Goal: Task Accomplishment & Management: Manage account settings

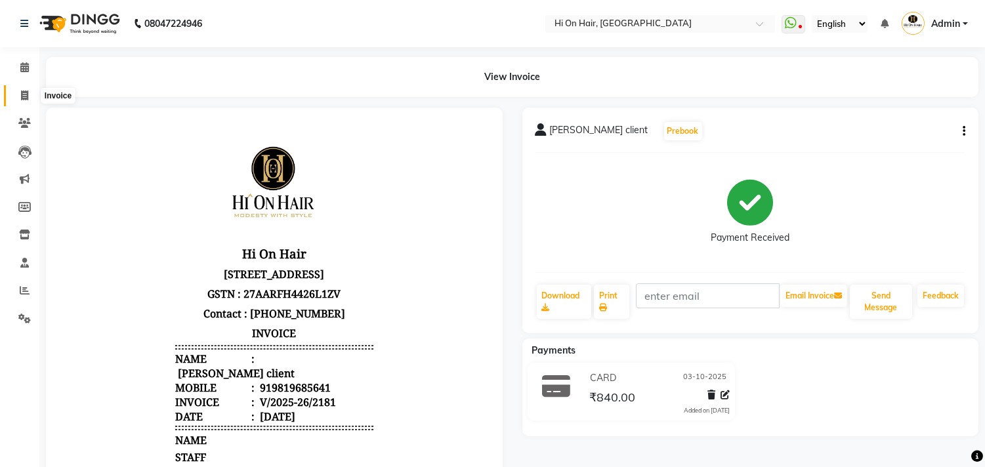
click at [23, 99] on icon at bounding box center [24, 96] width 7 height 10
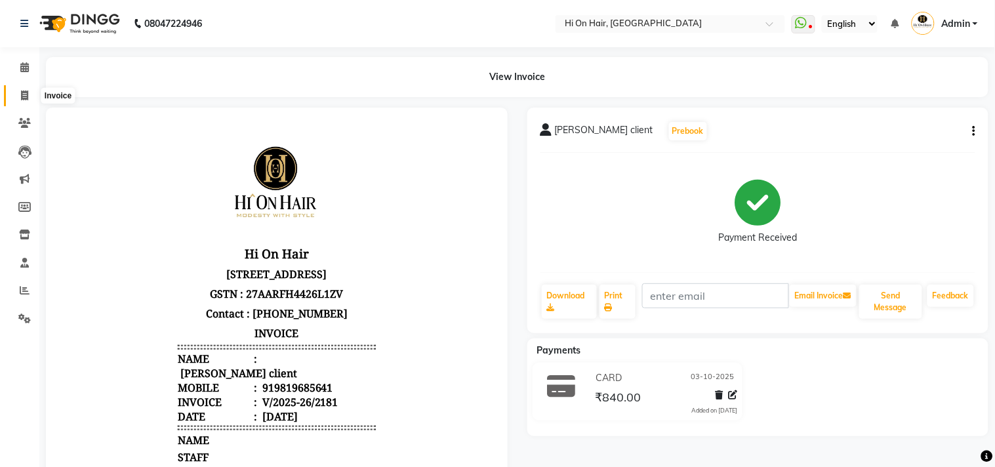
select select "535"
select select "service"
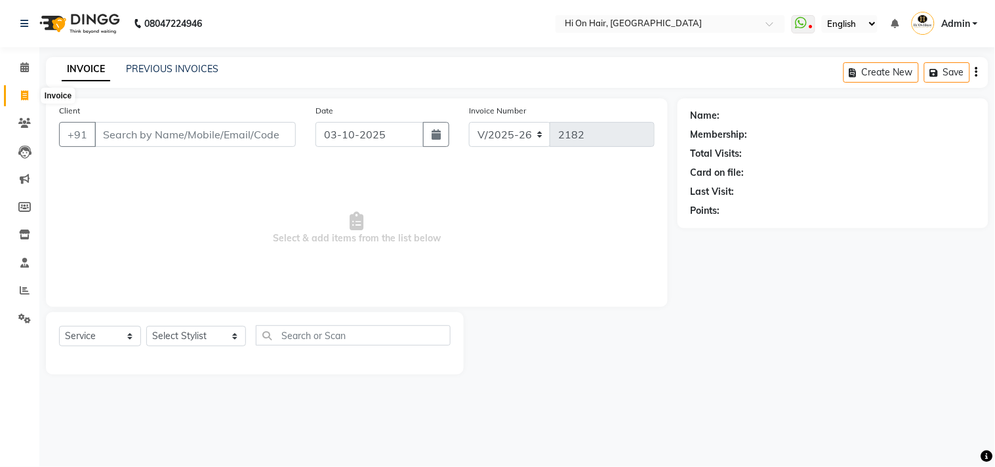
click at [21, 100] on icon at bounding box center [24, 96] width 7 height 10
select select "535"
select select "service"
click at [20, 276] on li "Staff" at bounding box center [19, 263] width 39 height 28
click at [20, 292] on icon at bounding box center [25, 290] width 10 height 10
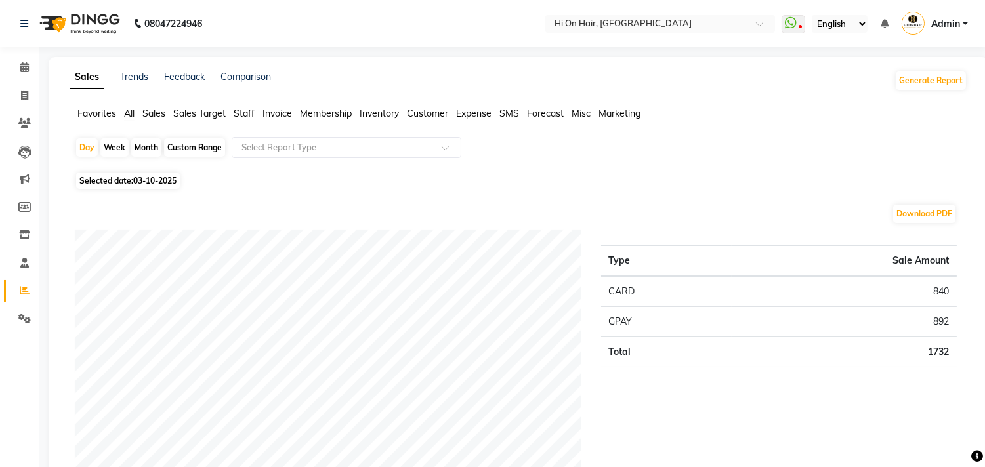
click at [148, 139] on div "Month" at bounding box center [146, 147] width 30 height 18
select select "10"
select select "2025"
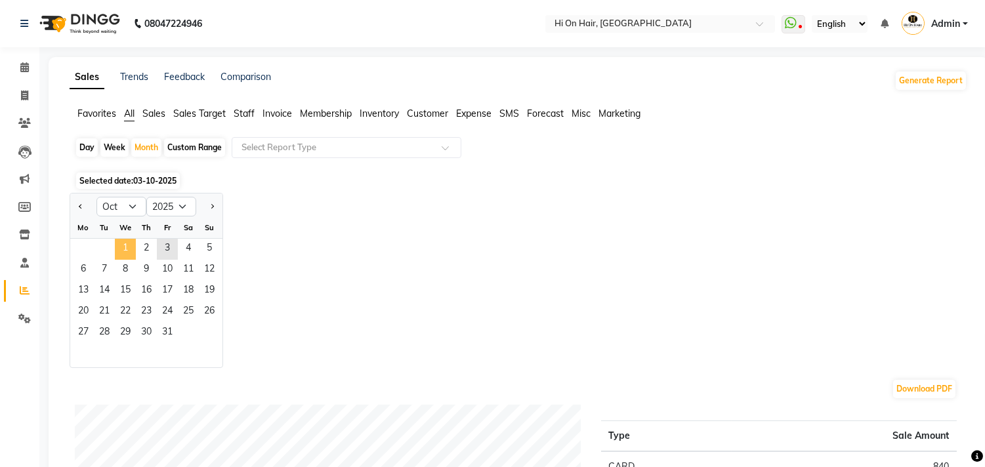
click at [121, 247] on span "1" at bounding box center [125, 249] width 21 height 21
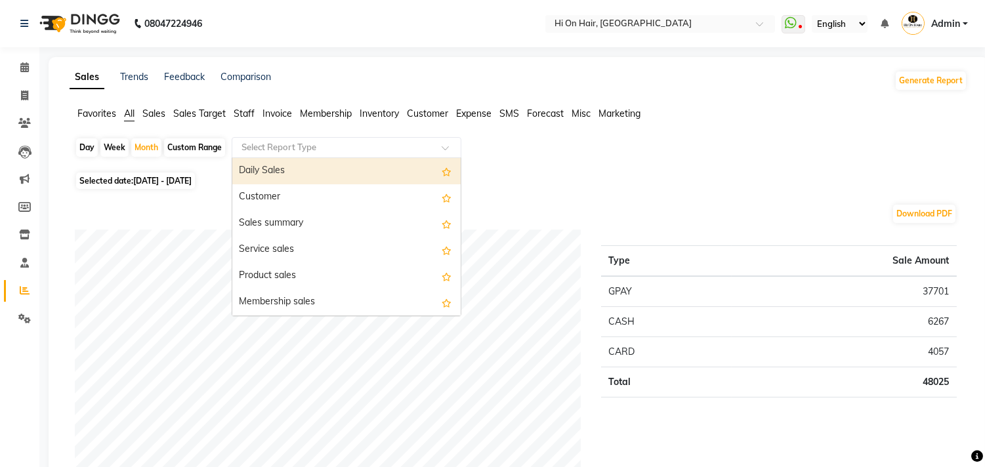
click at [260, 153] on input "text" at bounding box center [333, 147] width 189 height 13
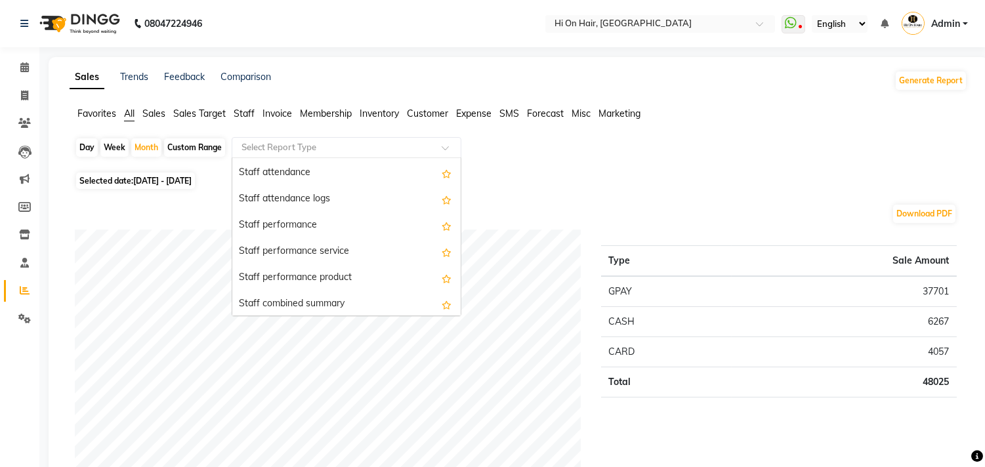
scroll to position [641, 0]
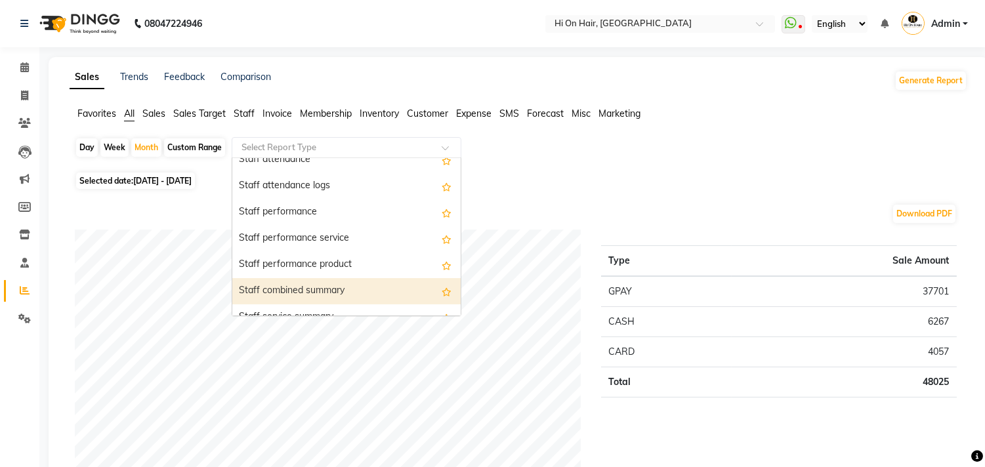
click at [266, 285] on div "Staff combined summary" at bounding box center [346, 291] width 228 height 26
select select "full_report"
select select "csv"
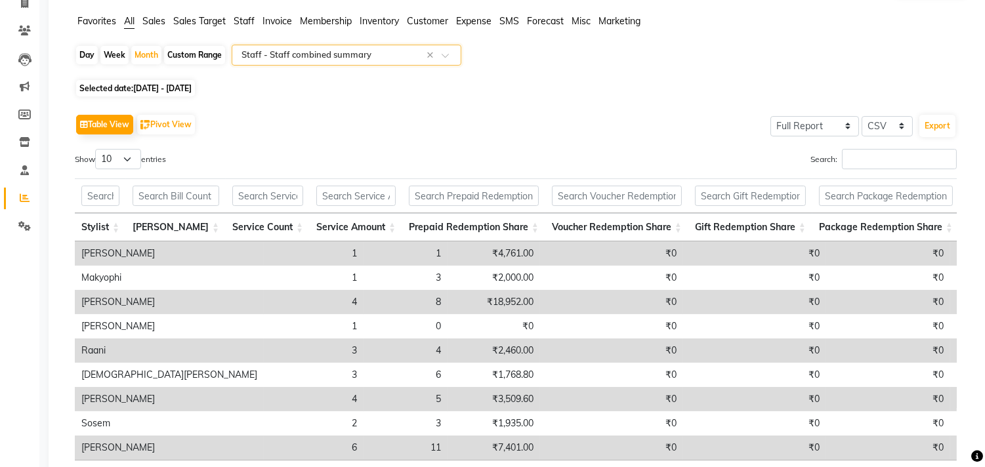
scroll to position [0, 0]
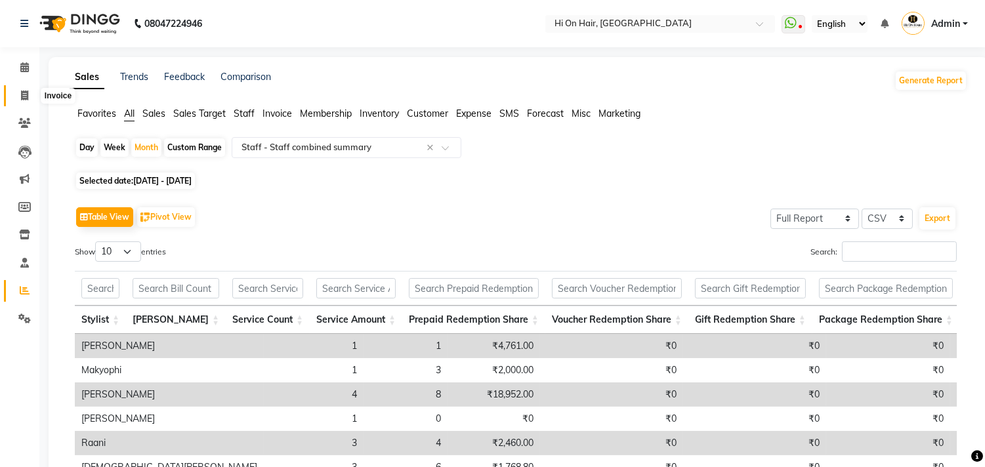
click at [23, 97] on icon at bounding box center [24, 96] width 7 height 10
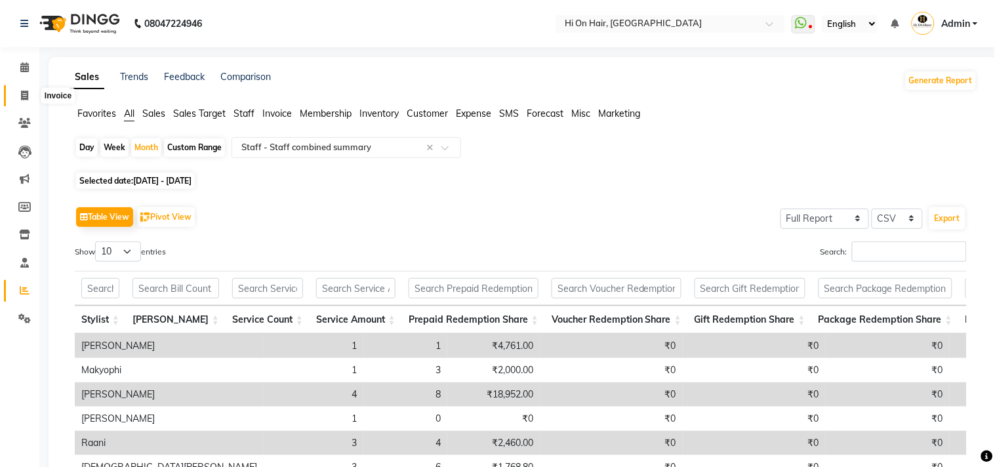
select select "535"
select select "service"
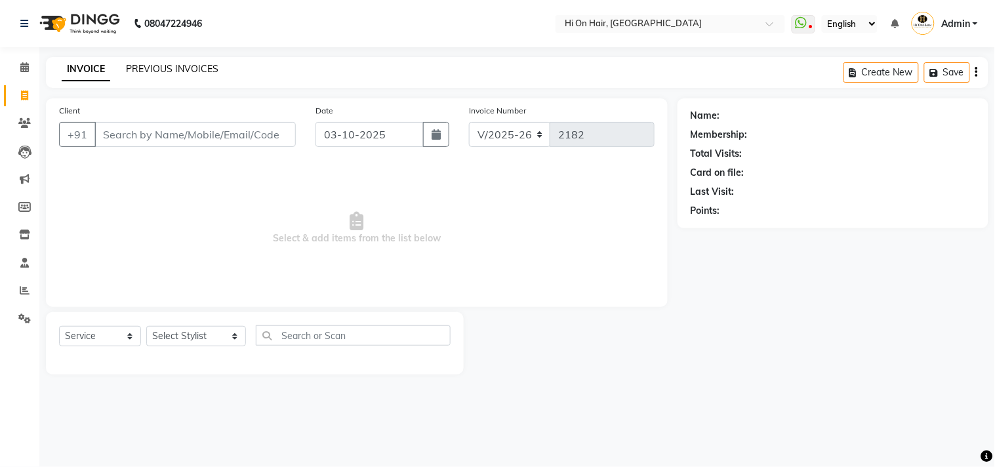
click at [190, 68] on link "PREVIOUS INVOICES" at bounding box center [172, 69] width 92 height 12
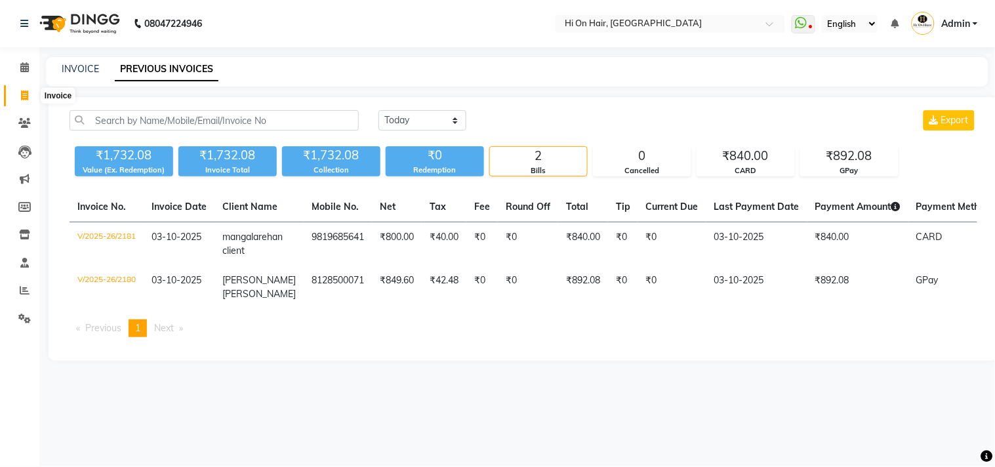
drag, startPoint x: 20, startPoint y: 92, endPoint x: 4, endPoint y: 147, distance: 57.5
click at [21, 92] on icon at bounding box center [24, 96] width 7 height 10
select select "535"
select select "service"
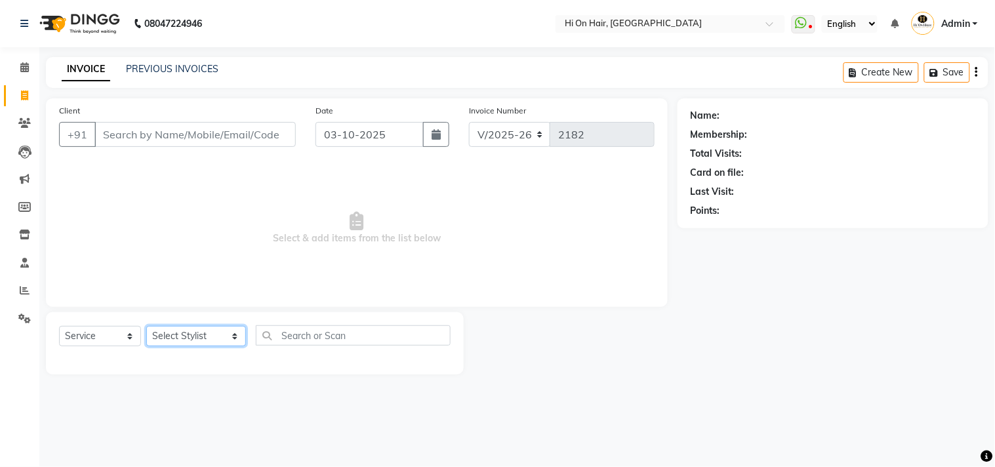
click at [175, 337] on select "Select Stylist Alim Kaldane Anwar Laskar Hi On Hair MAKYOPHI Pankaj Thakur Poon…" at bounding box center [196, 336] width 100 height 20
select select "6883"
click at [146, 327] on select "Select Stylist Alim Kaldane Anwar Laskar Hi On Hair MAKYOPHI Pankaj Thakur Poon…" at bounding box center [196, 336] width 100 height 20
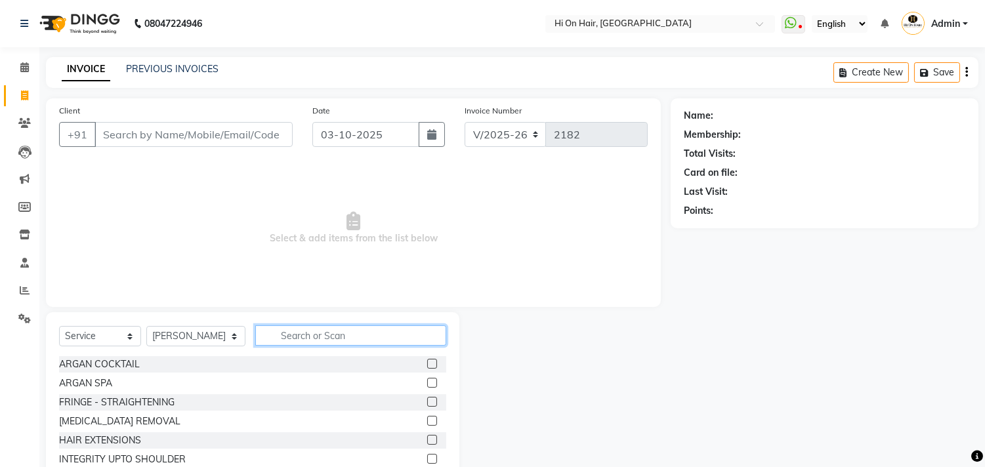
click at [258, 330] on input "text" at bounding box center [350, 335] width 191 height 20
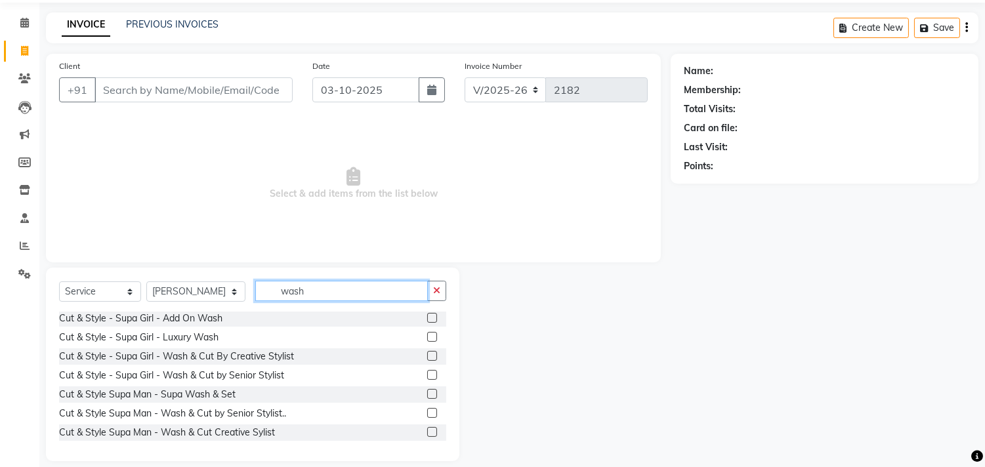
scroll to position [58, 0]
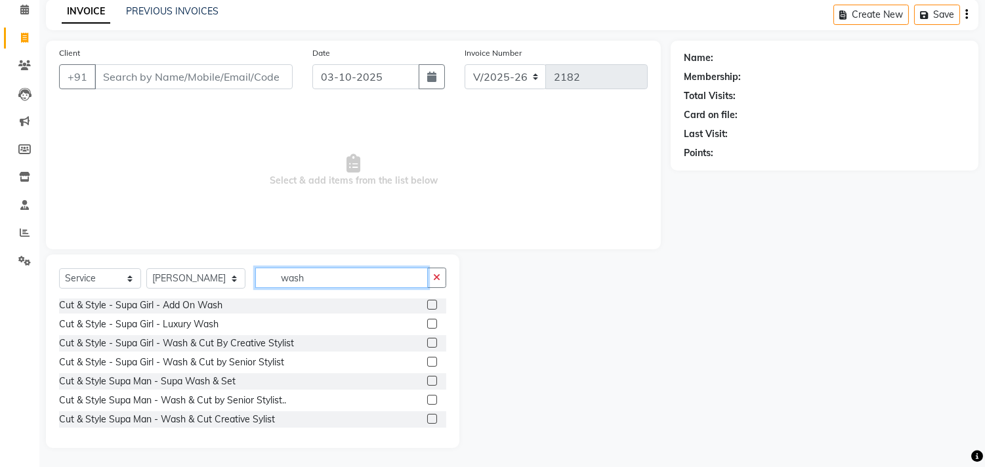
type input "wash"
click at [427, 398] on label at bounding box center [432, 400] width 10 height 10
click at [427, 398] on input "checkbox" at bounding box center [431, 400] width 9 height 9
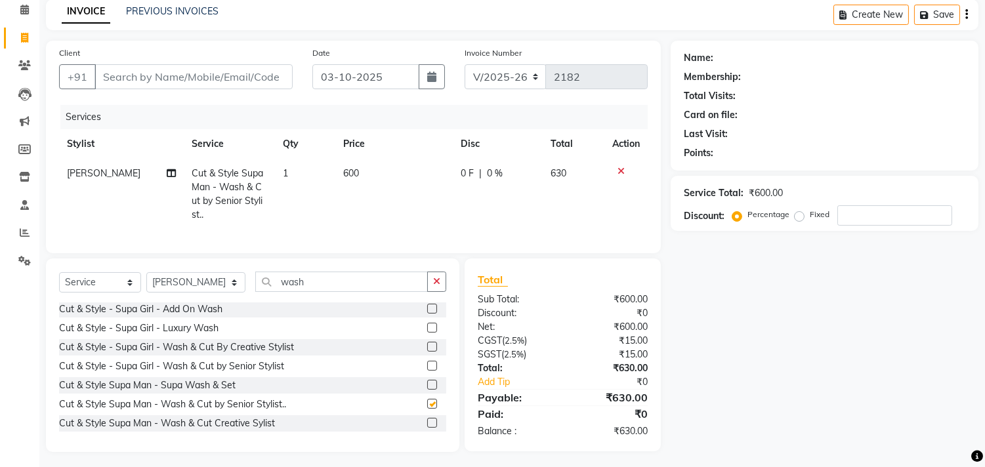
checkbox input "false"
click at [540, 192] on td "0 F | 0 %" at bounding box center [498, 194] width 90 height 71
select select "6883"
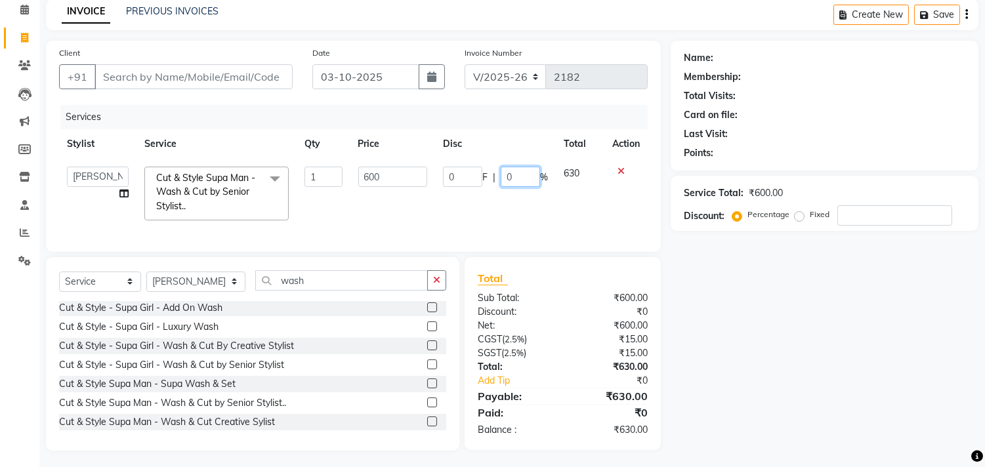
click at [504, 174] on input "0" at bounding box center [519, 177] width 39 height 20
type input "20"
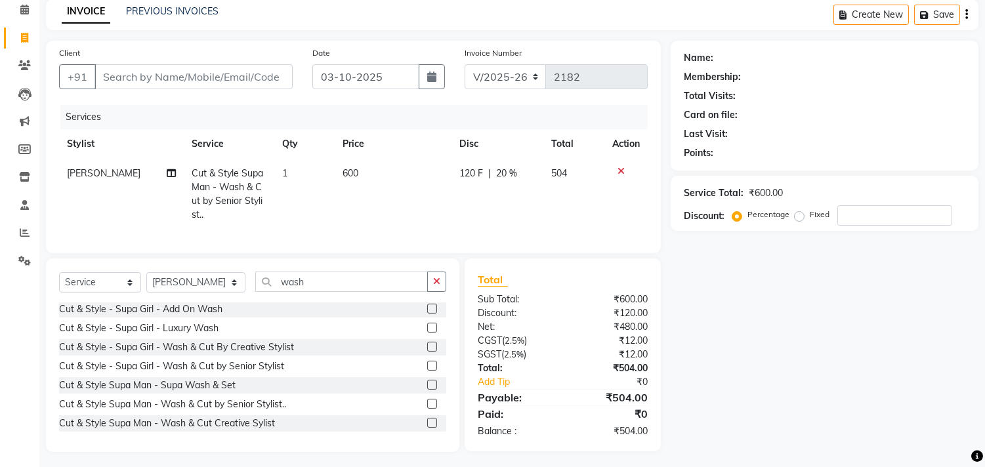
click at [514, 199] on td "120 F | 20 %" at bounding box center [497, 194] width 92 height 71
select select "6883"
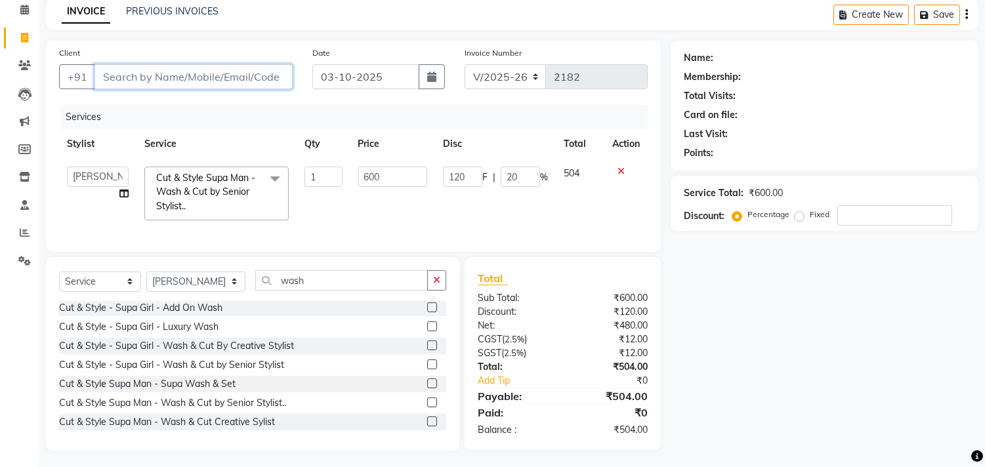
click at [220, 83] on input "Client" at bounding box center [193, 76] width 198 height 25
click at [225, 76] on input "Client" at bounding box center [193, 76] width 198 height 25
type input "7"
type input "0"
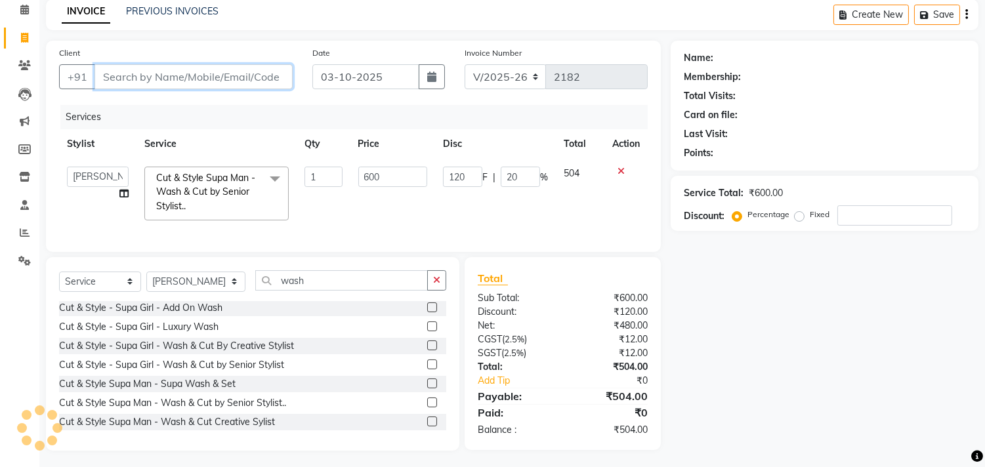
type input "0"
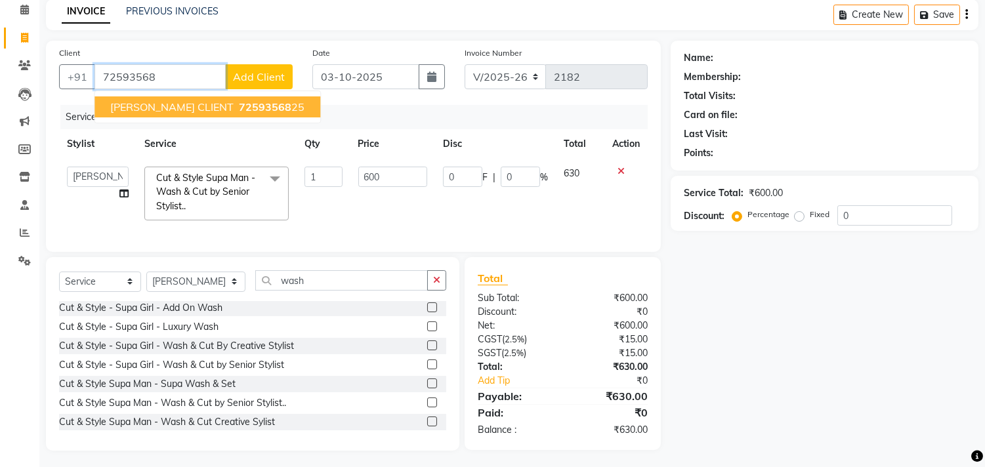
drag, startPoint x: 200, startPoint y: 94, endPoint x: 205, endPoint y: 101, distance: 8.0
click at [201, 95] on ngb-typeahead-window "KIRAN ZEESHAN CLIENT 72593568 25" at bounding box center [207, 107] width 227 height 33
click at [205, 101] on span "KIRAN ZEESHAN CLIENT" at bounding box center [171, 106] width 123 height 13
type input "7259356825"
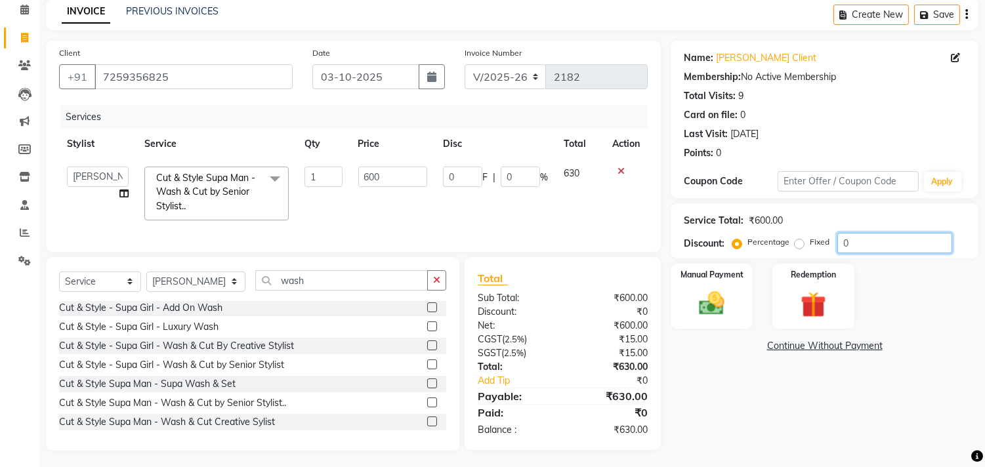
click at [838, 243] on input "0" at bounding box center [894, 243] width 115 height 20
type input "20"
type input "120"
type input "20"
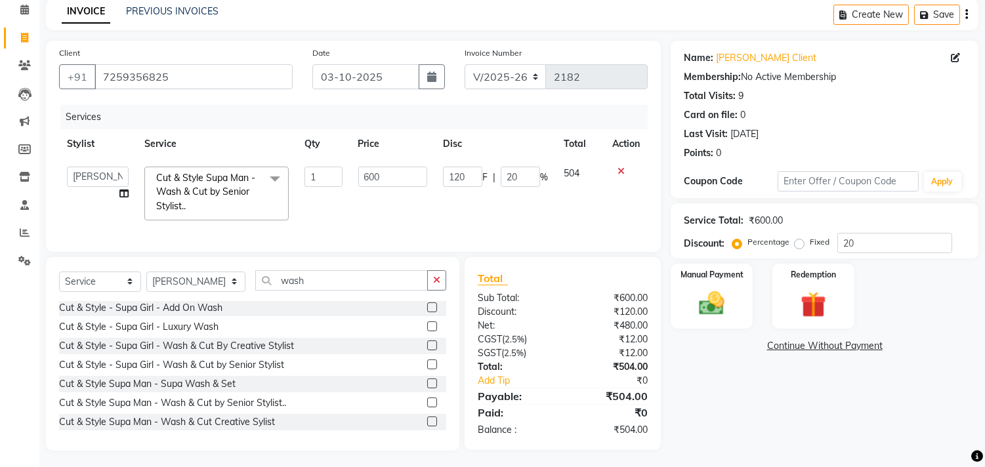
click at [573, 216] on td "504" at bounding box center [580, 194] width 49 height 70
click at [716, 285] on div "Manual Payment" at bounding box center [711, 295] width 85 height 67
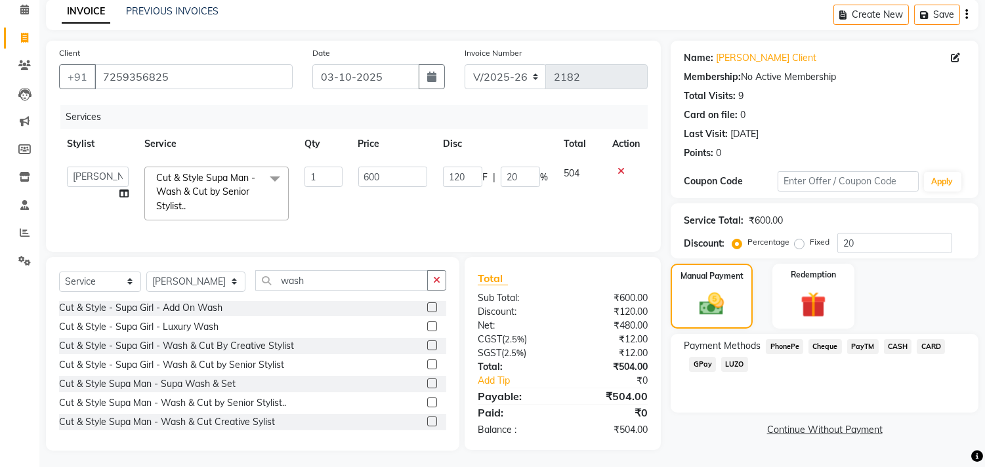
click at [704, 365] on span "GPay" at bounding box center [702, 364] width 27 height 15
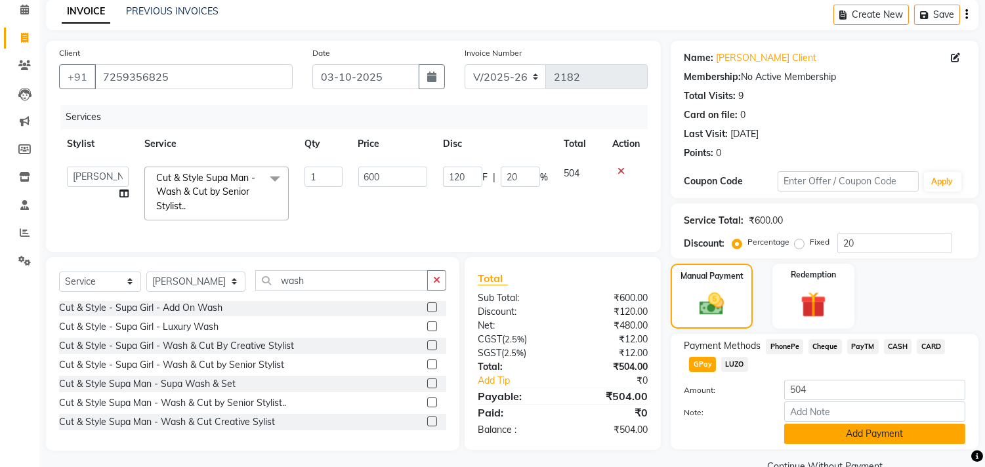
click at [857, 431] on button "Add Payment" at bounding box center [874, 434] width 181 height 20
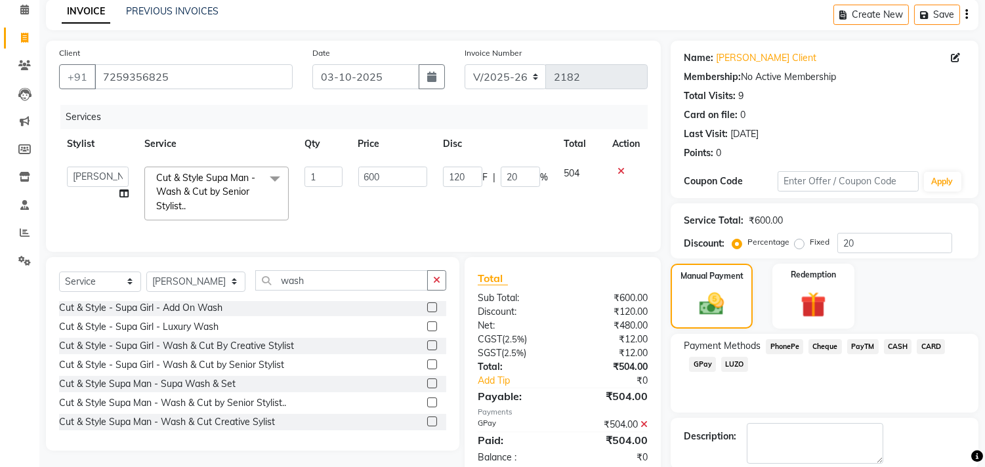
scroll to position [123, 0]
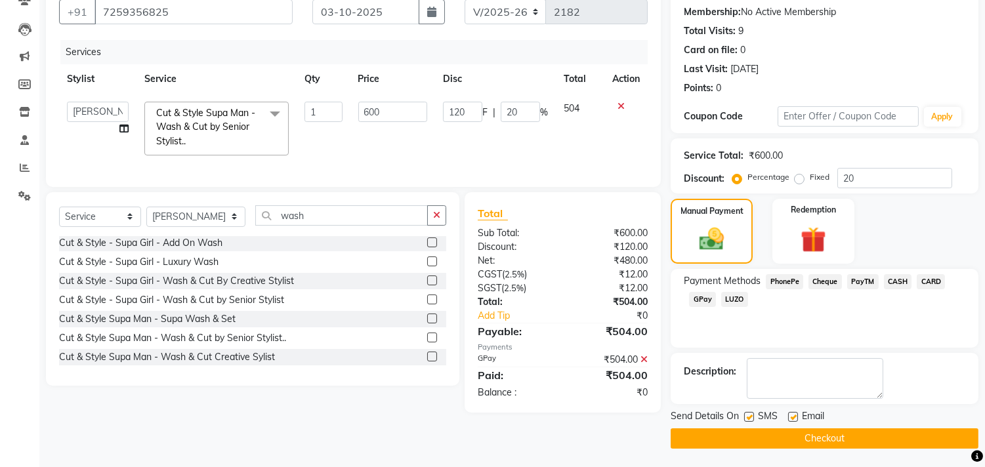
click at [792, 415] on label at bounding box center [793, 417] width 10 height 10
click at [792, 415] on input "checkbox" at bounding box center [792, 417] width 9 height 9
checkbox input "false"
click at [817, 435] on button "Checkout" at bounding box center [824, 438] width 308 height 20
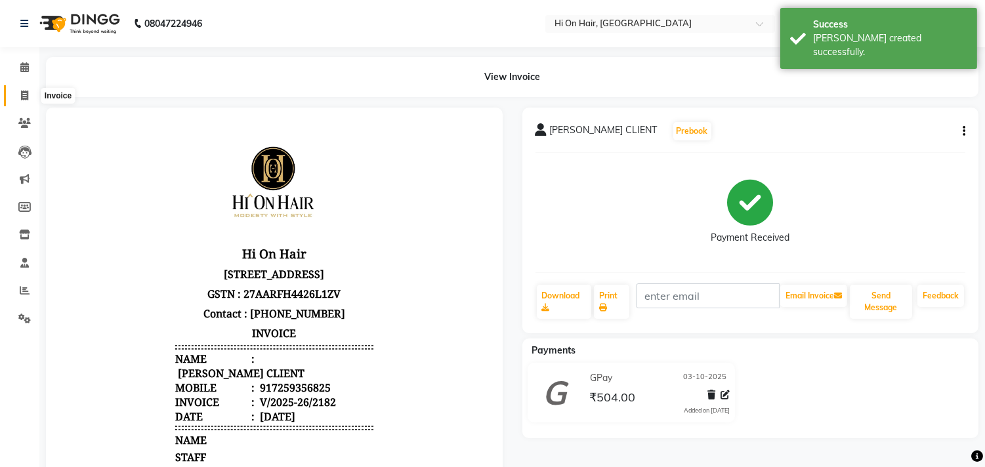
click at [22, 98] on icon at bounding box center [24, 96] width 7 height 10
select select "service"
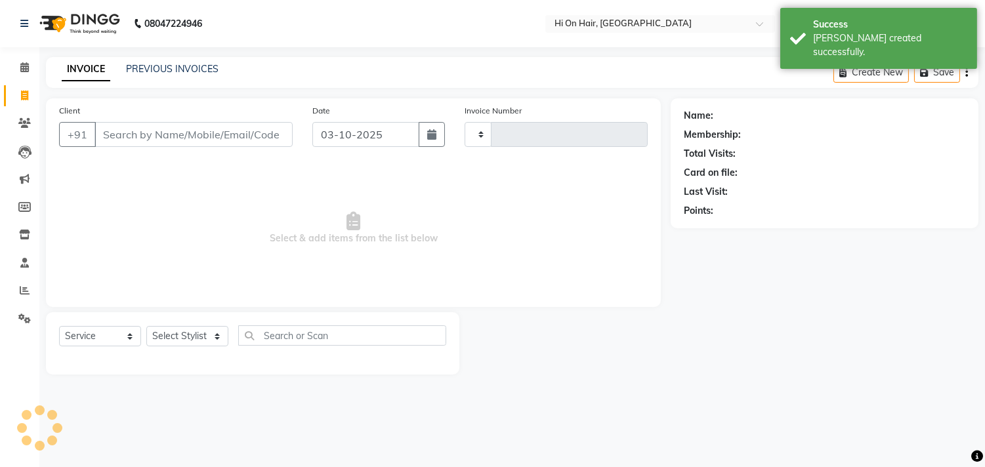
type input "2183"
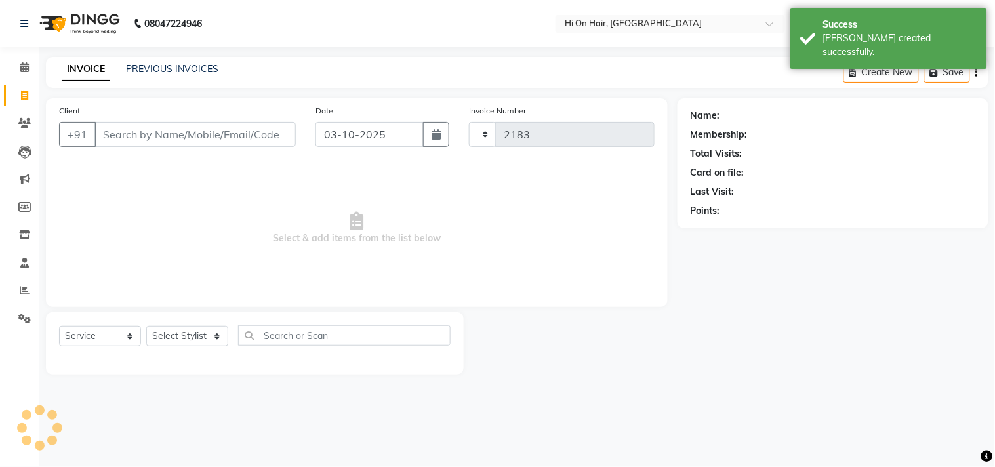
select select "535"
click at [189, 71] on link "PREVIOUS INVOICES" at bounding box center [172, 69] width 92 height 12
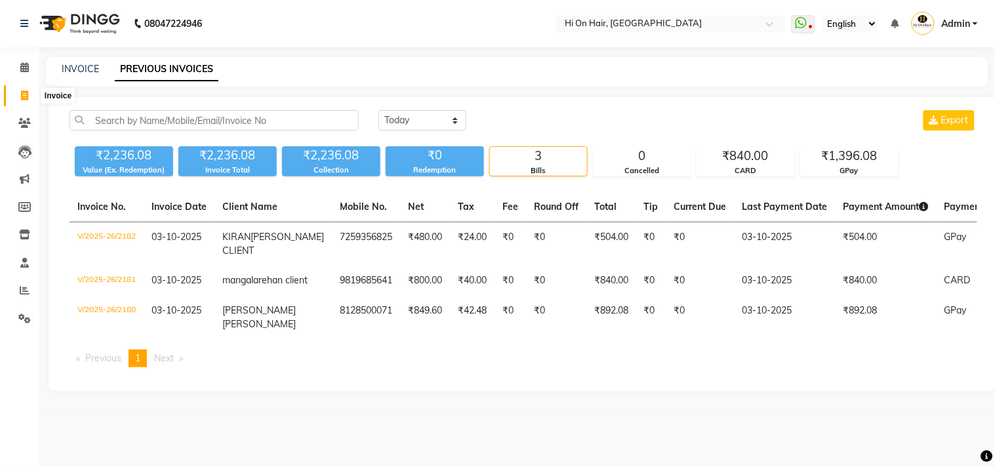
click at [24, 94] on icon at bounding box center [24, 96] width 7 height 10
select select "service"
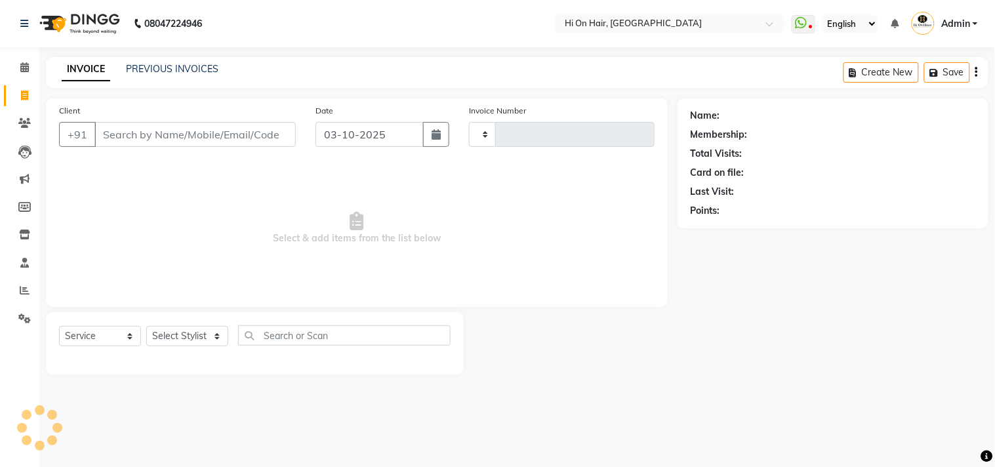
type input "2183"
select select "535"
click at [159, 130] on input "Client" at bounding box center [194, 134] width 201 height 25
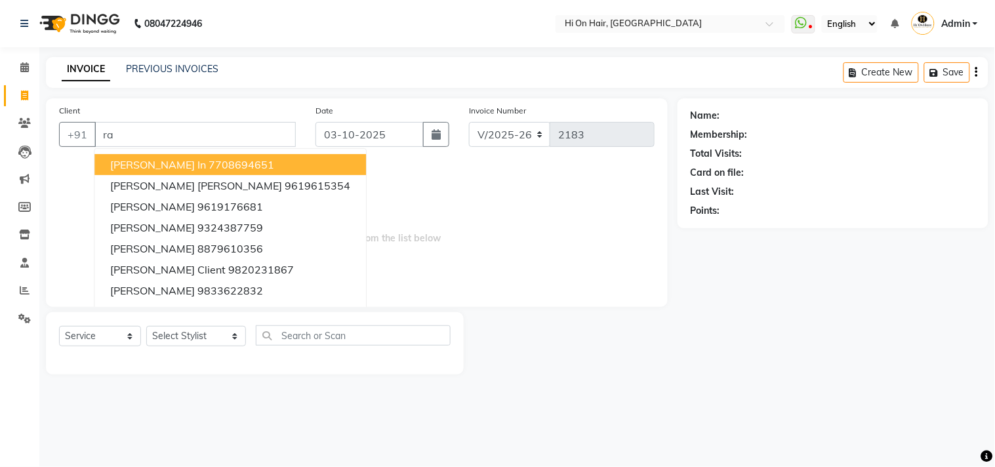
type input "r"
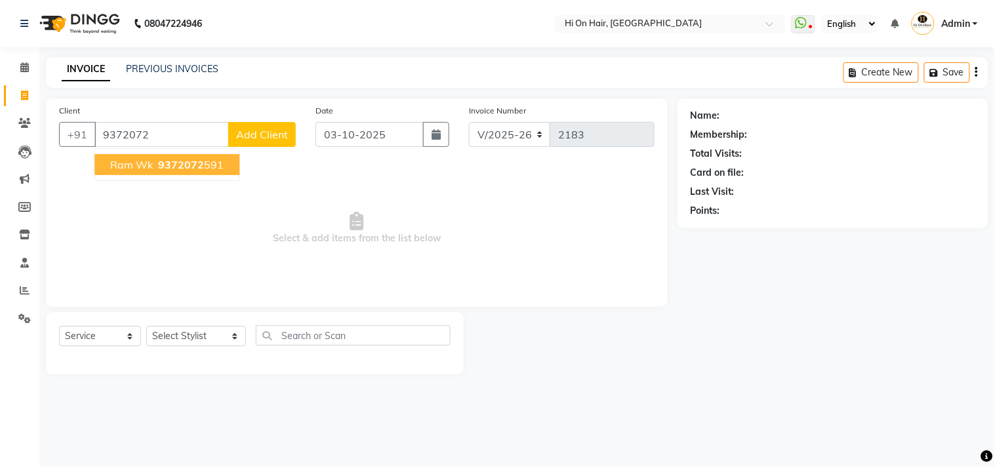
click at [204, 173] on button "ram wk 9372072 591" at bounding box center [166, 164] width 145 height 21
type input "9372072591"
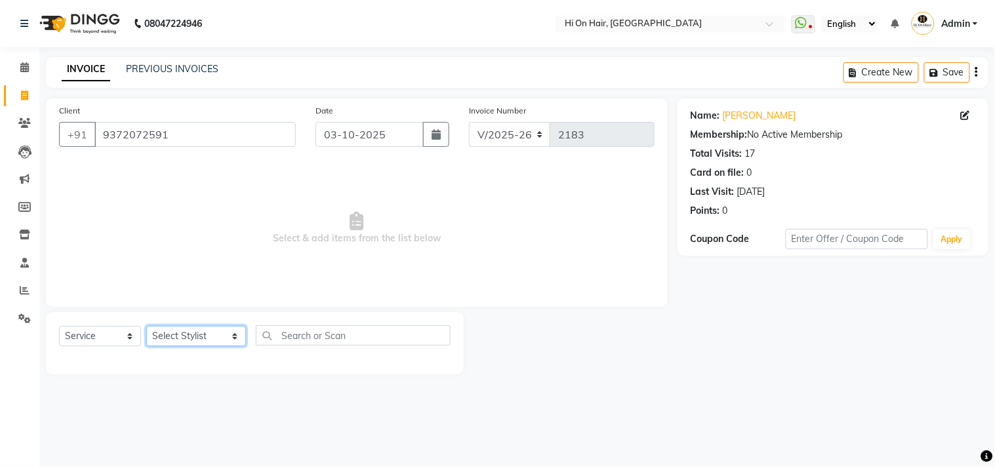
click at [177, 344] on select "Select Stylist Alim Kaldane Anwar Laskar Hi On Hair MAKYOPHI Pankaj Thakur Poon…" at bounding box center [196, 336] width 100 height 20
select select "48732"
click at [146, 327] on select "Select Stylist Alim Kaldane Anwar Laskar Hi On Hair MAKYOPHI Pankaj Thakur Poon…" at bounding box center [196, 336] width 100 height 20
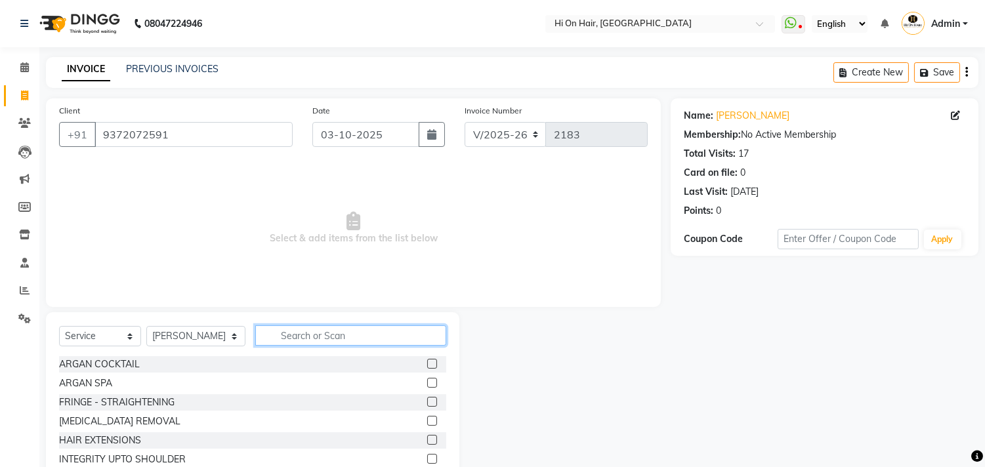
click at [292, 335] on input "text" at bounding box center [350, 335] width 191 height 20
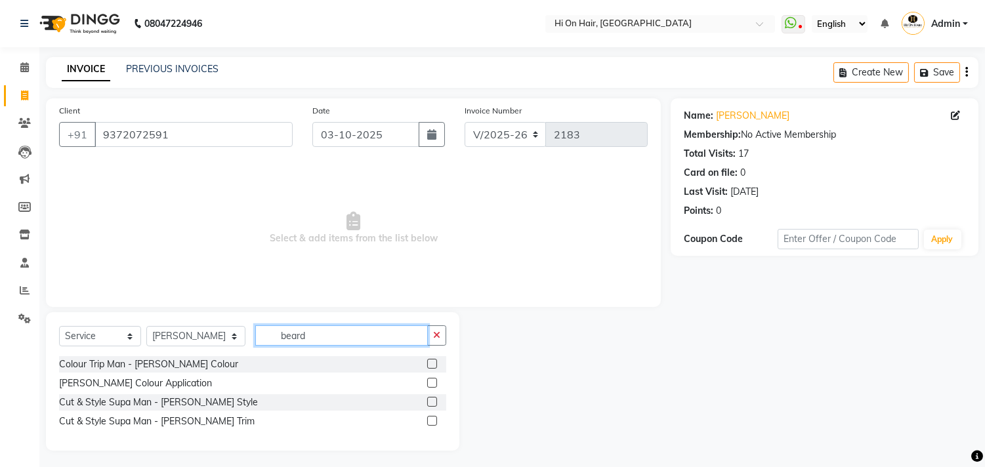
type input "beard"
click at [434, 423] on label at bounding box center [432, 421] width 10 height 10
click at [434, 423] on input "checkbox" at bounding box center [431, 421] width 9 height 9
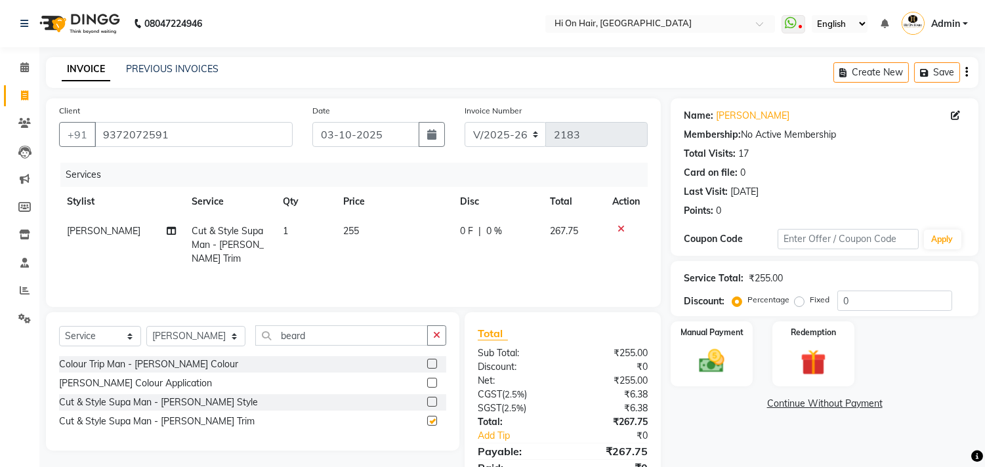
checkbox input "false"
click at [405, 246] on td "255" at bounding box center [393, 244] width 117 height 57
select select "48732"
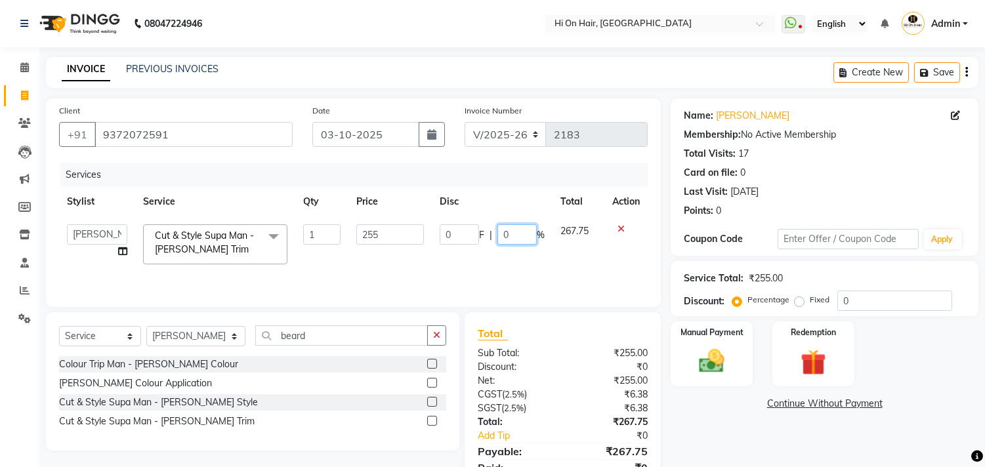
click at [498, 236] on input "0" at bounding box center [516, 234] width 39 height 20
type input "20"
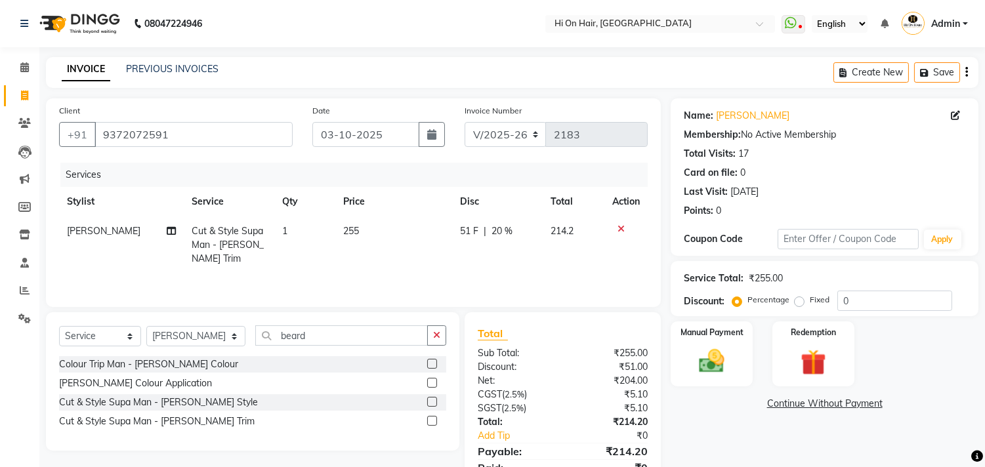
click at [518, 251] on td "51 F | 20 %" at bounding box center [497, 244] width 91 height 57
select select "48732"
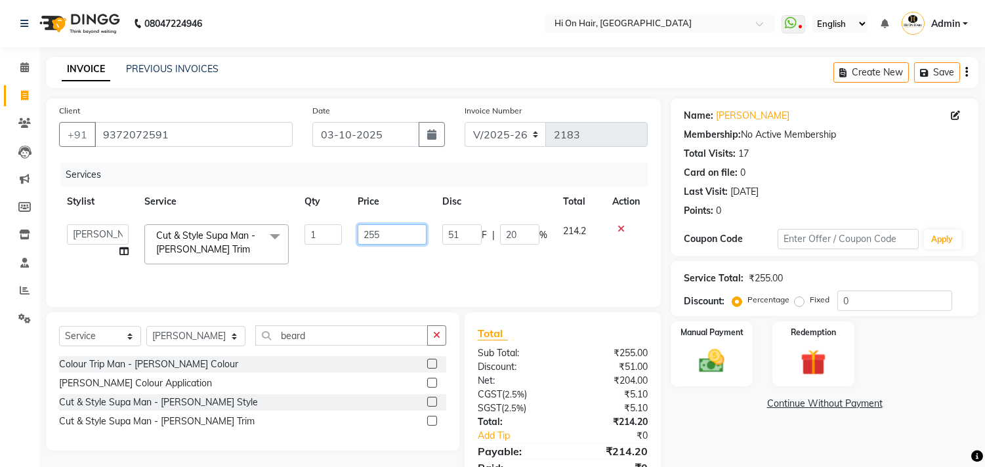
drag, startPoint x: 398, startPoint y: 233, endPoint x: 359, endPoint y: 230, distance: 39.5
click at [359, 230] on input "255" at bounding box center [391, 234] width 69 height 20
type input "300"
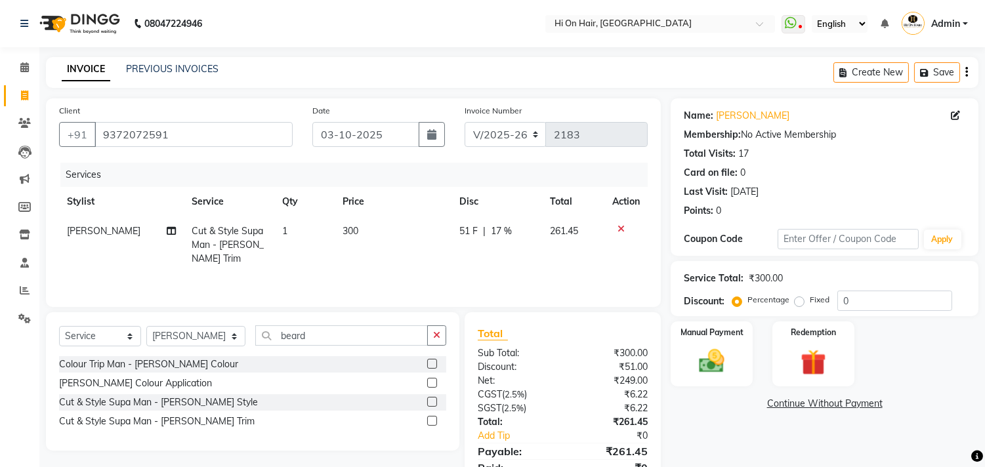
click at [506, 247] on td "51 F | 17 %" at bounding box center [496, 244] width 91 height 57
select select "48732"
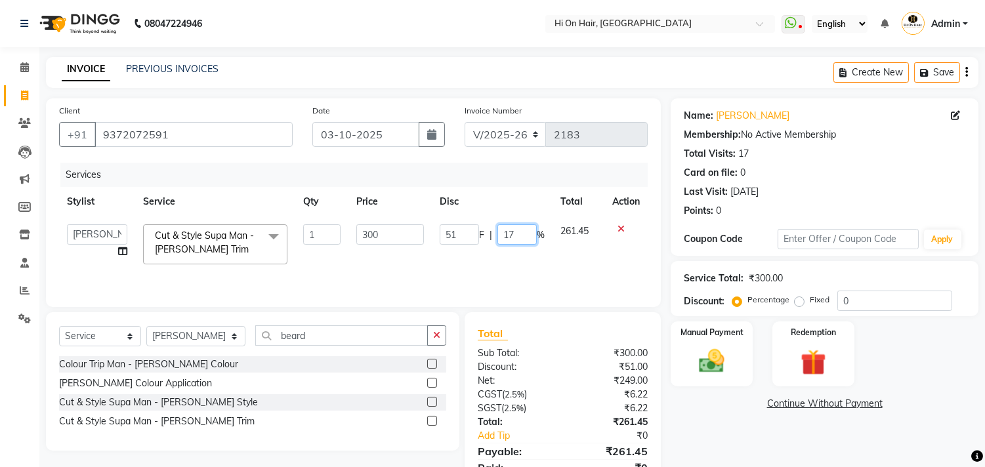
drag, startPoint x: 514, startPoint y: 232, endPoint x: 472, endPoint y: 239, distance: 41.8
click at [472, 239] on div "51 F | 17 %" at bounding box center [491, 234] width 105 height 20
type input "20"
click at [508, 262] on div "Services Stylist Service Qty Price Disc Total Action Alim Kaldane Anwar Laskar …" at bounding box center [353, 228] width 588 height 131
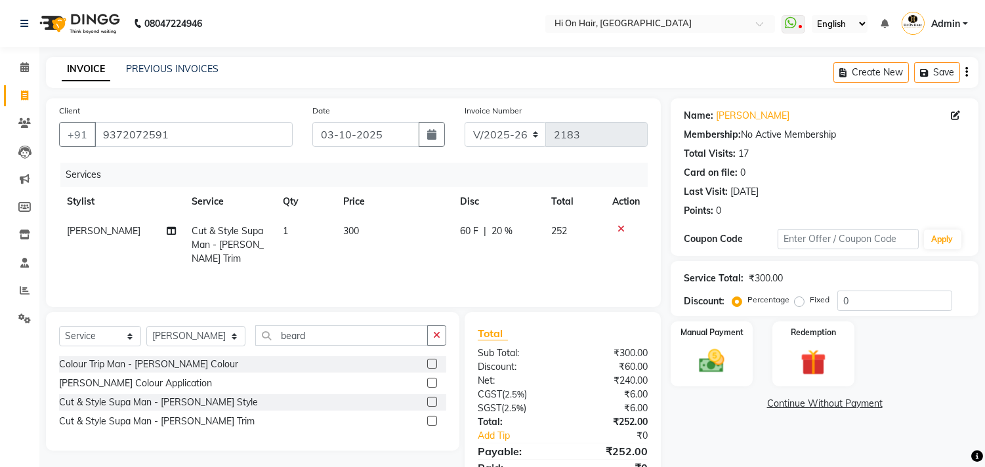
click at [525, 256] on td "60 F | 20 %" at bounding box center [497, 244] width 91 height 57
select select "48732"
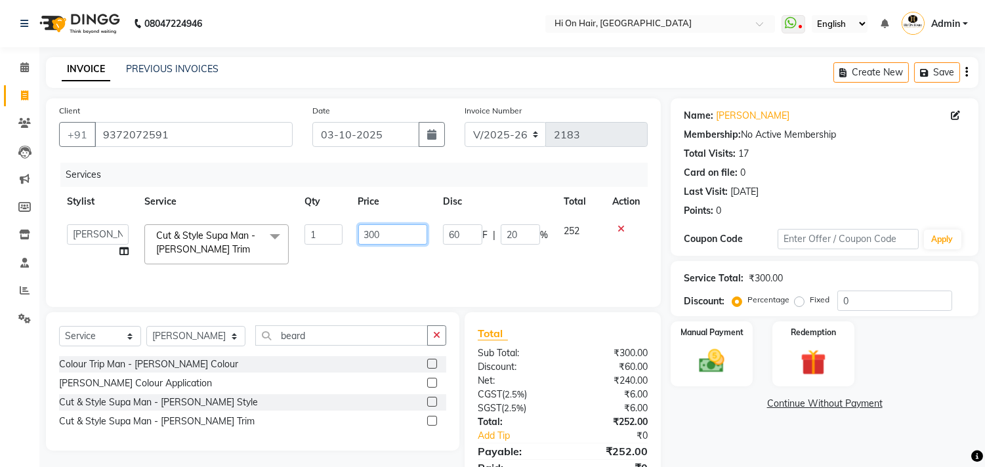
click at [402, 231] on input "300" at bounding box center [392, 234] width 69 height 20
type input "3"
type input "290"
click at [414, 258] on td "290" at bounding box center [392, 244] width 85 height 56
select select "48732"
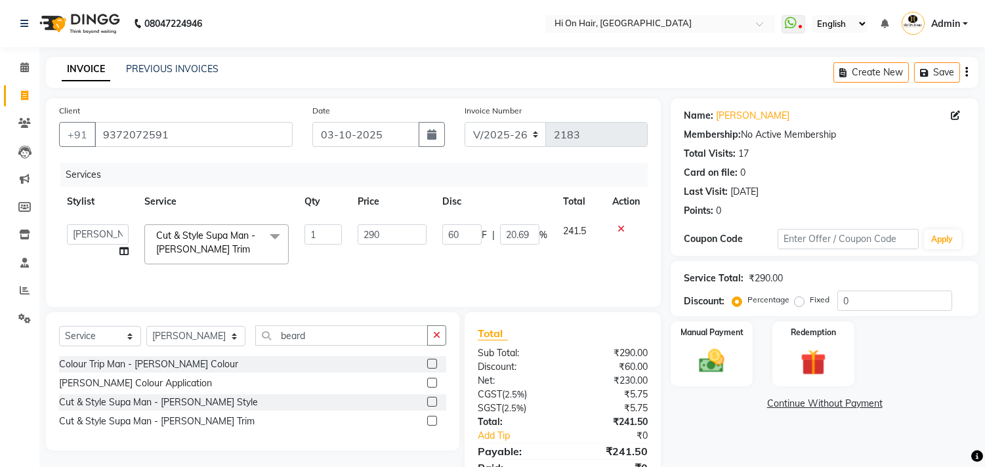
click at [539, 232] on span "%" at bounding box center [543, 235] width 8 height 14
click at [530, 232] on input "20.69" at bounding box center [519, 234] width 39 height 20
type input "20"
click at [538, 252] on td "60 F | 20 %" at bounding box center [494, 244] width 121 height 56
select select "48732"
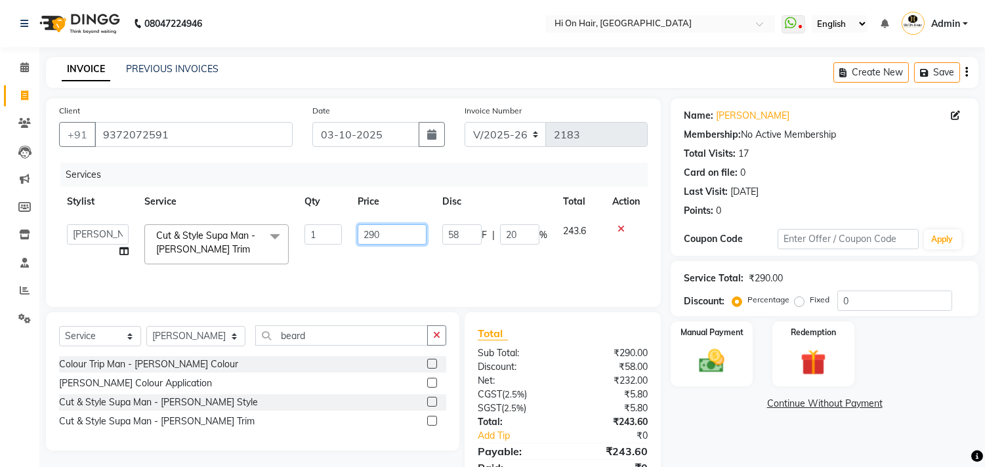
click at [395, 234] on input "290" at bounding box center [391, 234] width 69 height 20
type input "288"
click at [400, 263] on div "Services Stylist Service Qty Price Disc Total Action Alim Kaldane Anwar Laskar …" at bounding box center [353, 228] width 588 height 131
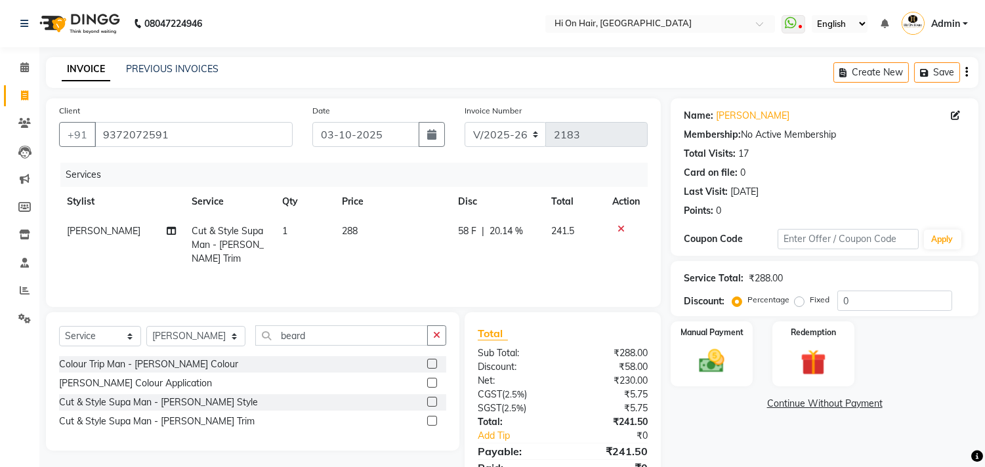
click at [398, 230] on td "288" at bounding box center [392, 244] width 116 height 57
select select "48732"
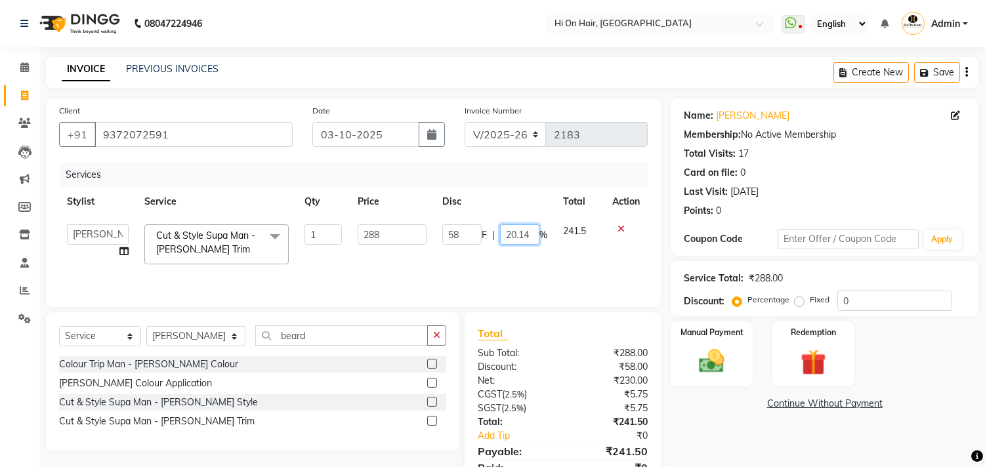
click at [526, 237] on input "20.14" at bounding box center [519, 234] width 39 height 20
type input "20"
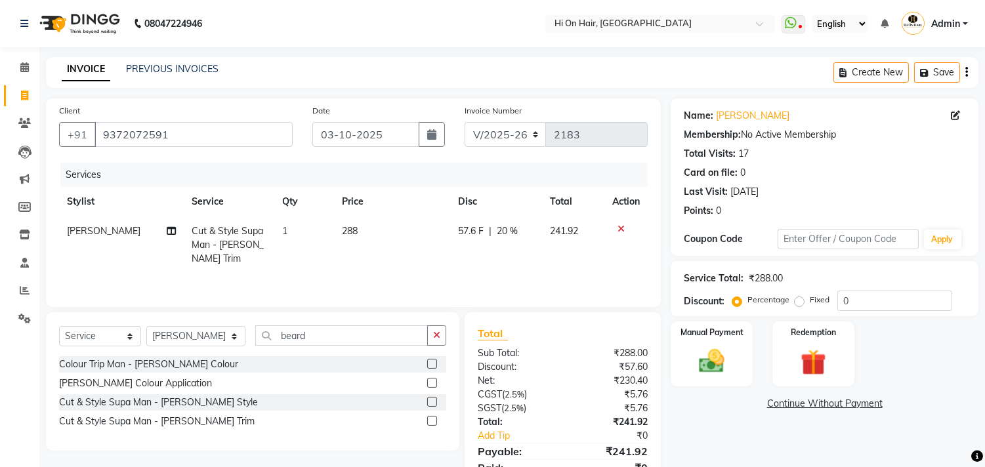
click at [533, 245] on td "57.6 F | 20 %" at bounding box center [497, 244] width 92 height 57
select select "48732"
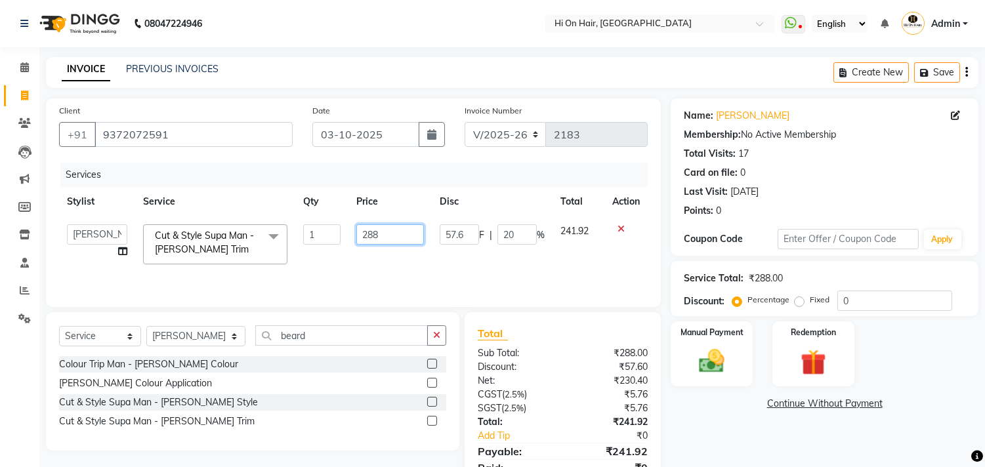
click at [397, 237] on input "288" at bounding box center [390, 234] width 68 height 20
type input "287"
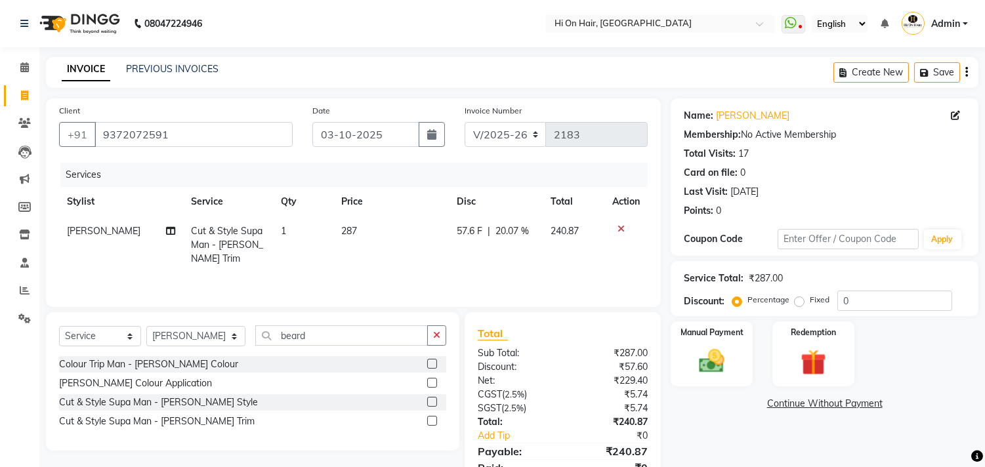
click at [392, 260] on div "Services Stylist Service Qty Price Disc Total Action Anwar Laskar Cut & Style S…" at bounding box center [353, 228] width 588 height 131
click at [491, 232] on div "57.6 F | 20.07 %" at bounding box center [496, 231] width 78 height 14
select select "48732"
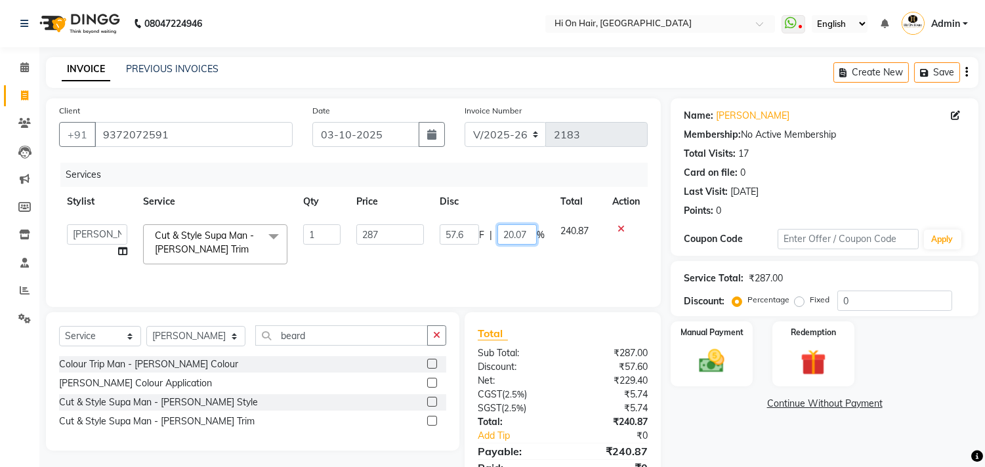
click at [533, 236] on input "20.07" at bounding box center [516, 234] width 39 height 20
type input "20"
click at [548, 262] on div "Services Stylist Service Qty Price Disc Total Action Alim Kaldane Anwar Laskar …" at bounding box center [353, 228] width 588 height 131
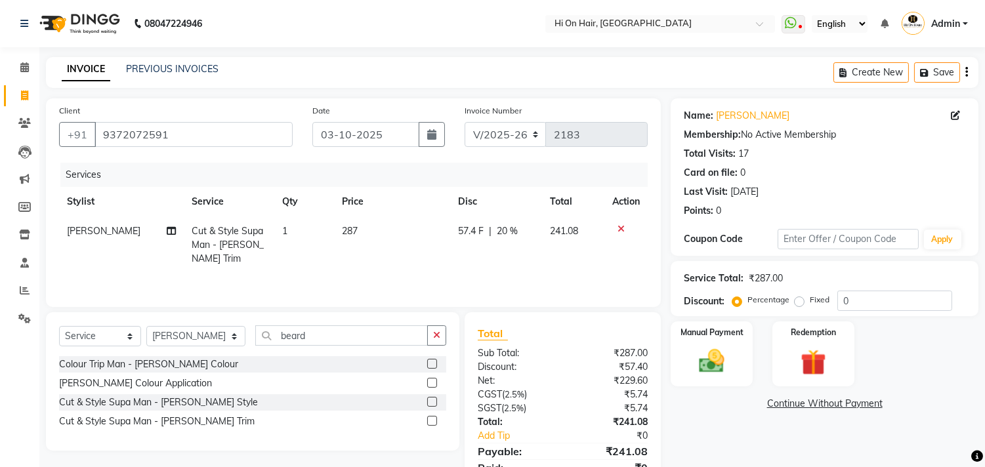
click at [533, 254] on td "57.4 F | 20 %" at bounding box center [497, 244] width 92 height 57
select select "48732"
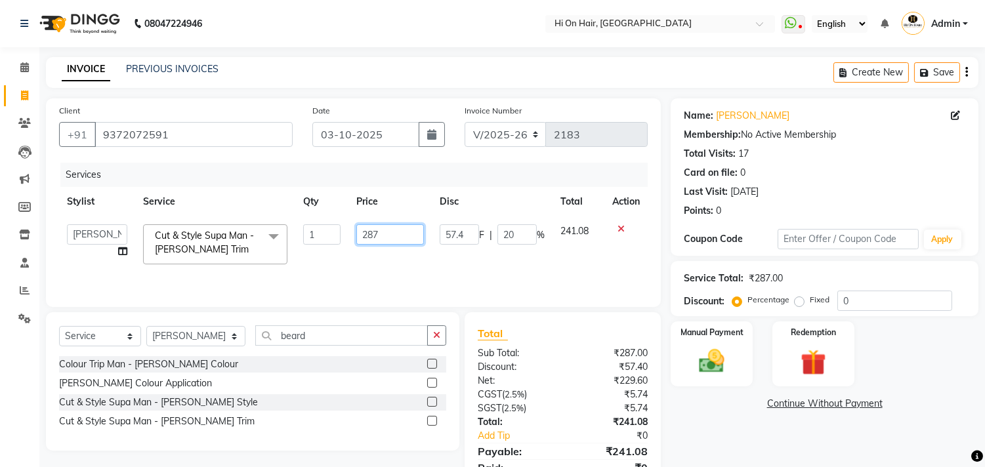
click at [378, 232] on input "287" at bounding box center [390, 234] width 68 height 20
type input "285"
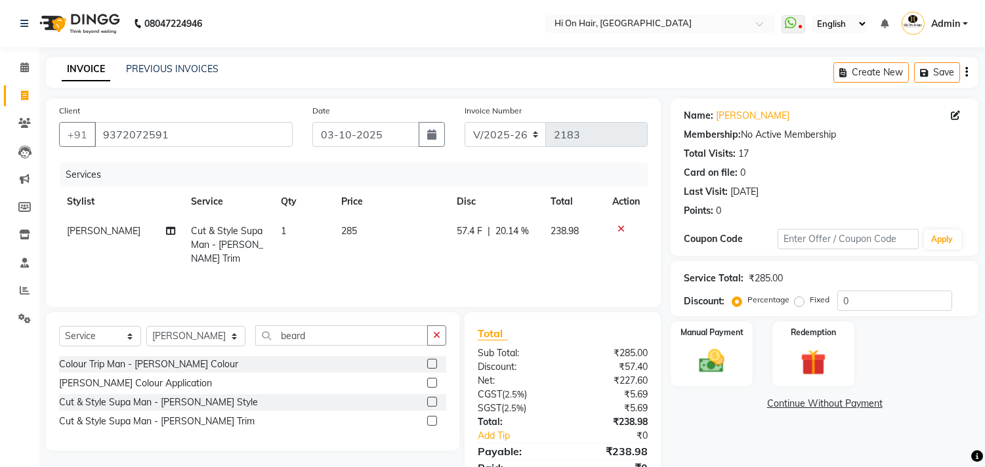
click at [391, 252] on td "285" at bounding box center [390, 244] width 115 height 57
select select "48732"
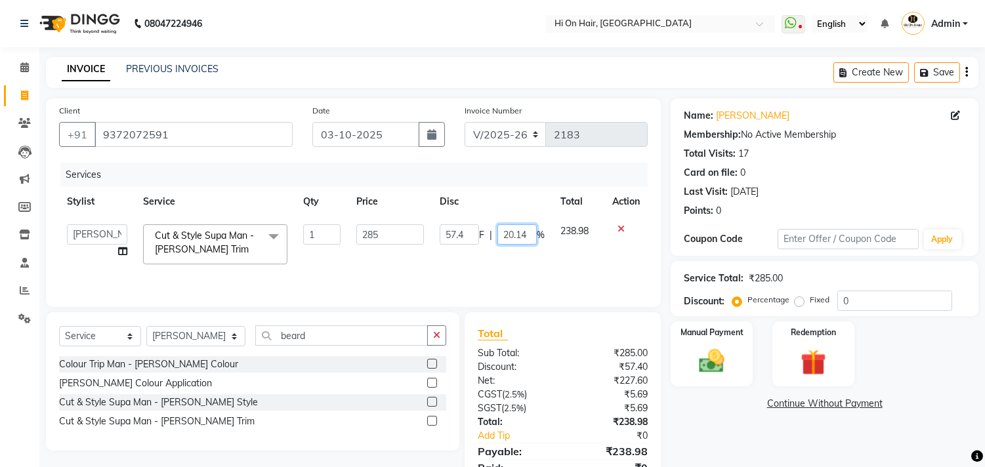
click at [528, 228] on input "20.14" at bounding box center [516, 234] width 39 height 20
type input "20"
click at [556, 264] on div "Services Stylist Service Qty Price Disc Total Action Alim Kaldane Anwar Laskar …" at bounding box center [353, 228] width 588 height 131
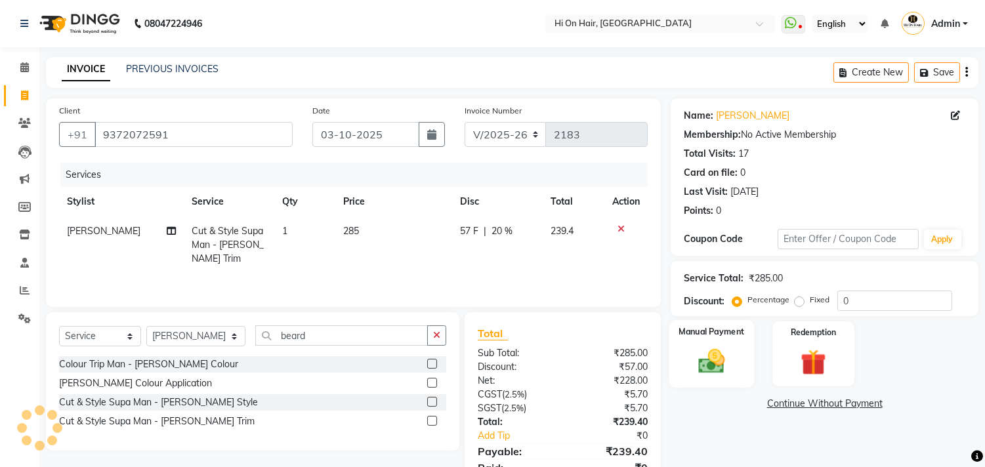
click at [702, 362] on img at bounding box center [711, 361] width 43 height 31
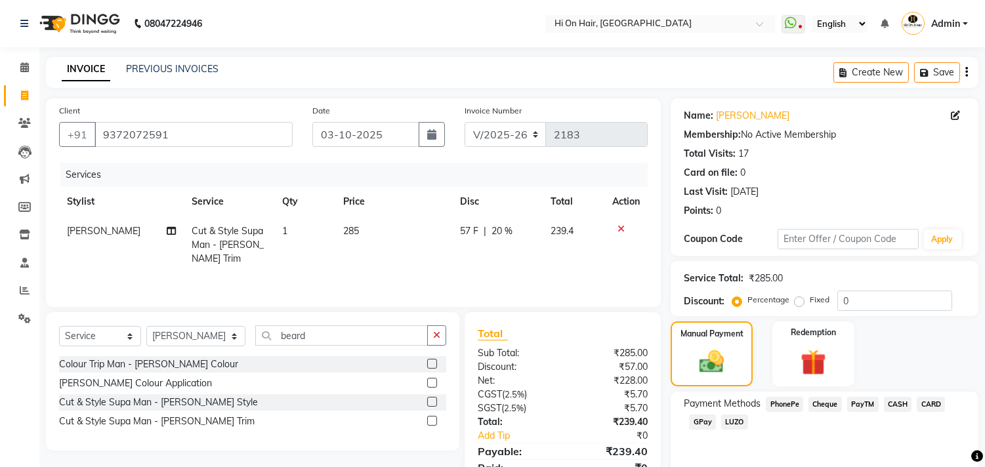
click at [702, 422] on span "GPay" at bounding box center [702, 422] width 27 height 15
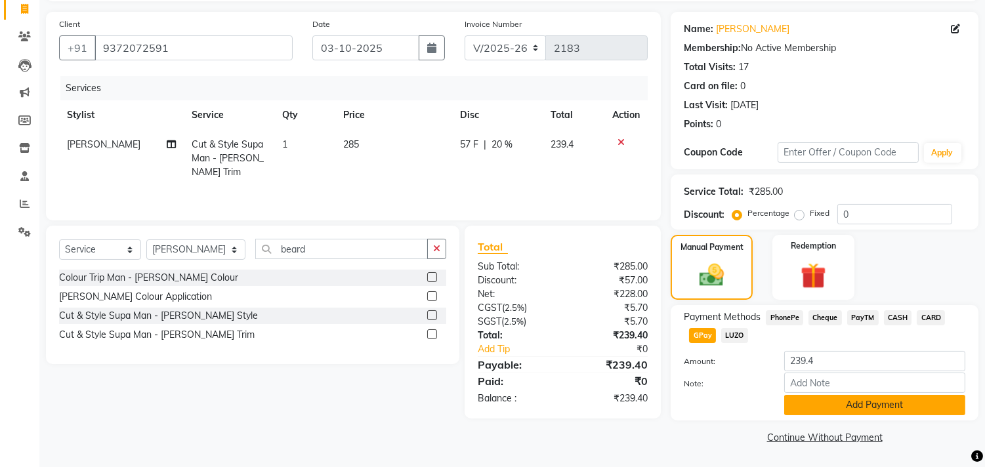
click at [899, 405] on button "Add Payment" at bounding box center [874, 405] width 181 height 20
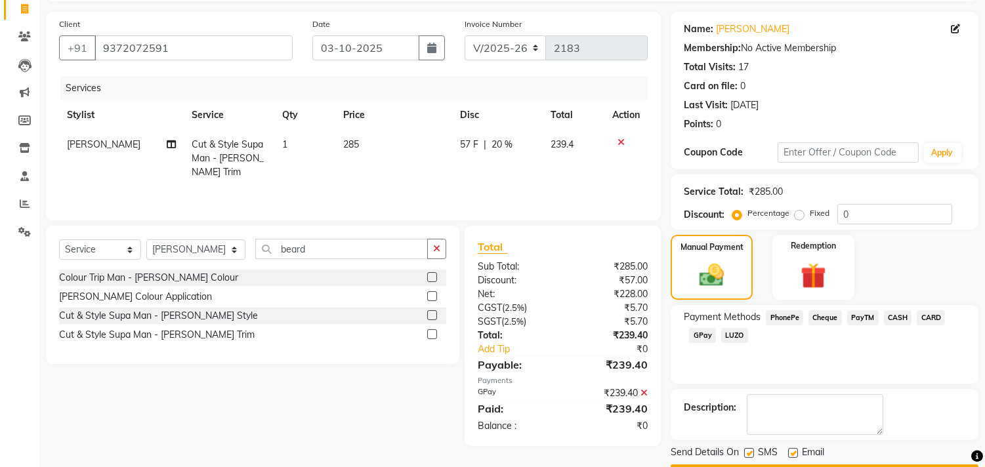
click at [796, 449] on label at bounding box center [793, 453] width 10 height 10
click at [796, 449] on input "checkbox" at bounding box center [792, 453] width 9 height 9
checkbox input "false"
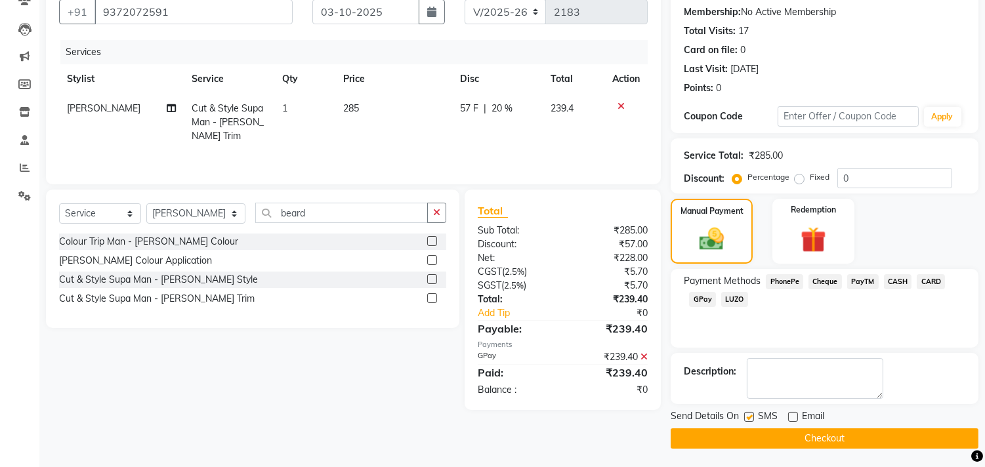
click at [815, 437] on button "Checkout" at bounding box center [824, 438] width 308 height 20
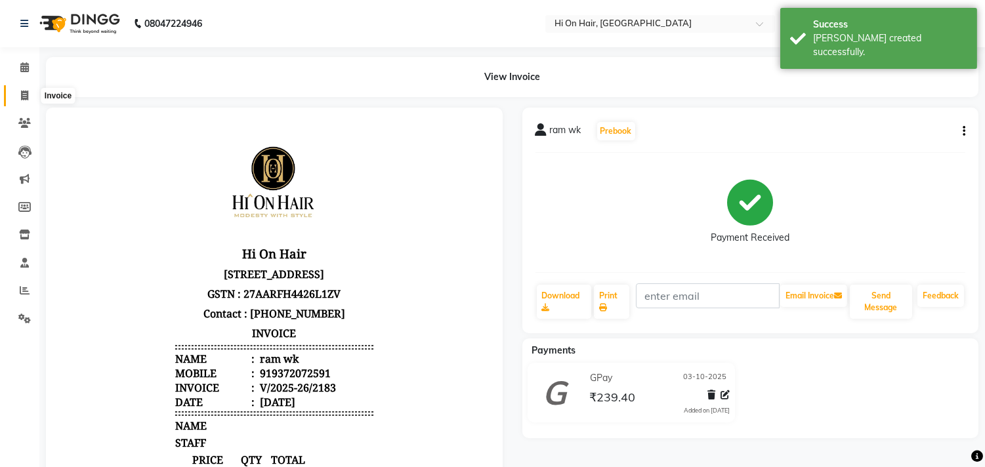
click at [21, 92] on icon at bounding box center [24, 96] width 7 height 10
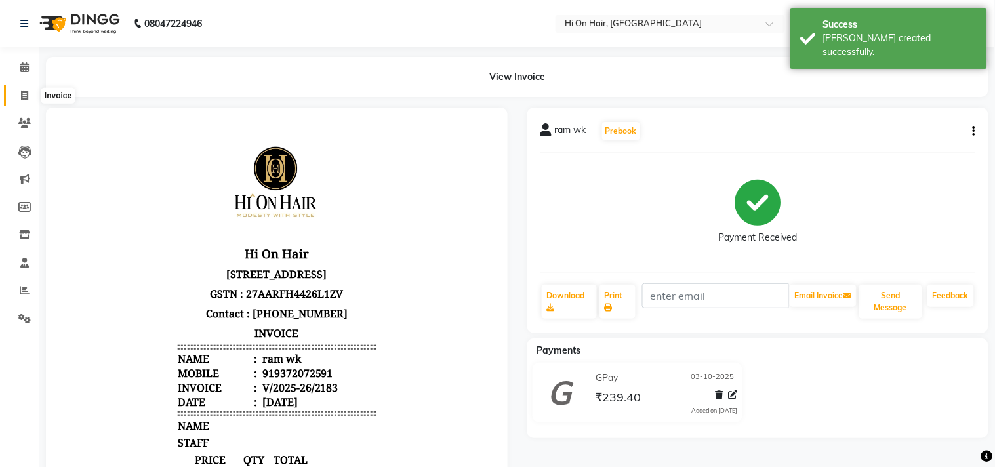
select select "535"
select select "service"
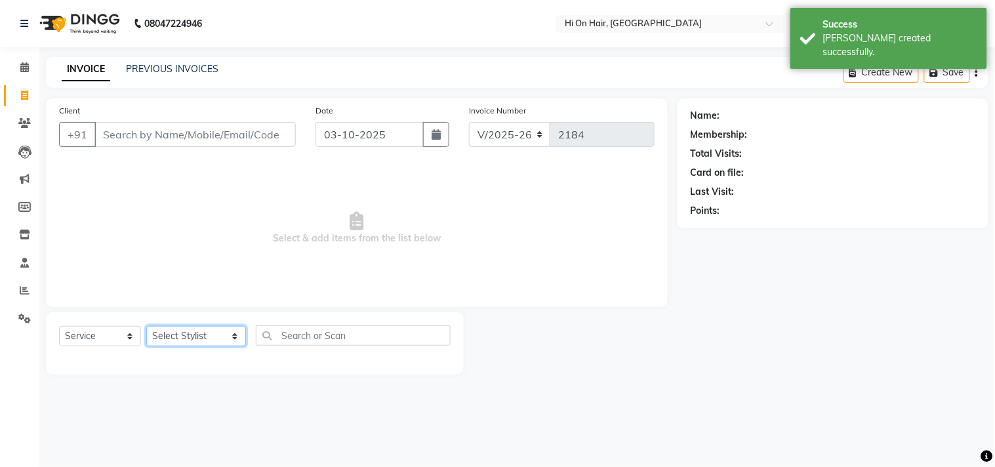
click at [202, 335] on select "Select Stylist Alim Kaldane Anwar Laskar Hi On Hair MAKYOPHI Pankaj Thakur Poon…" at bounding box center [196, 336] width 100 height 20
select select "20990"
click at [146, 327] on select "Select Stylist Alim Kaldane Anwar Laskar Hi On Hair MAKYOPHI Pankaj Thakur Poon…" at bounding box center [196, 336] width 100 height 20
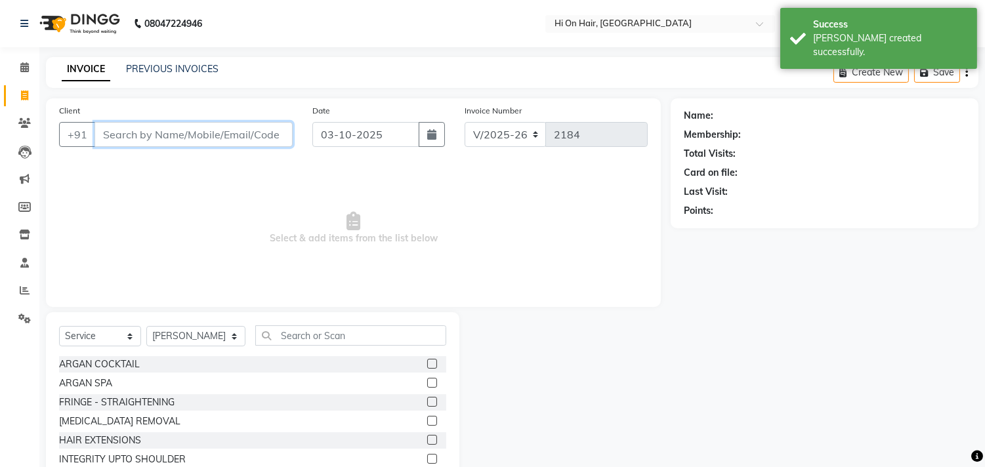
click at [258, 129] on input "Client" at bounding box center [193, 134] width 198 height 25
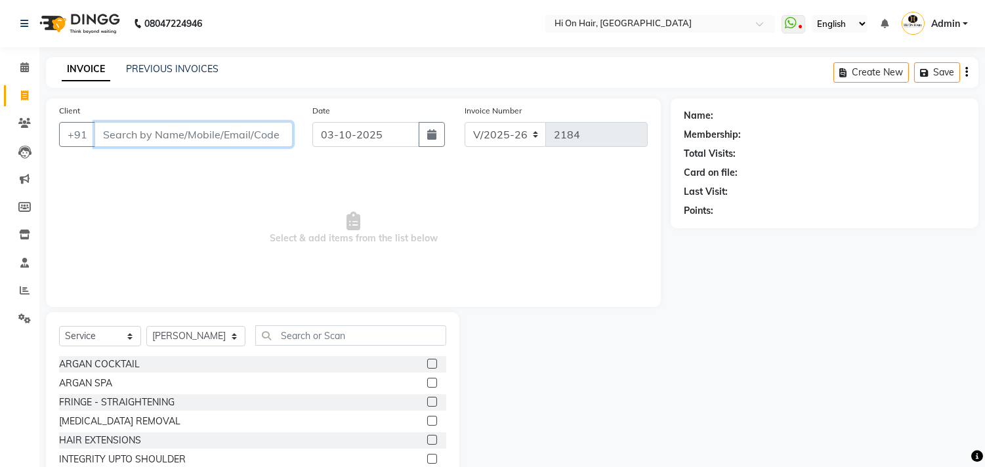
click at [173, 139] on input "Client" at bounding box center [193, 134] width 198 height 25
type input "7666899968"
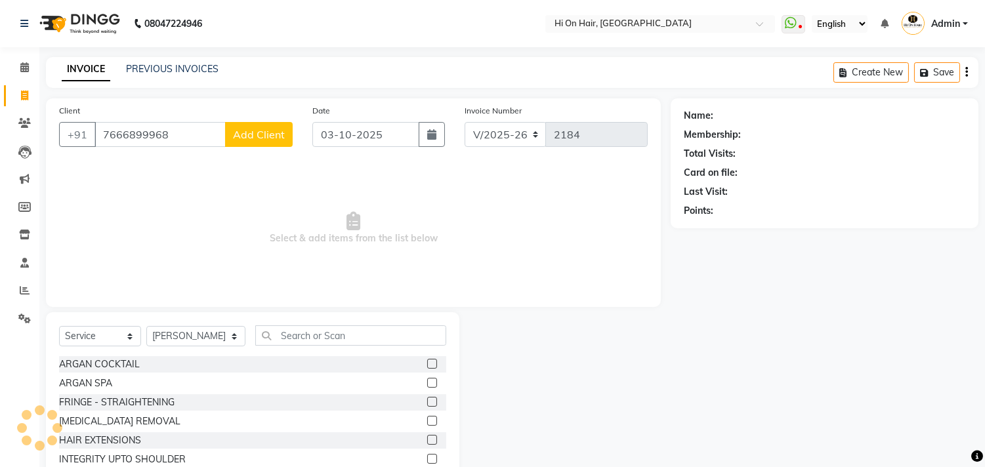
click at [273, 138] on span "Add Client" at bounding box center [259, 134] width 52 height 13
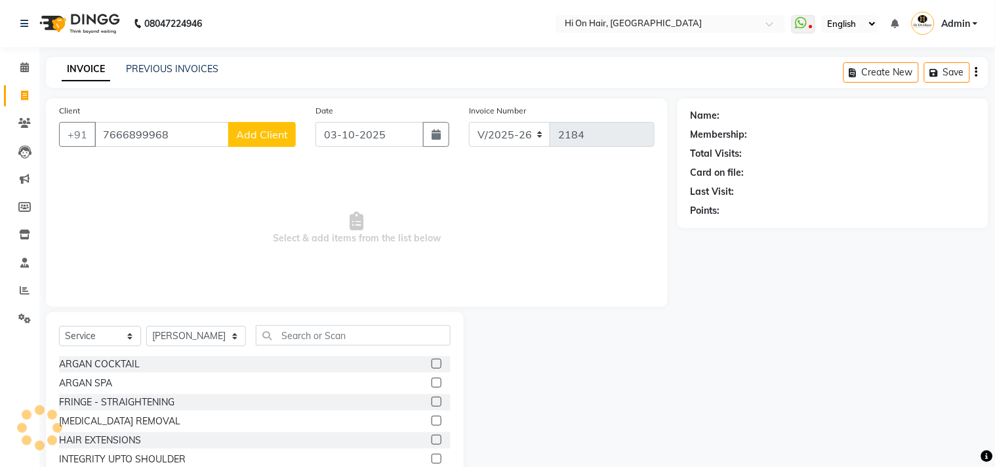
select select "22"
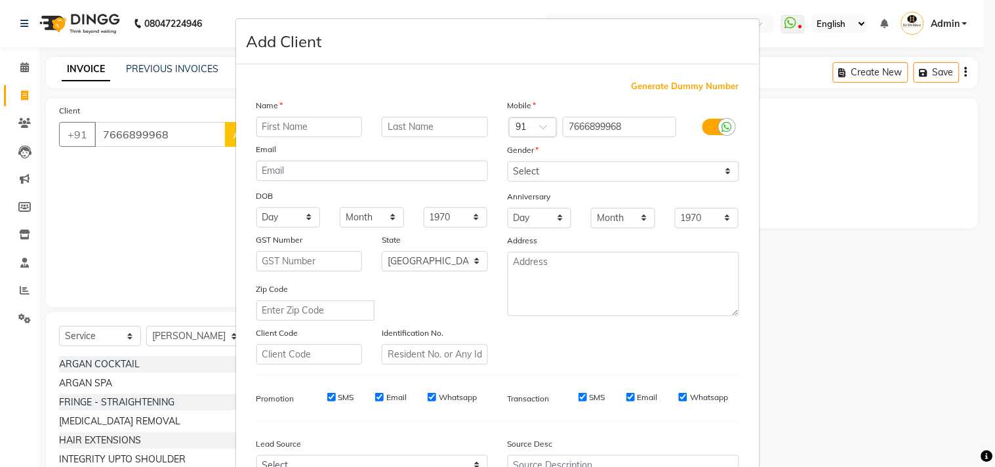
click at [298, 122] on input "text" at bounding box center [309, 127] width 106 height 20
click at [323, 127] on input "text" at bounding box center [309, 127] width 106 height 20
type input "abch"
click at [401, 125] on input "text" at bounding box center [435, 127] width 106 height 20
click at [547, 177] on select "Select Male Female Other Prefer Not To Say" at bounding box center [624, 171] width 232 height 20
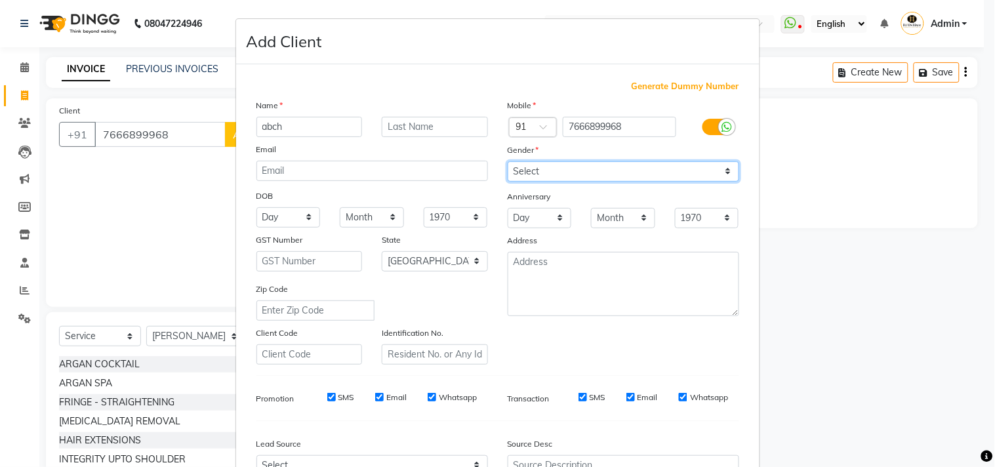
select select "male"
click at [508, 161] on select "Select Male Female Other Prefer Not To Say" at bounding box center [624, 171] width 232 height 20
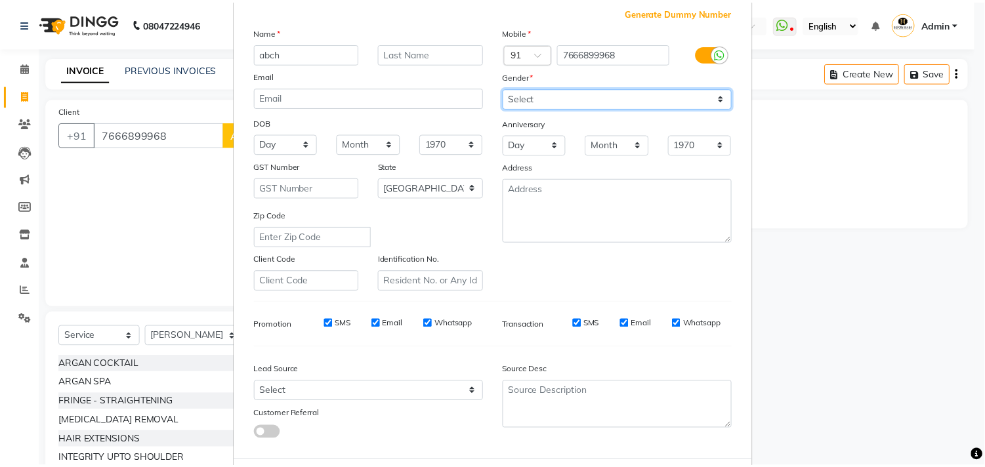
scroll to position [139, 0]
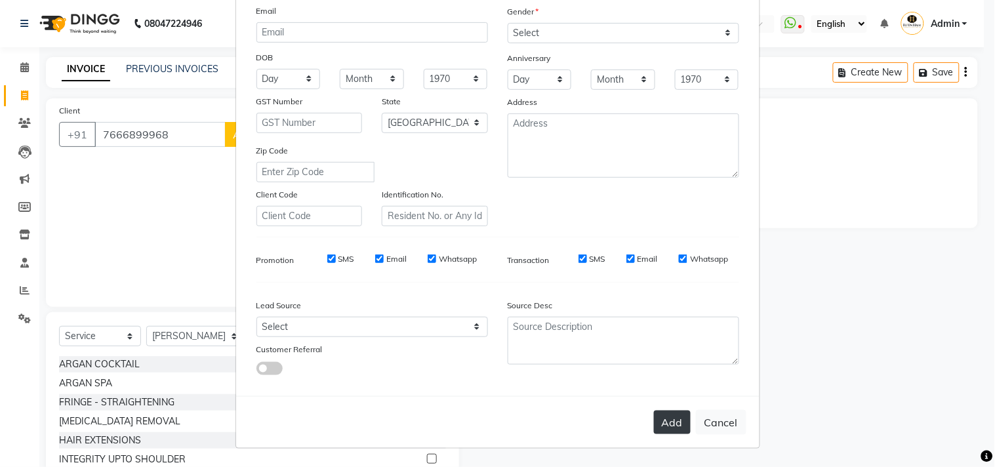
click at [671, 421] on button "Add" at bounding box center [672, 423] width 37 height 24
select select
select select "null"
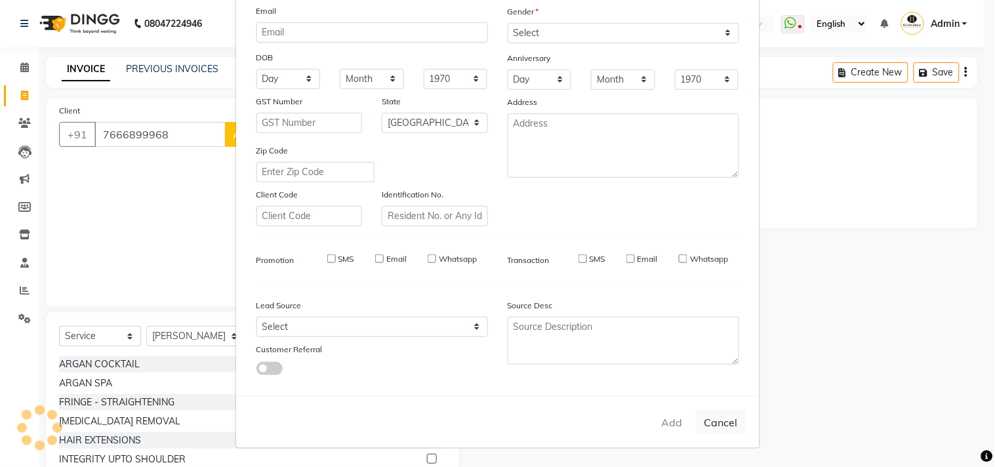
select select
checkbox input "false"
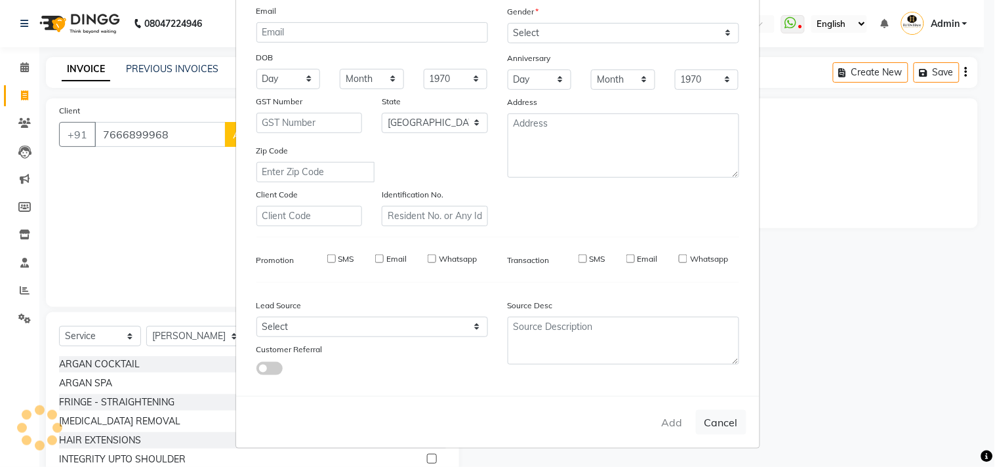
checkbox input "false"
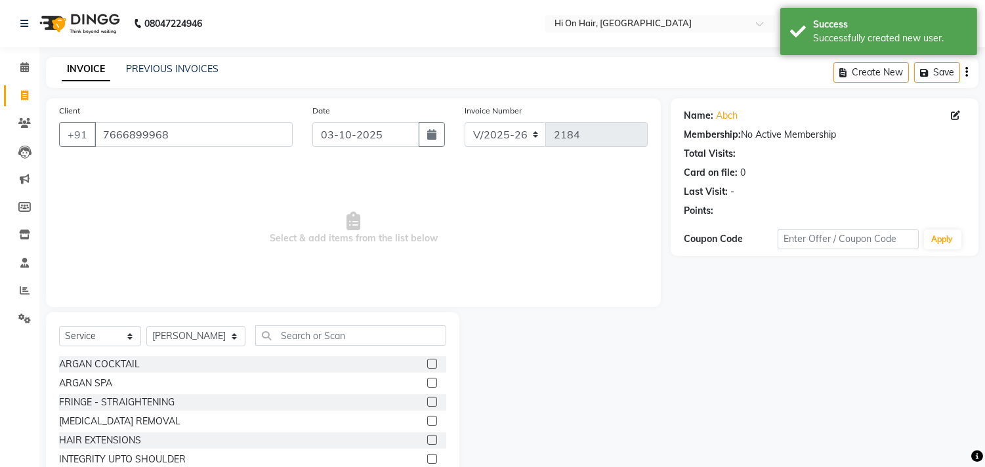
scroll to position [58, 0]
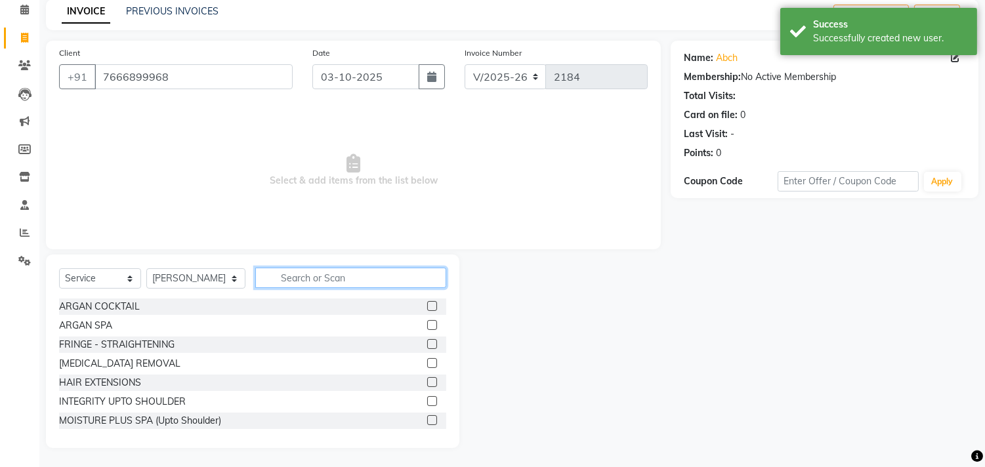
click at [302, 270] on input "text" at bounding box center [350, 278] width 191 height 20
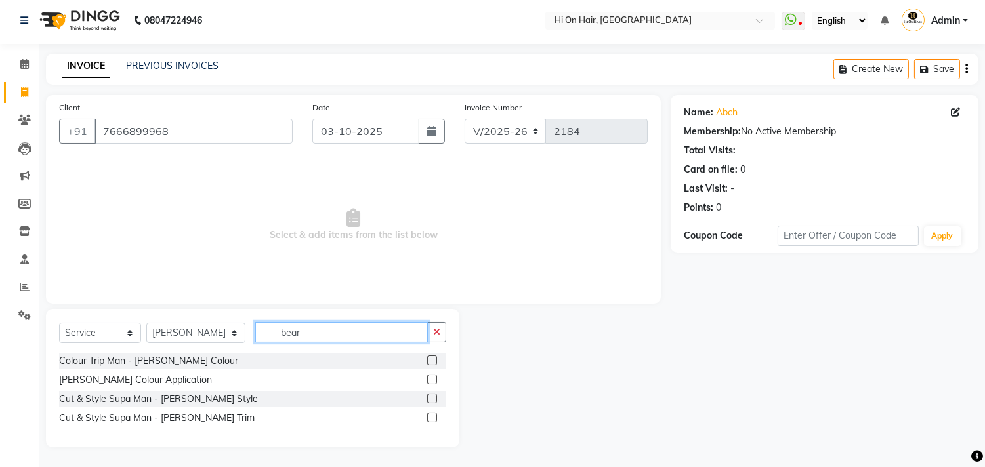
scroll to position [3, 0]
type input "beard"
click at [432, 417] on label at bounding box center [432, 418] width 10 height 10
click at [432, 417] on input "checkbox" at bounding box center [431, 418] width 9 height 9
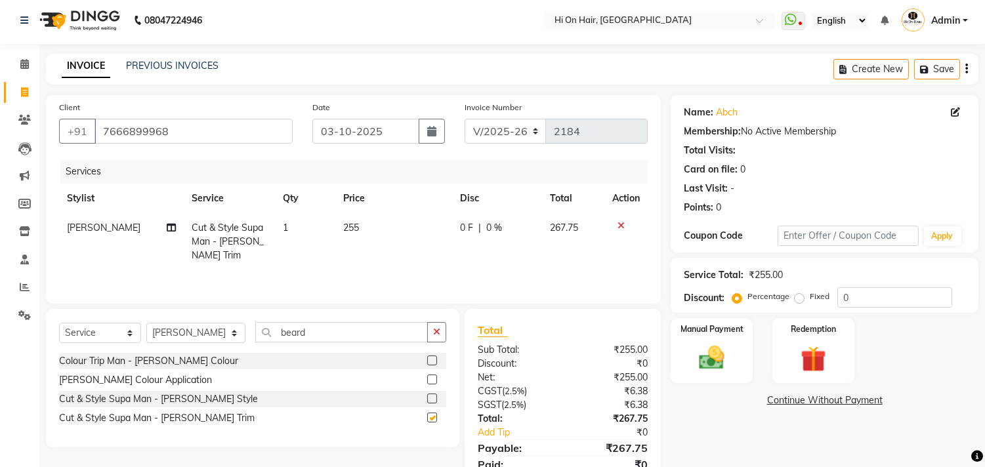
checkbox input "false"
click at [488, 234] on span "0 %" at bounding box center [494, 228] width 16 height 14
select select "20990"
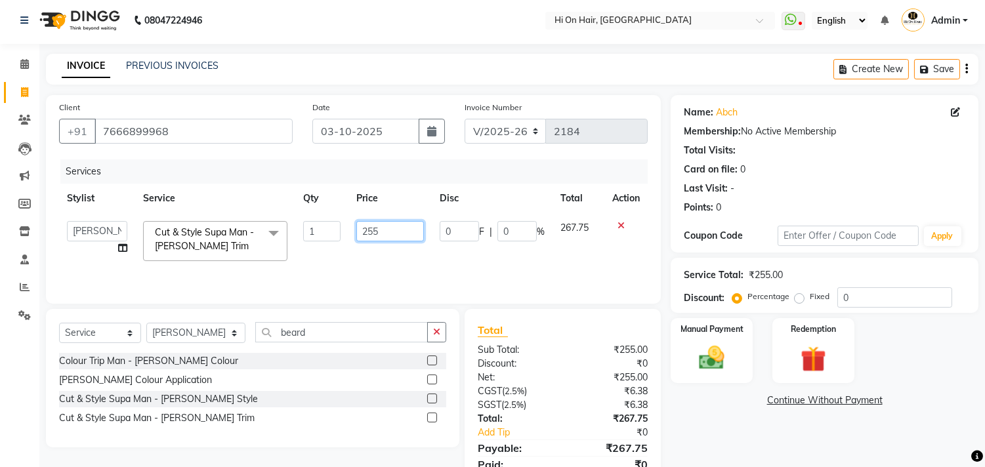
drag, startPoint x: 394, startPoint y: 230, endPoint x: 299, endPoint y: 236, distance: 94.6
click at [299, 236] on tr "Alim Kaldane Anwar Laskar Hi On Hair MAKYOPHI Pankaj Thakur Poonam Nalawade Raa…" at bounding box center [353, 241] width 588 height 56
type input "239"
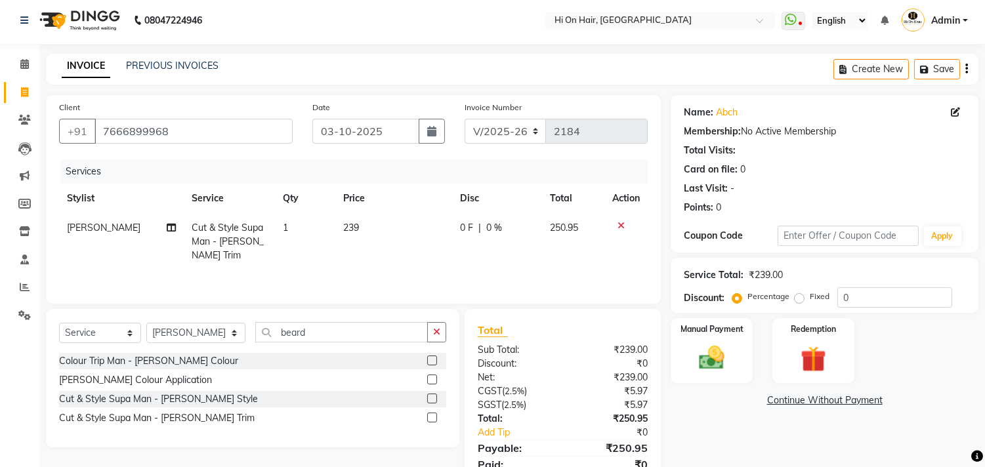
click at [409, 253] on td "239" at bounding box center [393, 241] width 117 height 57
select select "20990"
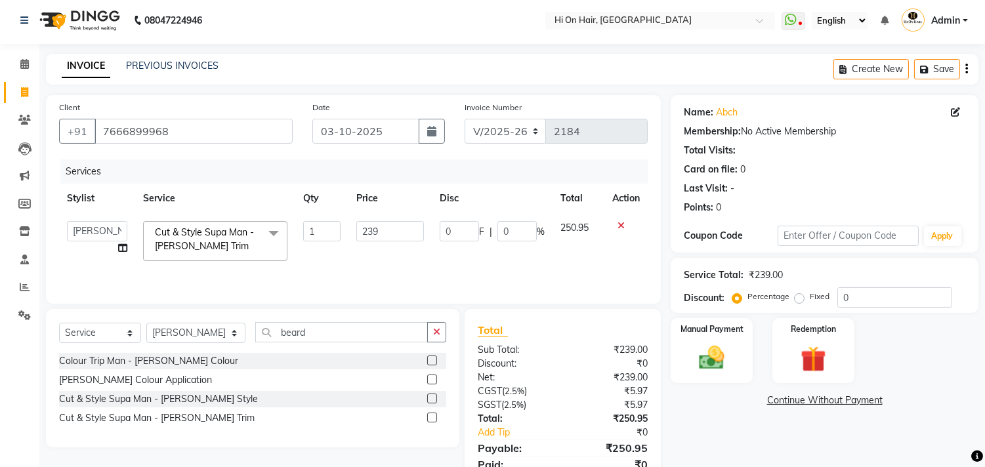
click at [424, 251] on td "239" at bounding box center [389, 241] width 83 height 56
click at [501, 228] on input "0" at bounding box center [516, 231] width 39 height 20
type input "20"
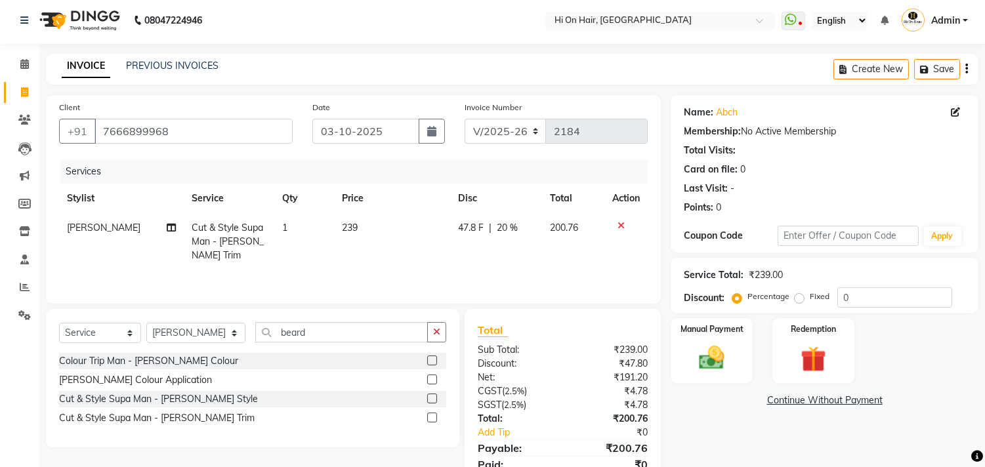
drag, startPoint x: 523, startPoint y: 251, endPoint x: 523, endPoint y: 243, distance: 7.9
click at [523, 251] on td "47.8 F | 20 %" at bounding box center [497, 241] width 92 height 57
select select "20990"
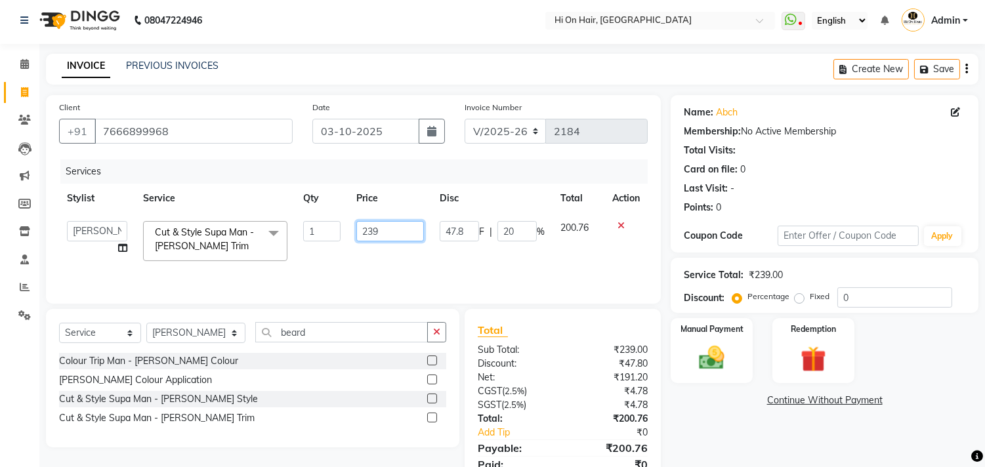
drag, startPoint x: 394, startPoint y: 230, endPoint x: 335, endPoint y: 230, distance: 59.0
click at [335, 230] on tr "Alim Kaldane Anwar Laskar Hi On Hair MAKYOPHI Pankaj Thakur Poonam Nalawade Raa…" at bounding box center [353, 241] width 588 height 56
type input "280"
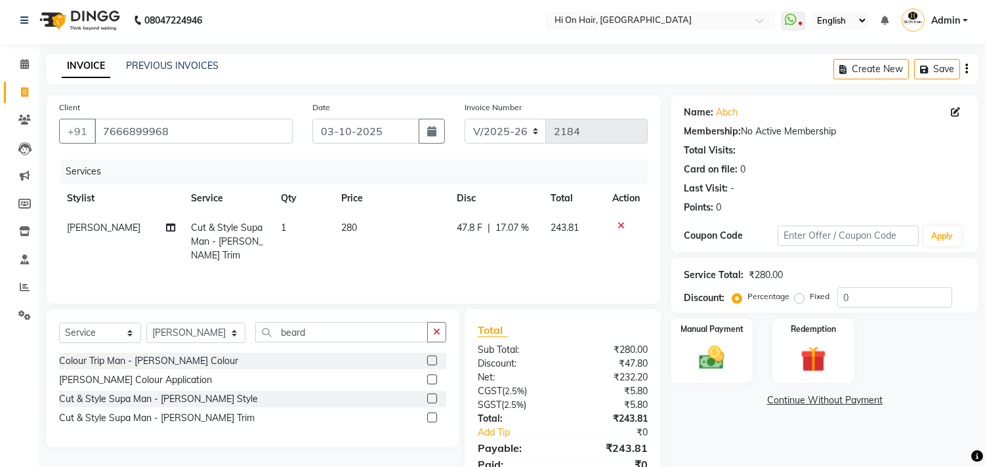
click at [474, 251] on td "47.8 F | 17.07 %" at bounding box center [496, 241] width 94 height 57
select select "20990"
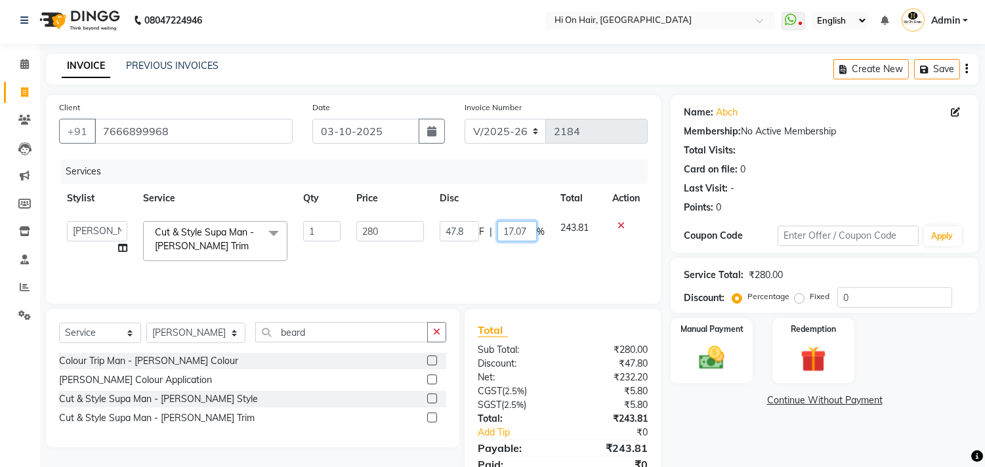
click at [531, 230] on input "17.07" at bounding box center [516, 231] width 39 height 20
type input "1"
type input "20"
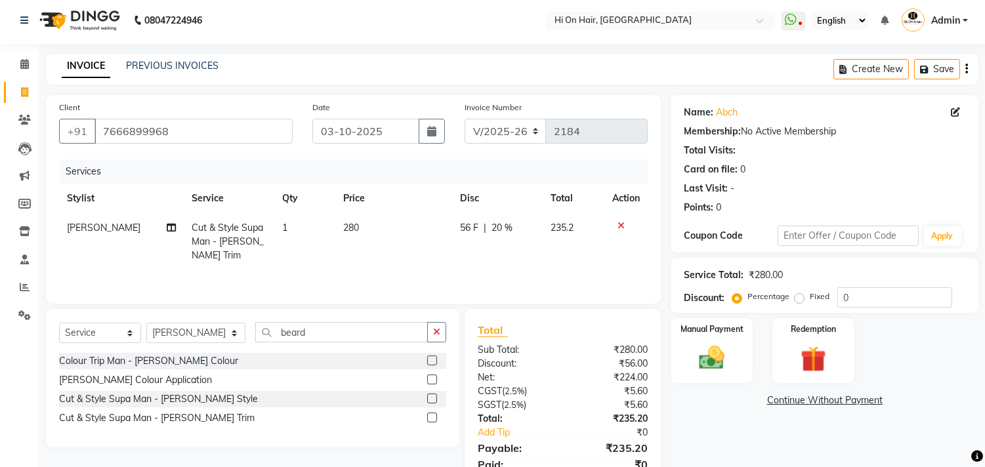
click at [534, 251] on td "56 F | 20 %" at bounding box center [497, 241] width 91 height 57
select select "20990"
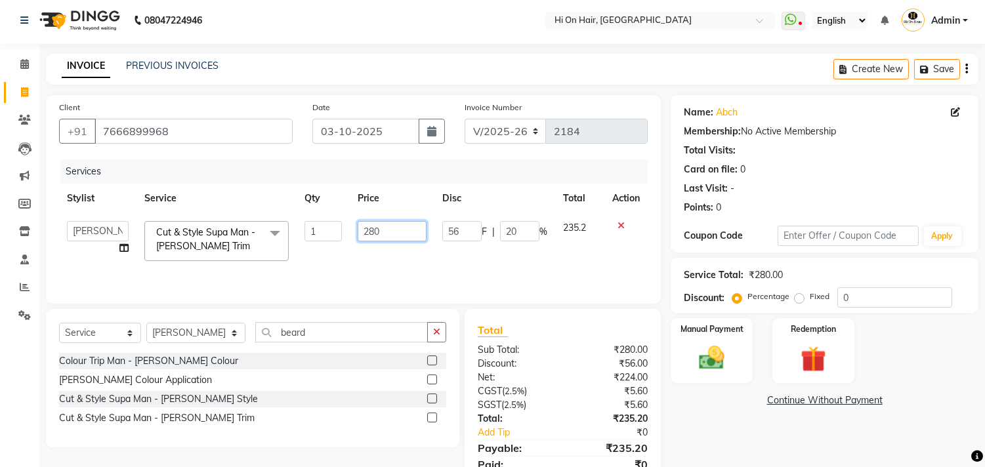
click at [418, 225] on input "280" at bounding box center [391, 231] width 69 height 20
type input "285"
click at [412, 254] on td "285" at bounding box center [392, 241] width 85 height 56
select select "20990"
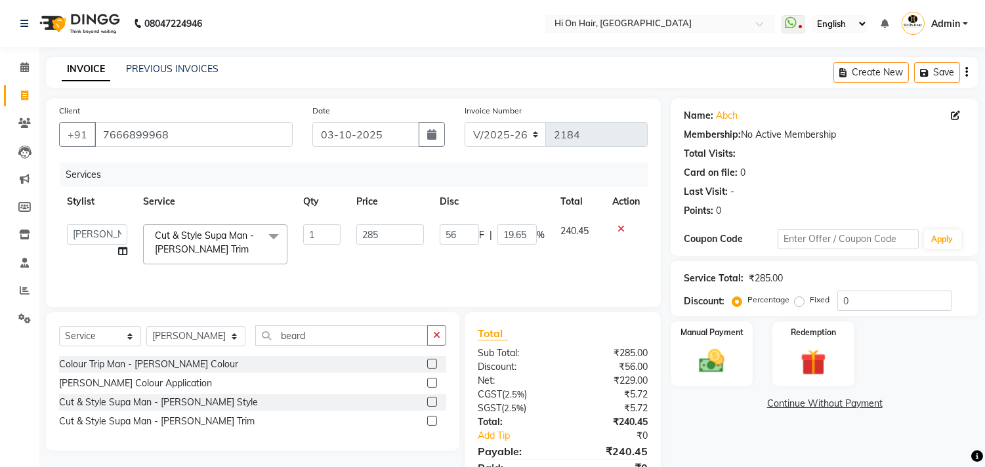
click at [540, 237] on span "%" at bounding box center [541, 235] width 8 height 14
click at [527, 232] on input "19.65" at bounding box center [516, 234] width 39 height 20
click at [528, 259] on td "56 F | 19.65 %" at bounding box center [492, 244] width 121 height 56
select select "20990"
click at [525, 234] on input "19.65" at bounding box center [516, 234] width 39 height 20
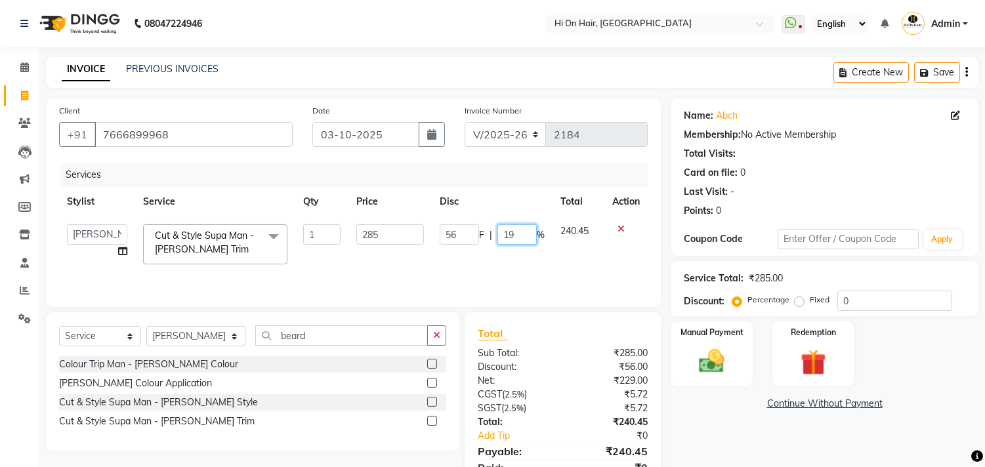
type input "1"
click at [535, 270] on div "Services Stylist Service Qty Price Disc Total Action Alim Kaldane Anwar Laskar …" at bounding box center [353, 228] width 588 height 131
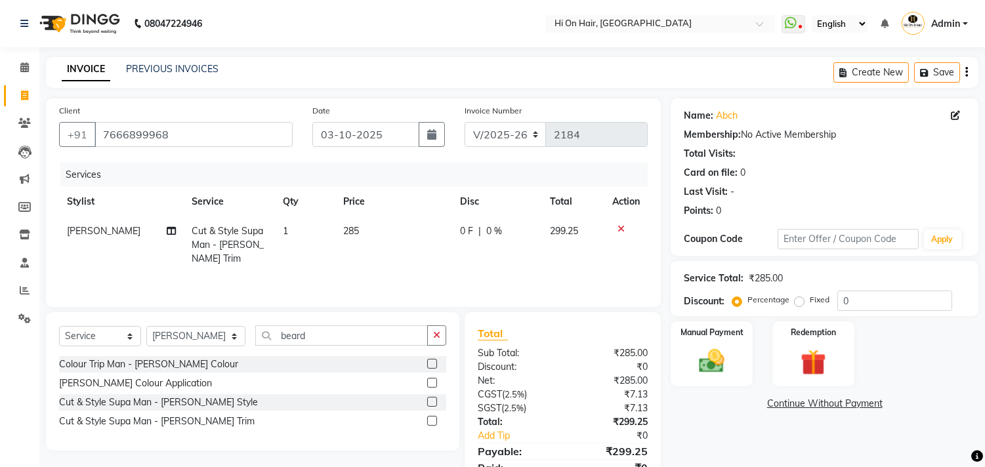
click at [510, 240] on td "0 F | 0 %" at bounding box center [497, 244] width 90 height 57
select select "20990"
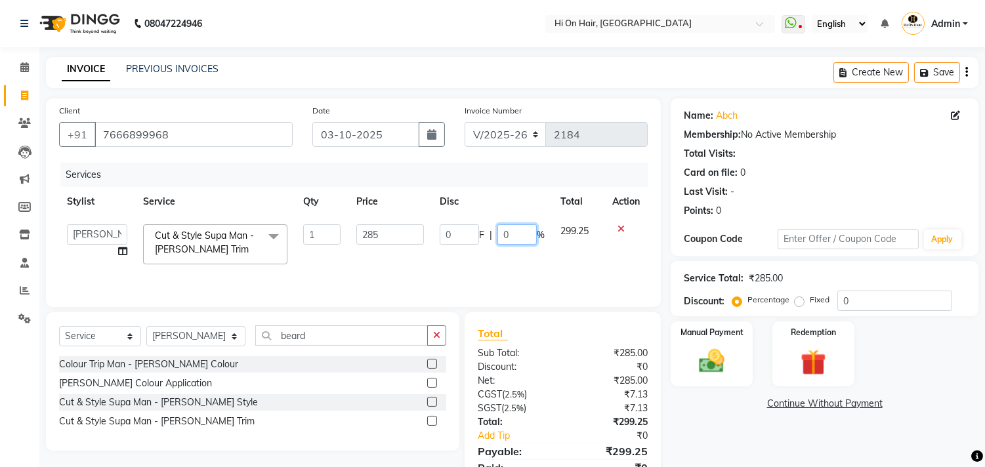
click at [499, 231] on input "0" at bounding box center [516, 234] width 39 height 20
type input "20"
click at [514, 267] on div "Services Stylist Service Qty Price Disc Total Action Alim Kaldane Anwar Laskar …" at bounding box center [353, 228] width 588 height 131
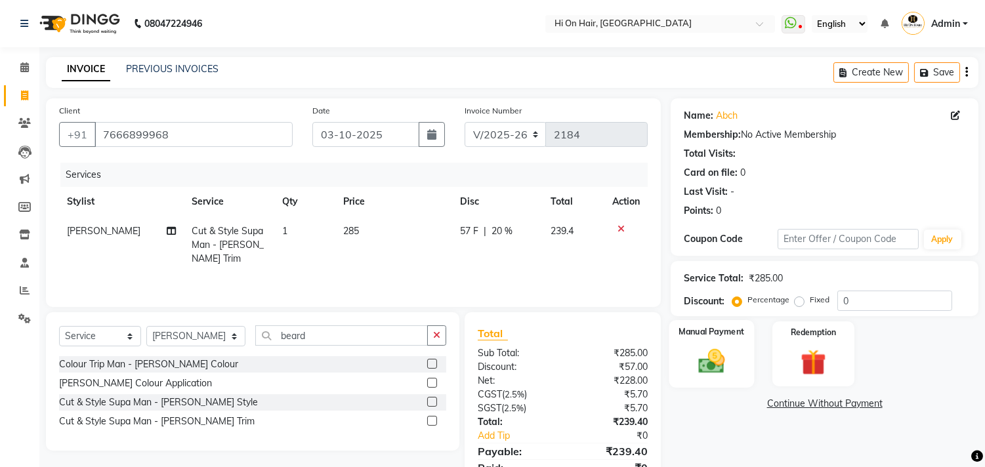
scroll to position [57, 0]
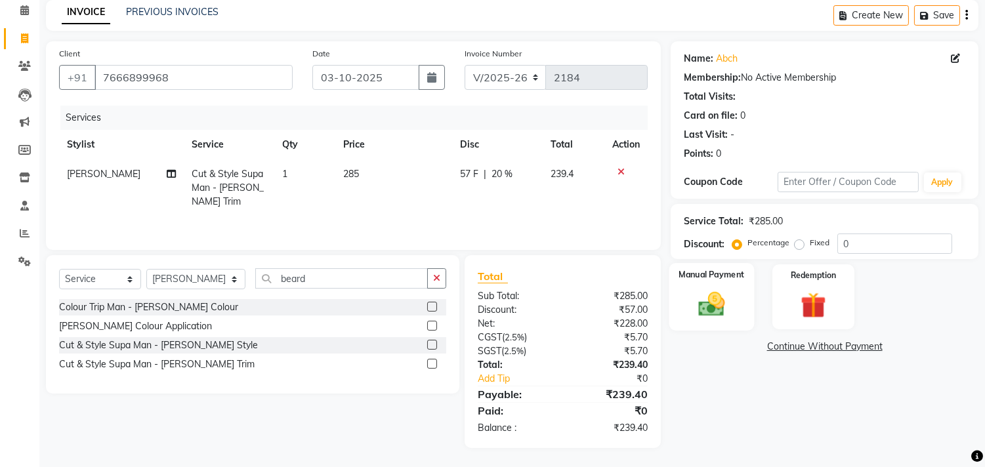
click at [717, 312] on img at bounding box center [711, 304] width 43 height 31
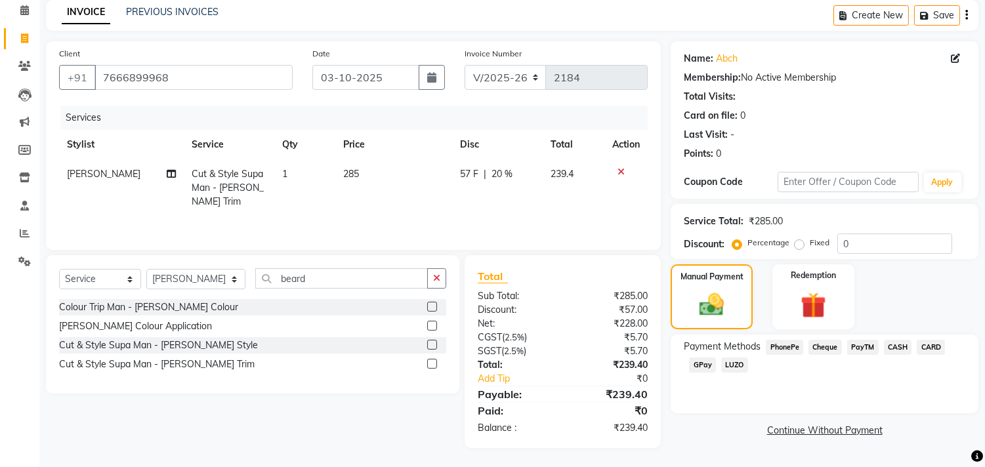
click at [704, 368] on span "GPay" at bounding box center [702, 364] width 27 height 15
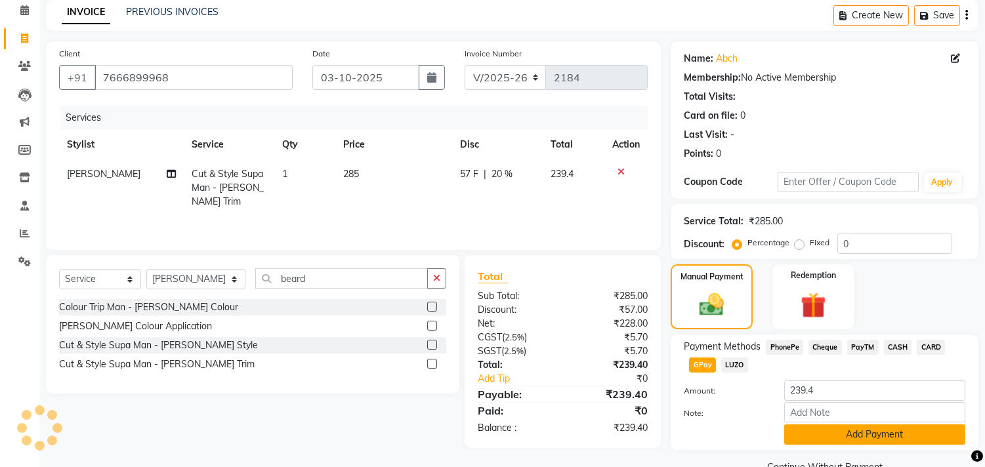
click at [855, 436] on button "Add Payment" at bounding box center [874, 434] width 181 height 20
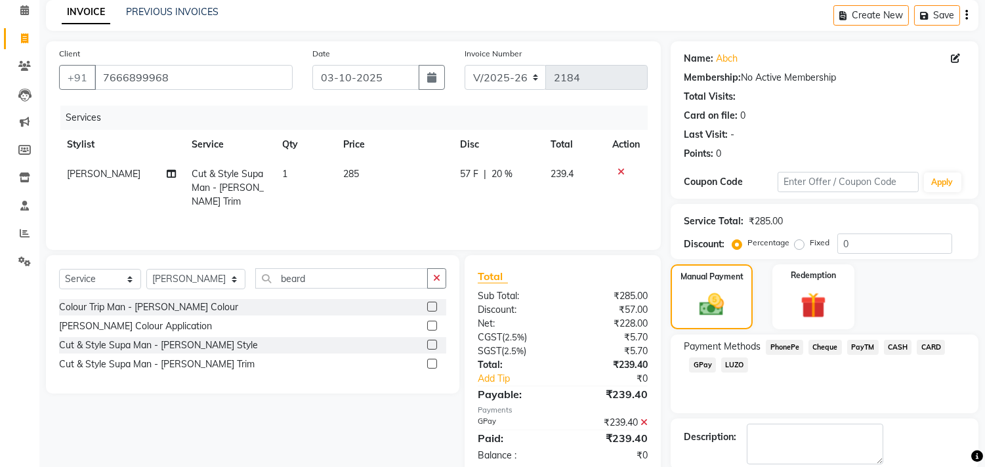
scroll to position [123, 0]
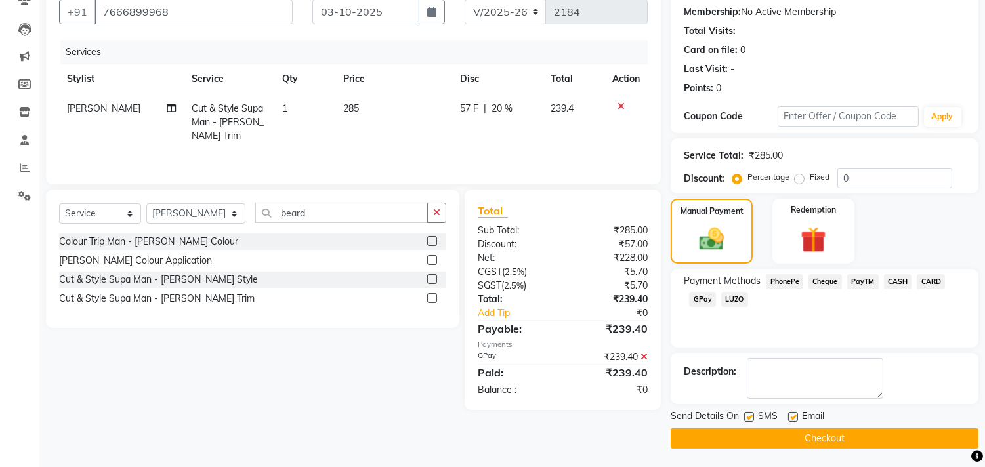
click at [794, 413] on label at bounding box center [793, 417] width 10 height 10
click at [794, 413] on input "checkbox" at bounding box center [792, 417] width 9 height 9
checkbox input "false"
click at [822, 433] on button "Checkout" at bounding box center [824, 438] width 308 height 20
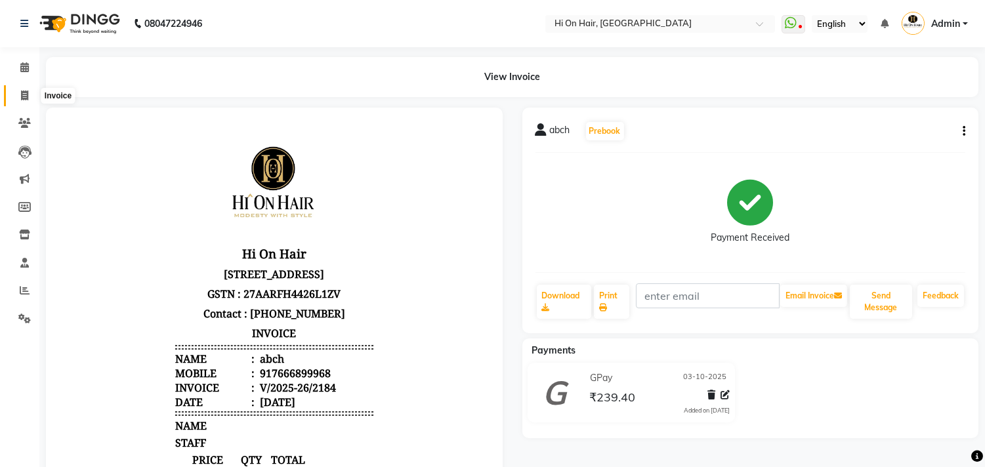
click at [21, 98] on icon at bounding box center [24, 96] width 7 height 10
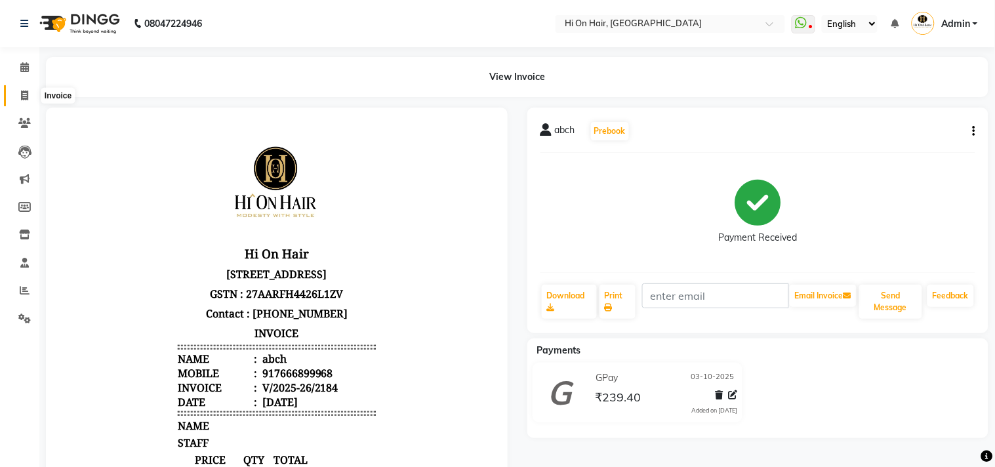
select select "535"
select select "service"
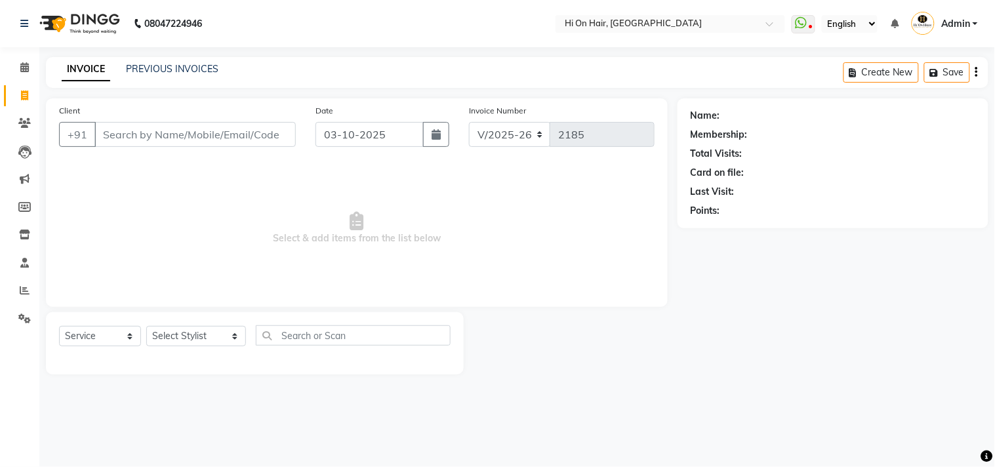
click at [178, 75] on div "PREVIOUS INVOICES" at bounding box center [172, 69] width 92 height 14
click at [172, 68] on link "PREVIOUS INVOICES" at bounding box center [172, 69] width 92 height 12
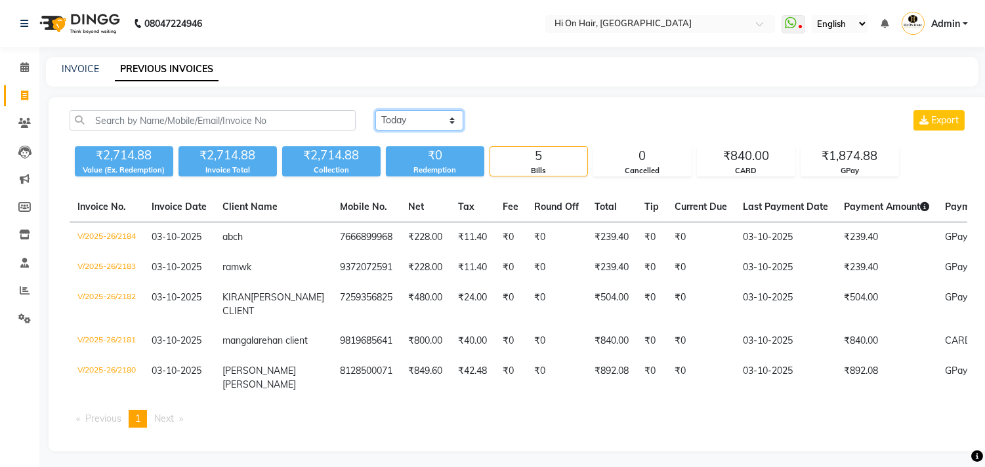
click at [424, 119] on select "Today Yesterday Custom Range" at bounding box center [419, 120] width 88 height 20
select select "yesterday"
click at [375, 110] on select "Today Yesterday Custom Range" at bounding box center [419, 120] width 88 height 20
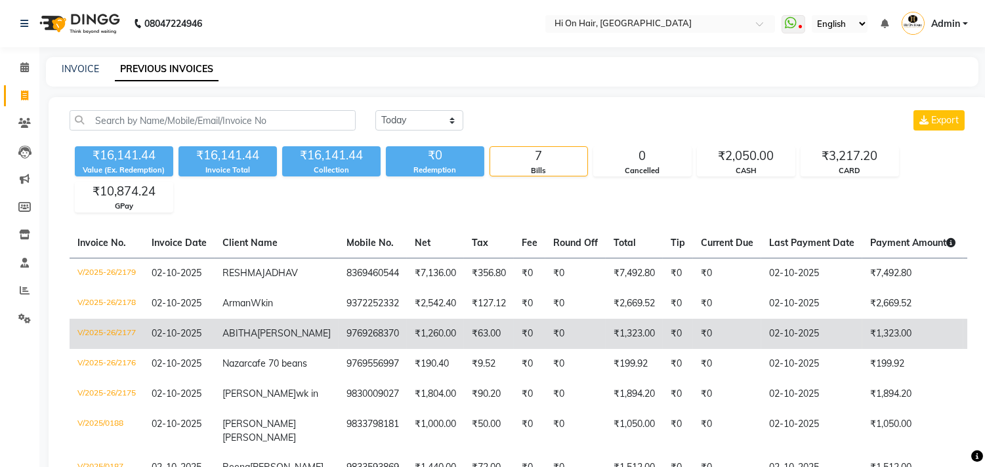
click at [338, 349] on td "9769268370" at bounding box center [372, 334] width 68 height 30
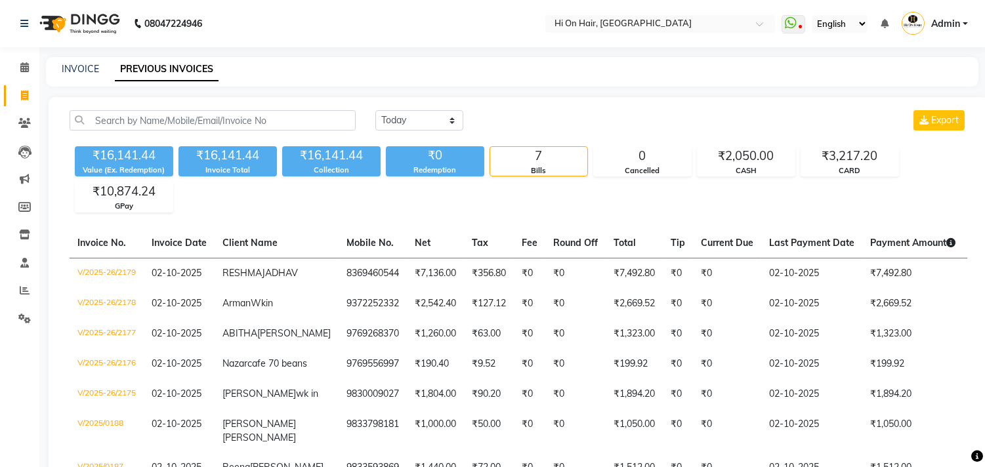
click at [22, 94] on icon at bounding box center [24, 96] width 7 height 10
select select "service"
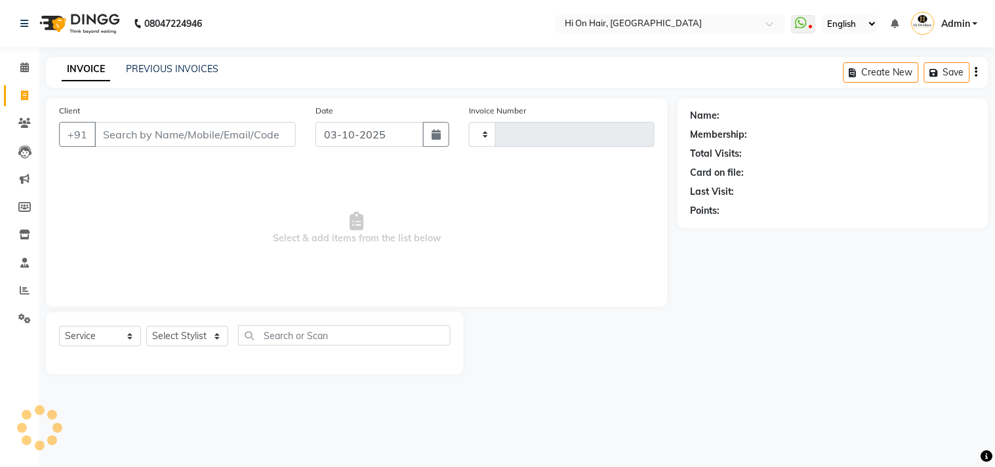
type input "2185"
select select "535"
click at [24, 232] on icon at bounding box center [24, 235] width 11 height 10
select select
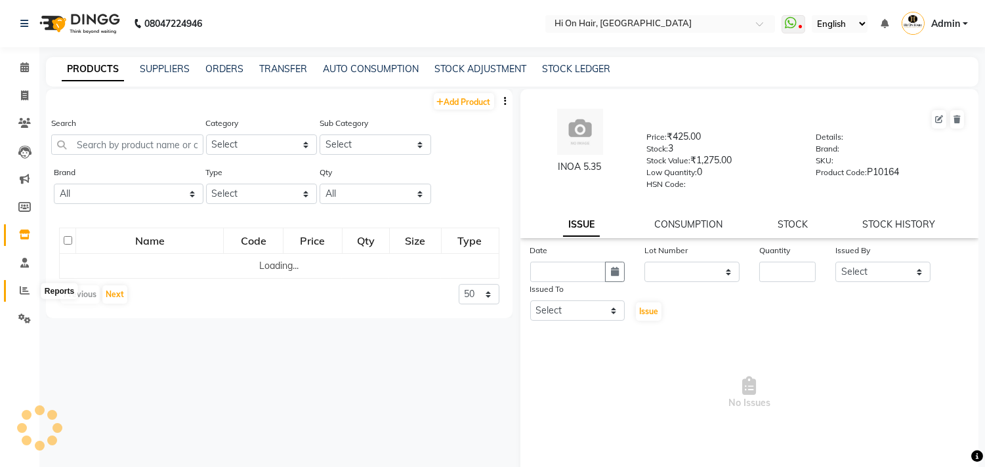
click at [23, 293] on icon at bounding box center [25, 290] width 10 height 10
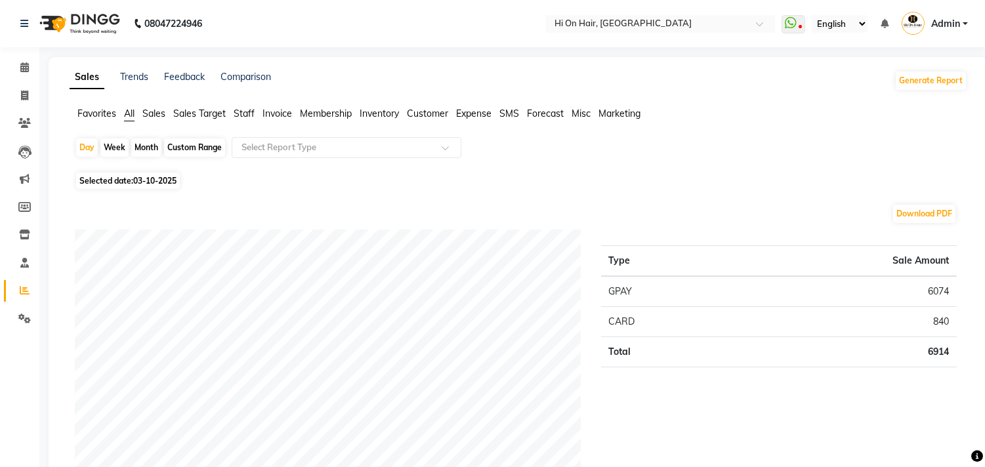
click at [153, 150] on div "Month" at bounding box center [146, 147] width 30 height 18
select select "10"
select select "2025"
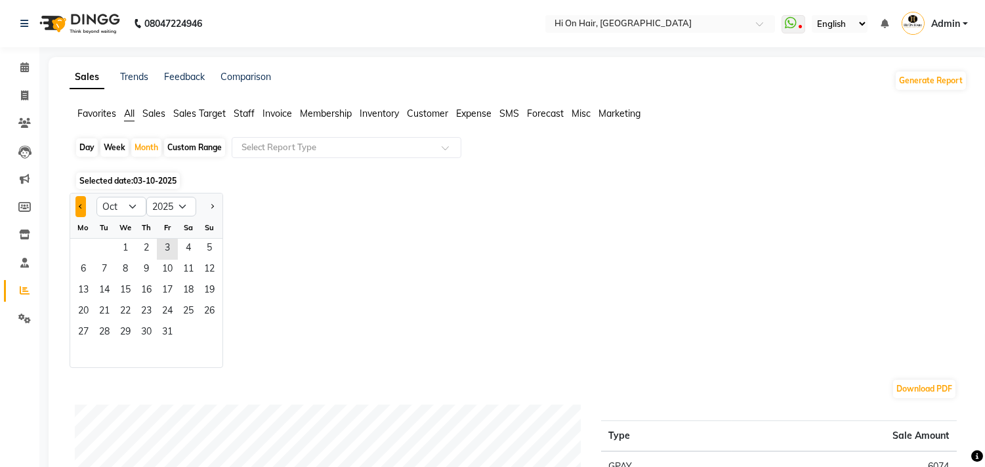
click at [83, 205] on button "Previous month" at bounding box center [80, 206] width 10 height 21
select select "9"
click at [87, 254] on span "1" at bounding box center [83, 249] width 21 height 21
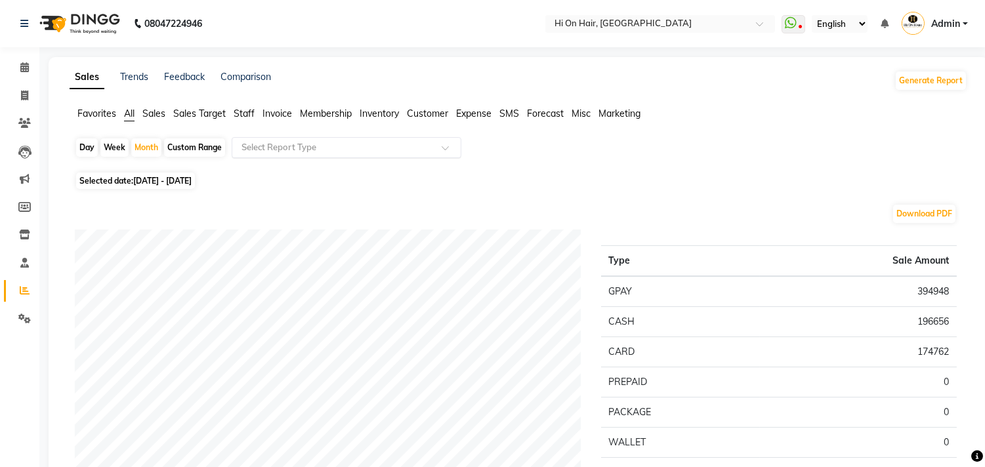
click at [277, 153] on input "text" at bounding box center [333, 147] width 189 height 13
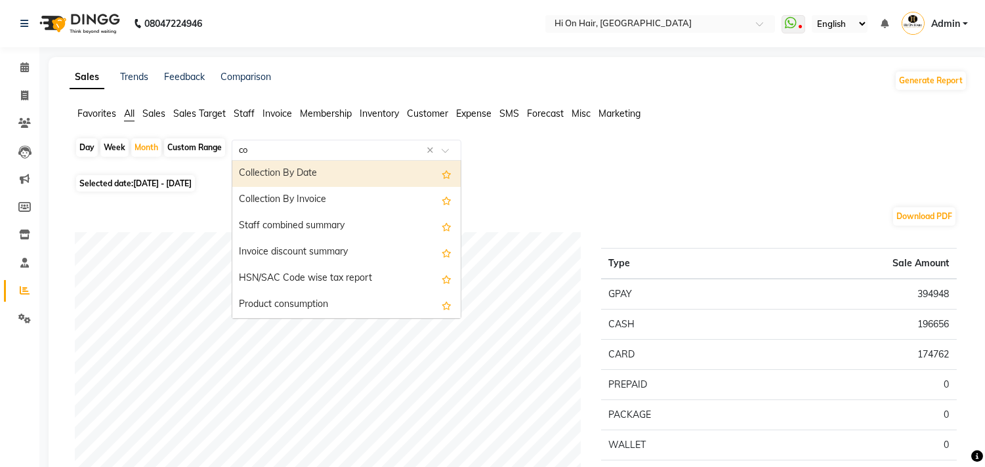
type input "com"
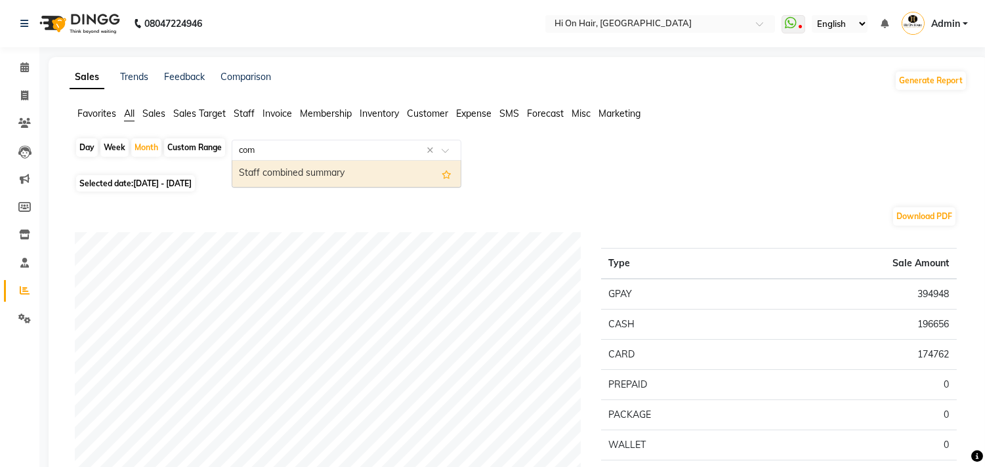
click at [285, 184] on div "Staff combined summary" at bounding box center [346, 174] width 228 height 26
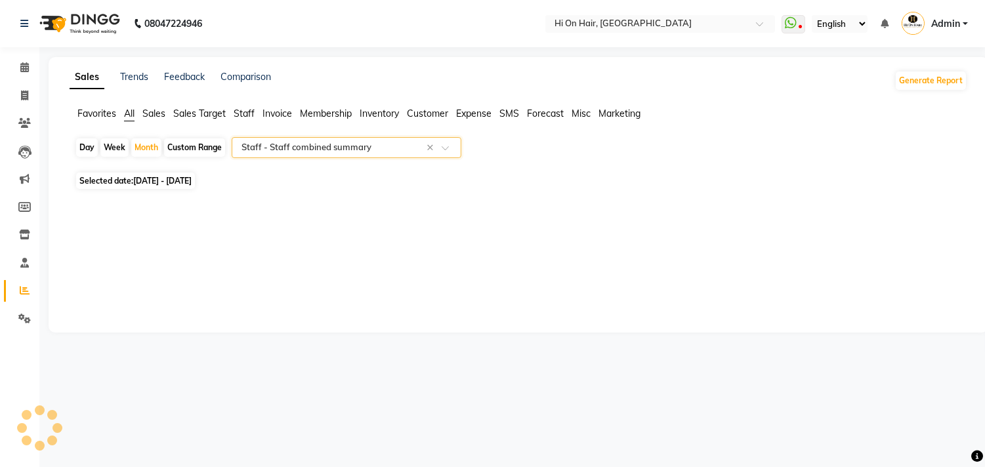
select select "full_report"
select select "csv"
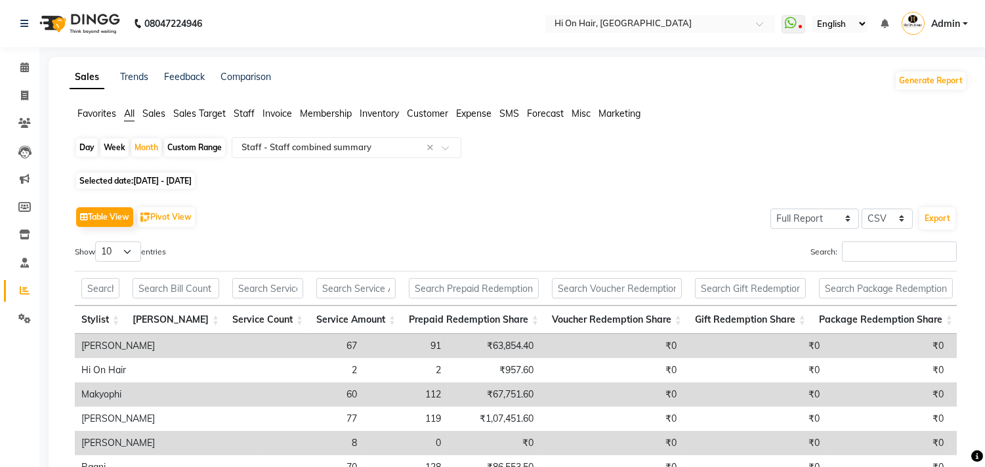
click at [135, 188] on span "Selected date: 01-09-2025 - 30-09-2025" at bounding box center [135, 181] width 119 height 16
select select "9"
select select "2025"
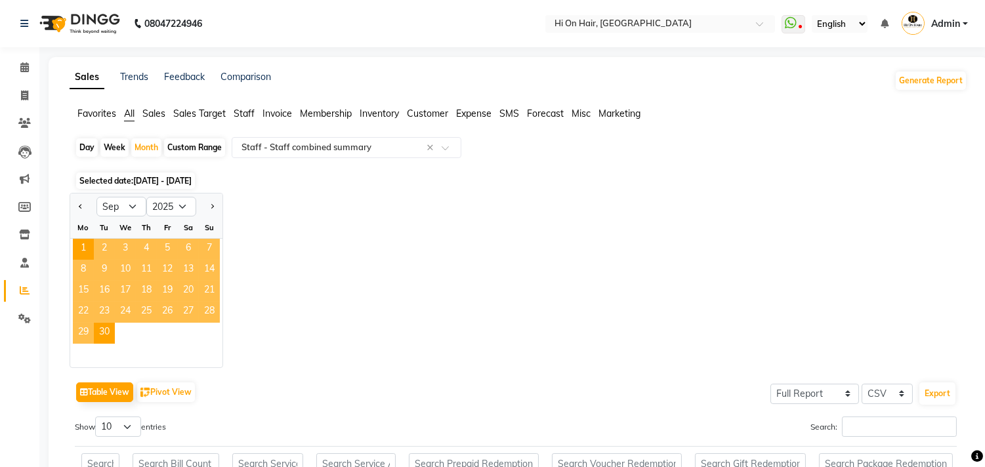
click at [209, 148] on div "Custom Range" at bounding box center [194, 147] width 61 height 18
select select "9"
select select "2025"
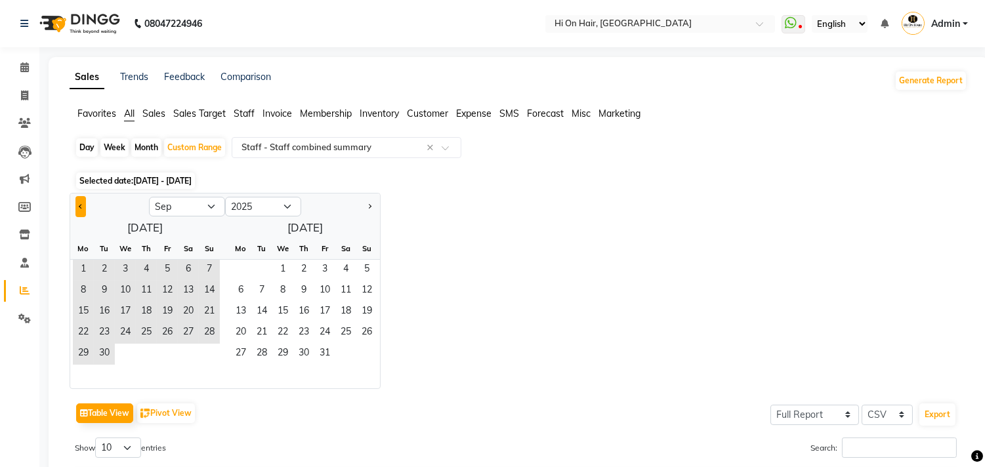
click at [81, 203] on span "Previous month" at bounding box center [81, 205] width 5 height 5
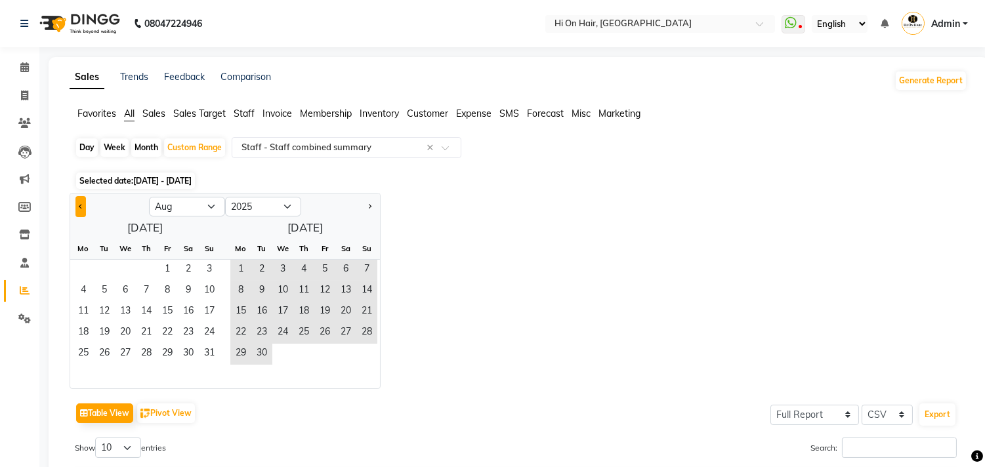
click at [81, 202] on button "Previous month" at bounding box center [80, 206] width 10 height 21
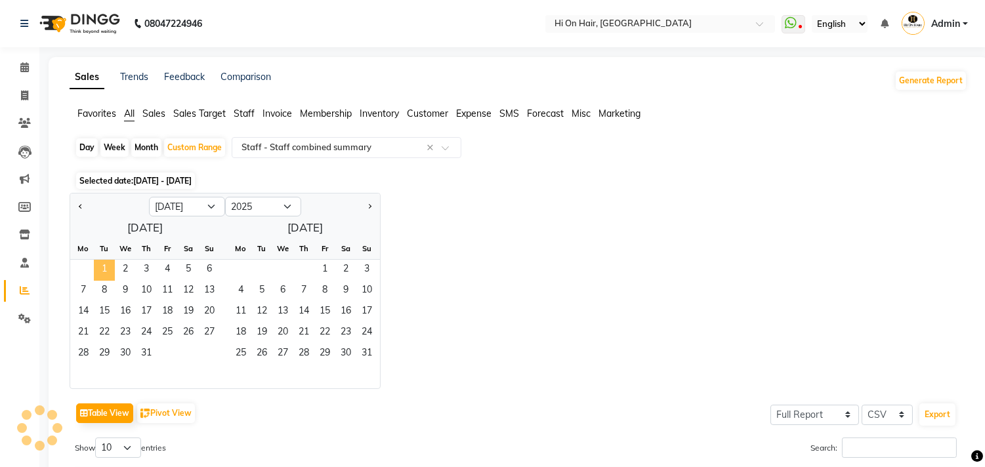
click at [106, 266] on span "1" at bounding box center [104, 270] width 21 height 21
click at [368, 201] on button "Next month" at bounding box center [369, 206] width 10 height 21
select select "8"
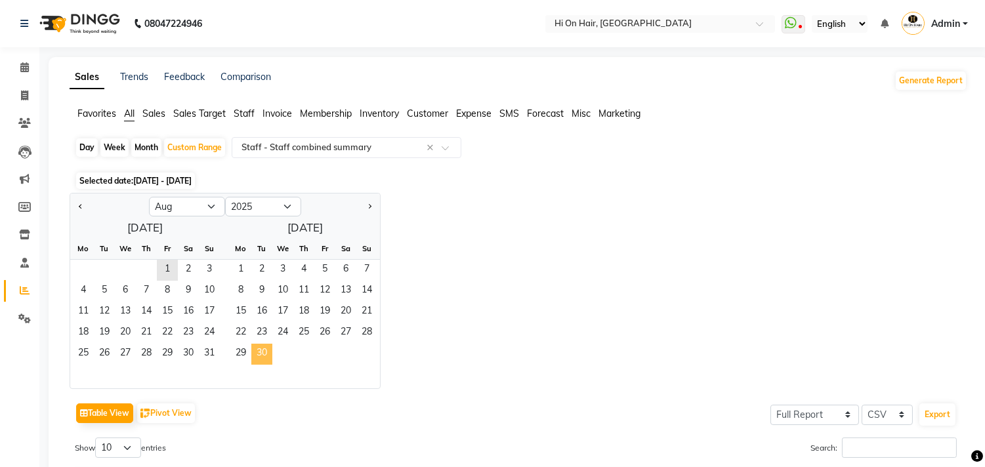
click at [262, 345] on span "30" at bounding box center [261, 354] width 21 height 21
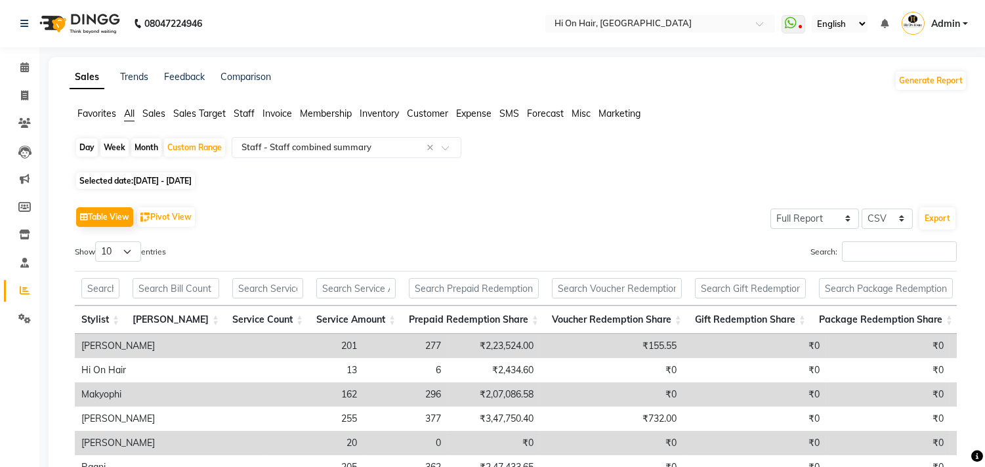
click at [152, 148] on div "Month" at bounding box center [146, 147] width 30 height 18
select select "7"
select select "2025"
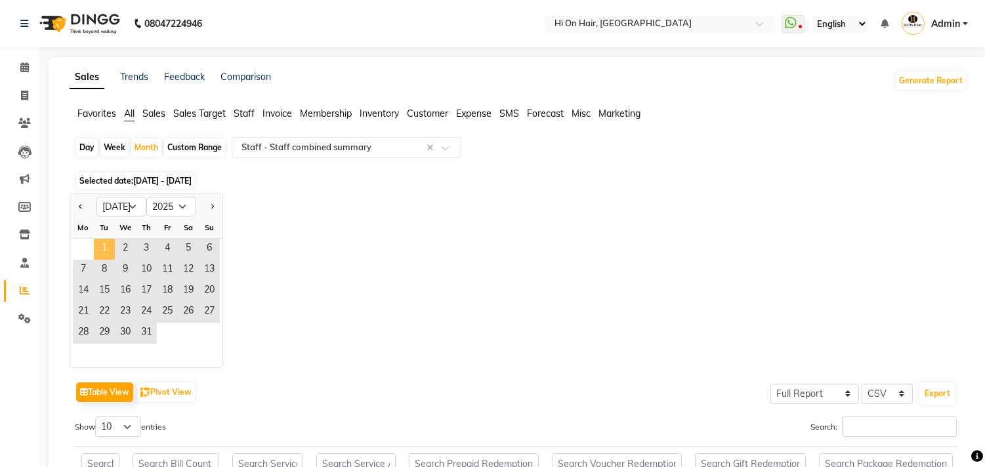
click at [104, 254] on span "1" at bounding box center [104, 249] width 21 height 21
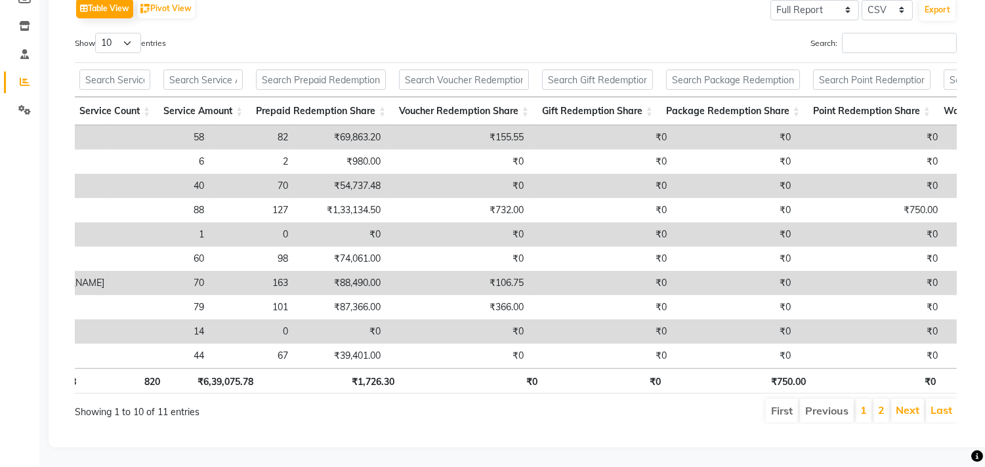
scroll to position [0, 493]
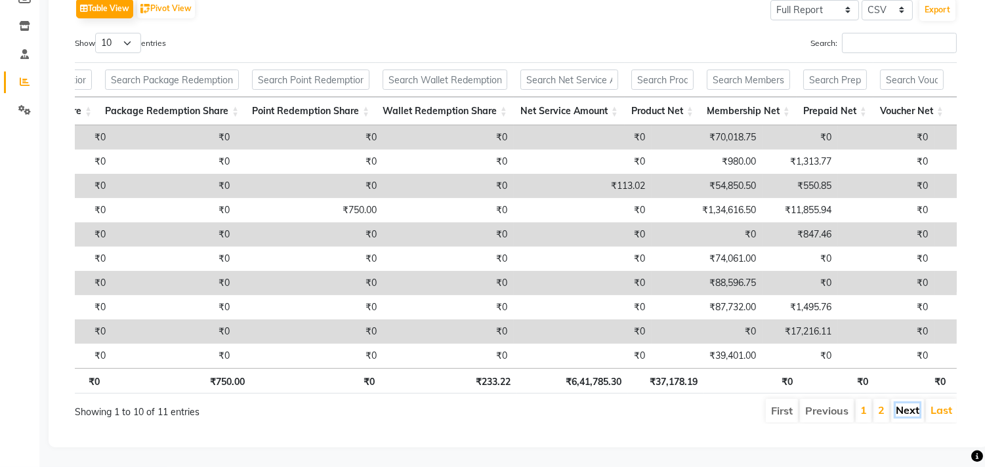
click at [905, 403] on link "Next" at bounding box center [907, 409] width 24 height 13
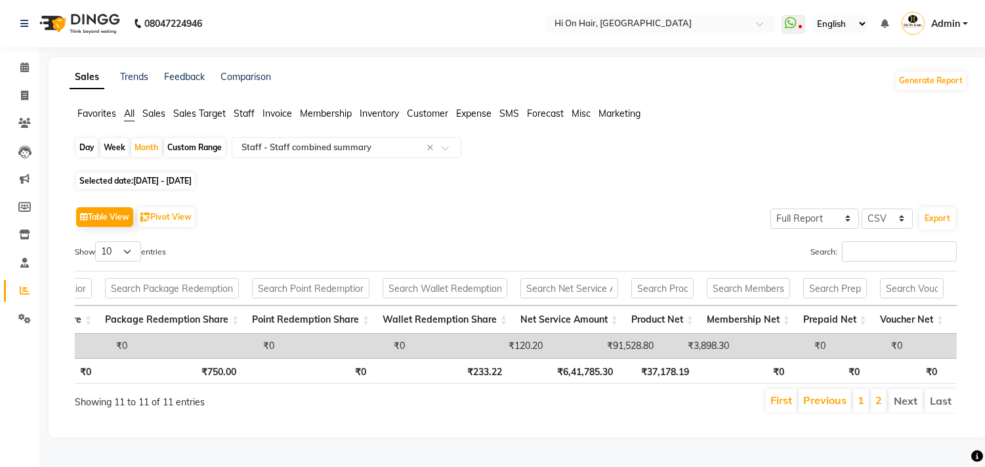
scroll to position [0, 836]
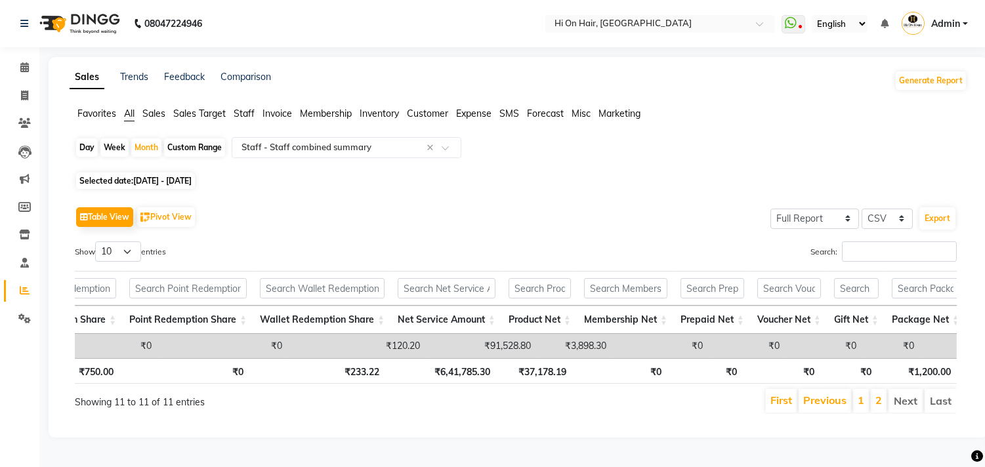
click at [174, 175] on span "Selected date: 01-07-2025 - 31-07-2025" at bounding box center [135, 181] width 119 height 16
select select "7"
select select "2025"
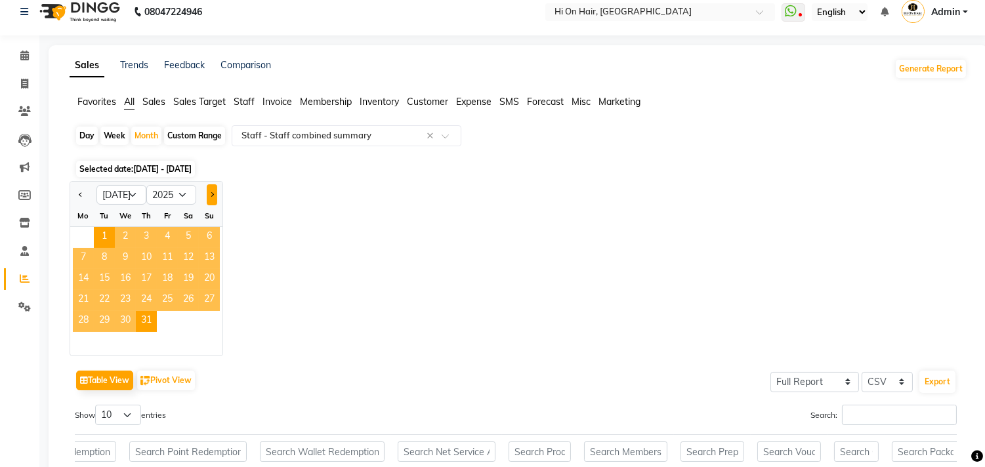
click at [216, 199] on button "Next month" at bounding box center [212, 194] width 10 height 21
select select "8"
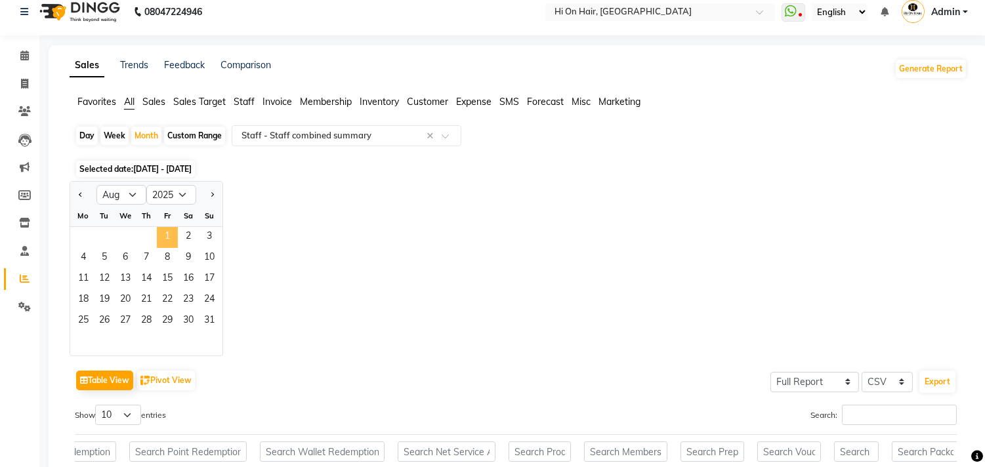
click at [164, 238] on span "1" at bounding box center [167, 237] width 21 height 21
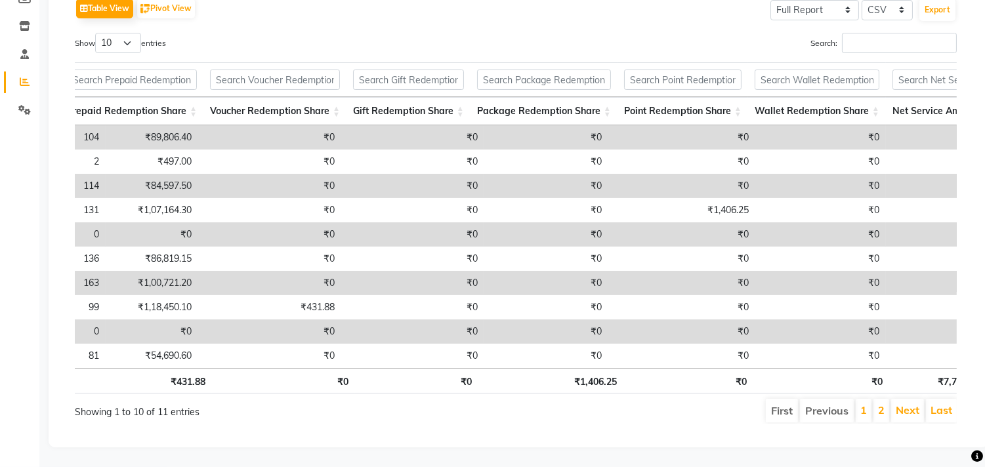
scroll to position [0, 94]
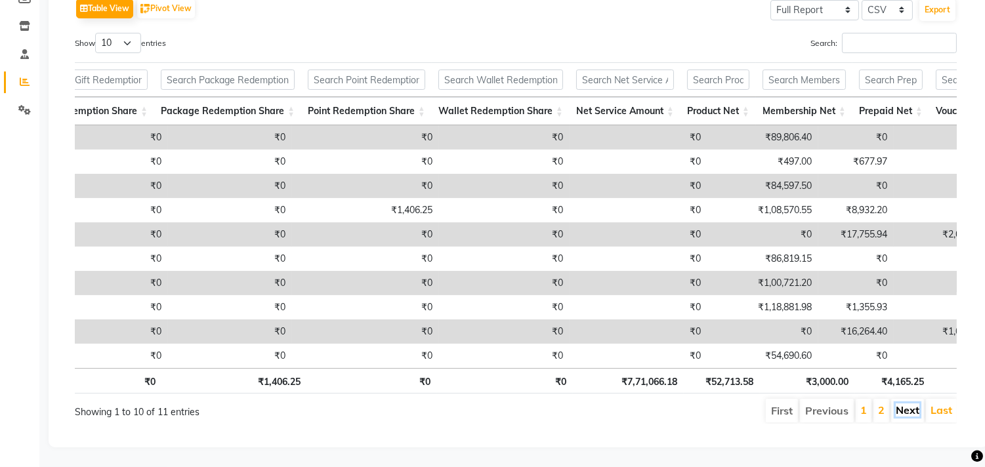
click at [906, 411] on link "Next" at bounding box center [907, 409] width 24 height 13
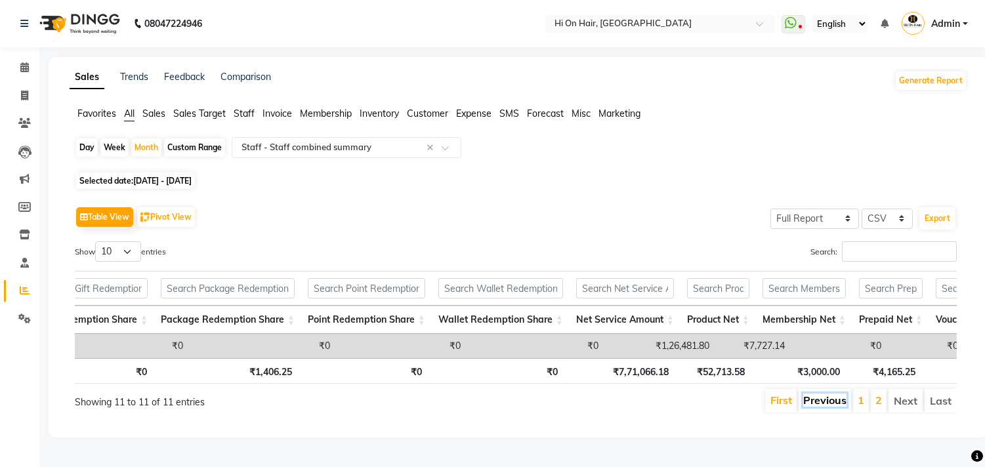
click at [824, 401] on link "Previous" at bounding box center [824, 400] width 43 height 13
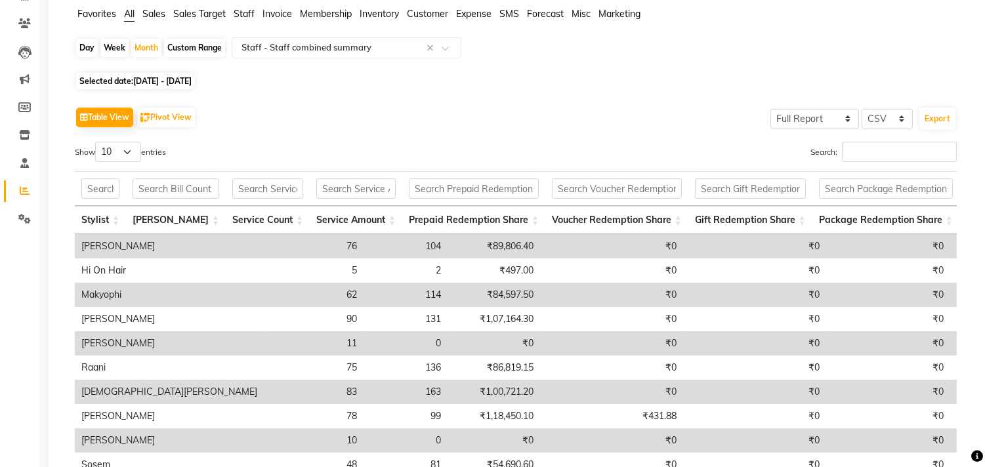
scroll to position [0, 0]
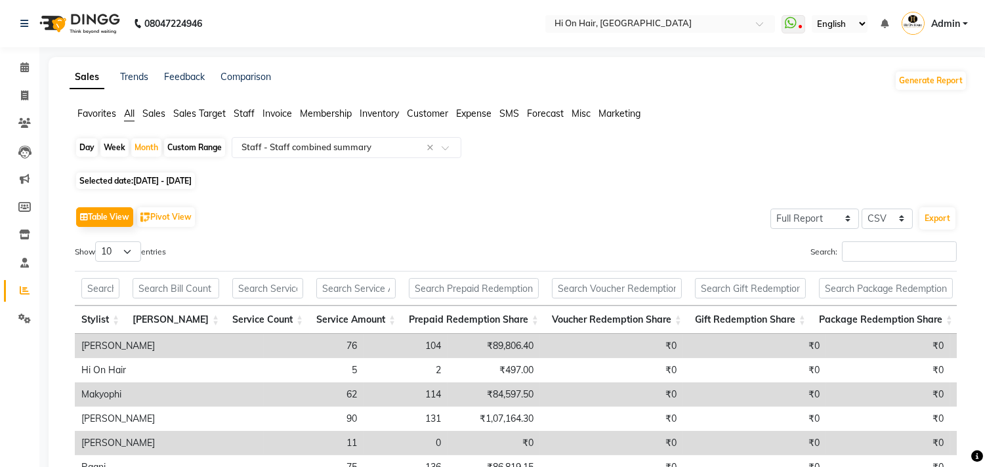
click at [167, 179] on span "01-08-2025 - 31-08-2025" at bounding box center [162, 181] width 58 height 10
select select "8"
select select "2025"
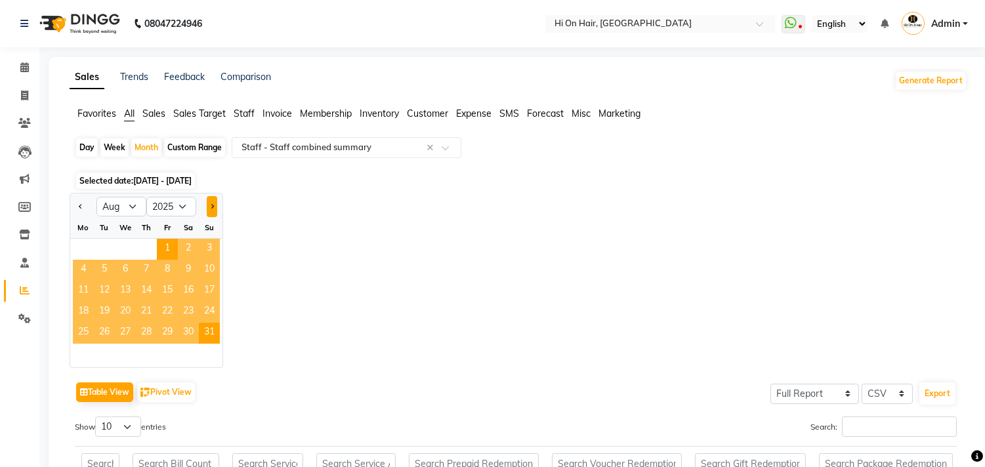
click at [216, 207] on button "Next month" at bounding box center [212, 206] width 10 height 21
select select "9"
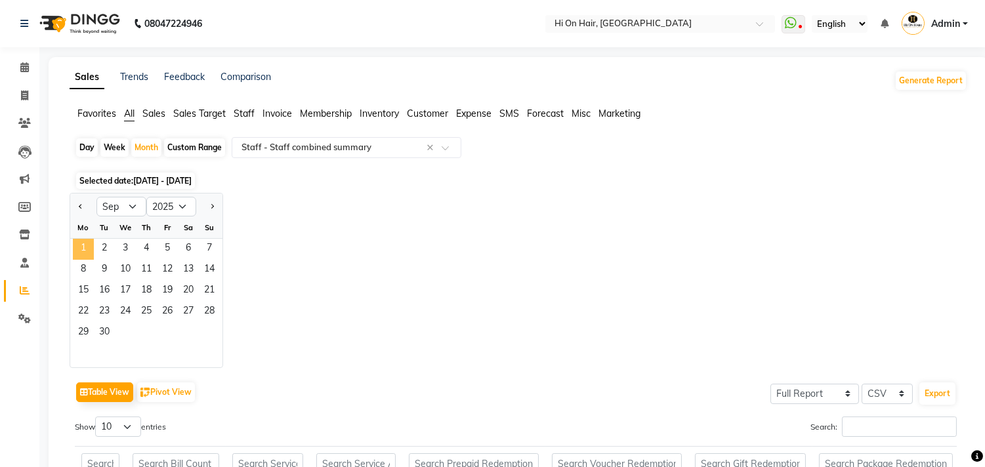
click at [77, 240] on span "1" at bounding box center [83, 249] width 21 height 21
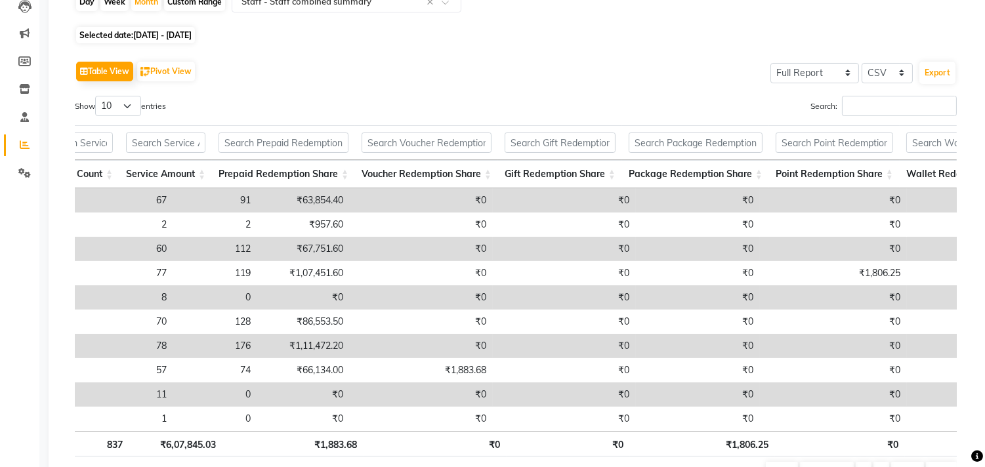
scroll to position [0, 252]
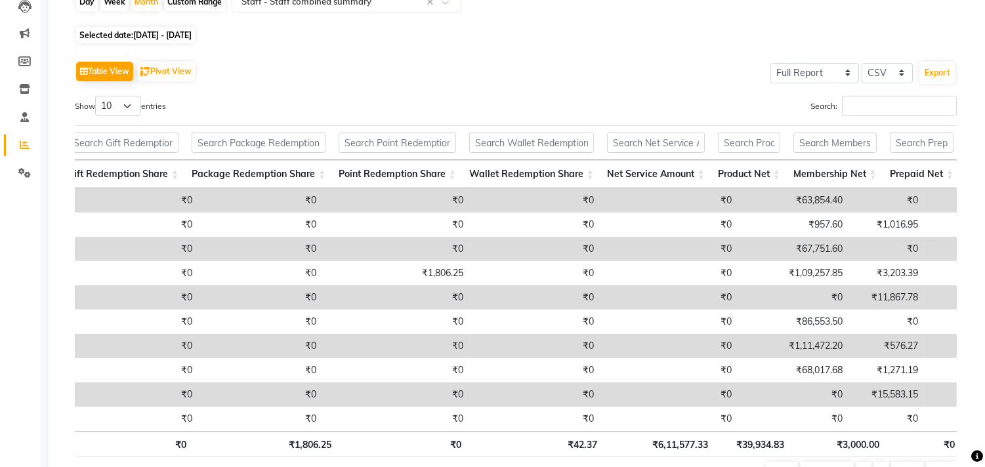
click at [323, 188] on td "₹0" at bounding box center [396, 200] width 147 height 24
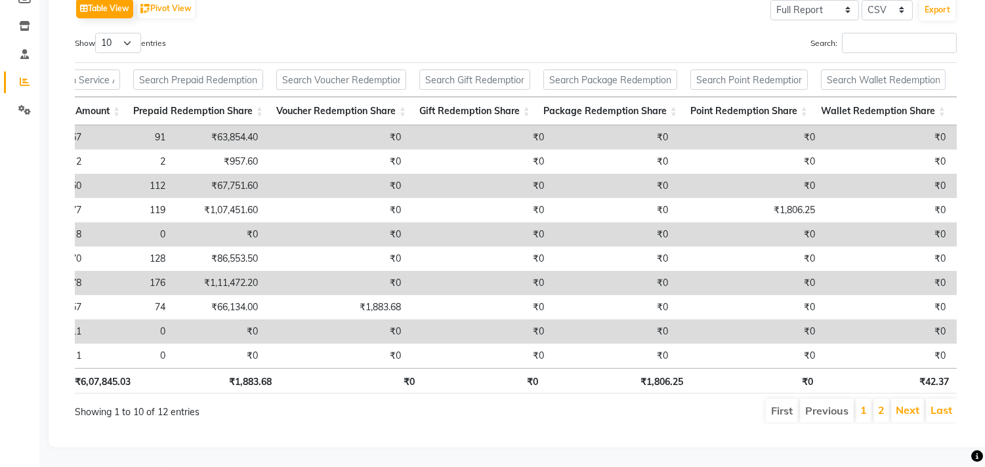
scroll to position [0, 0]
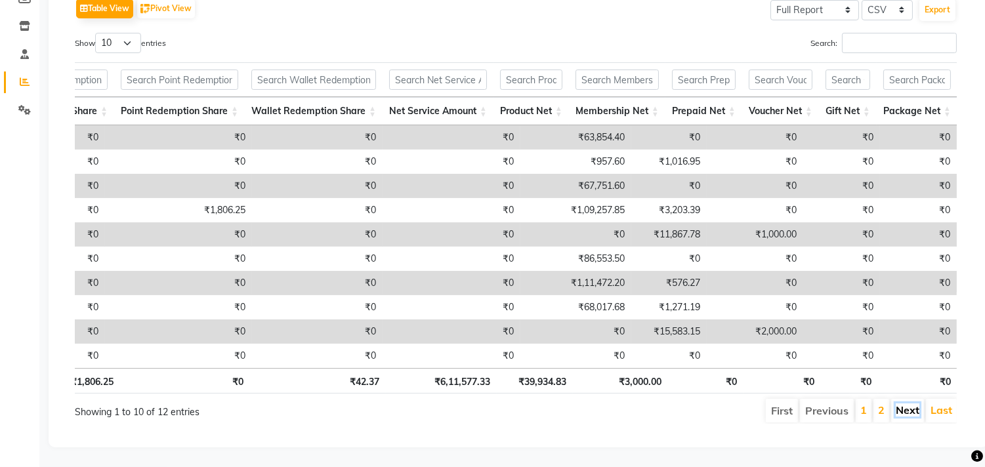
click at [897, 404] on link "Next" at bounding box center [907, 409] width 24 height 13
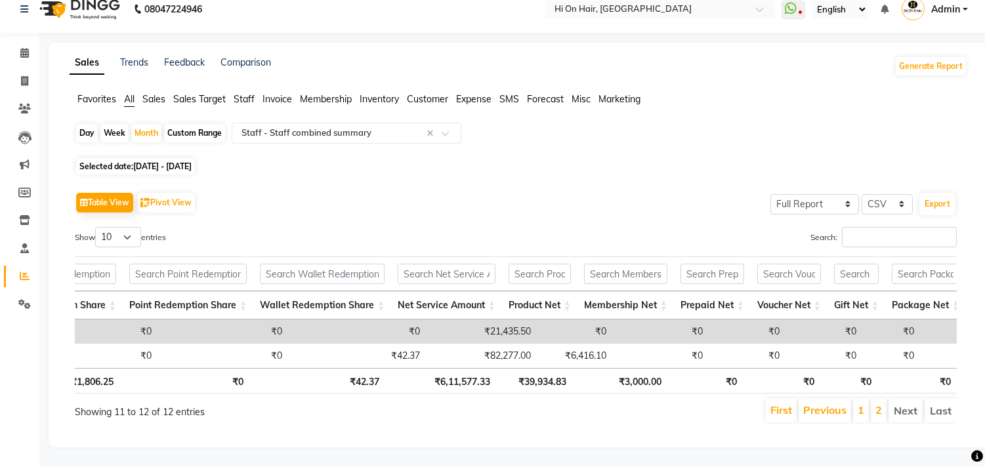
drag, startPoint x: 16, startPoint y: 423, endPoint x: 30, endPoint y: 286, distance: 137.8
click at [18, 423] on div "Calendar Invoice Clients Leads Marketing Members Inventory Staff Reports Settin…" at bounding box center [88, 235] width 177 height 424
click at [126, 158] on span "Selected date: 01-09-2025 - 30-09-2025" at bounding box center [135, 166] width 119 height 16
select select "9"
select select "2025"
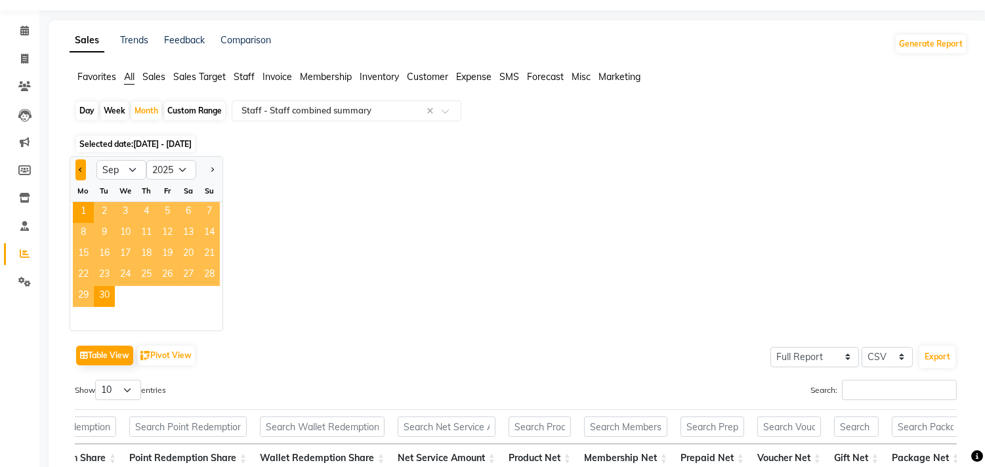
click at [79, 173] on button "Previous month" at bounding box center [80, 169] width 10 height 21
select select "7"
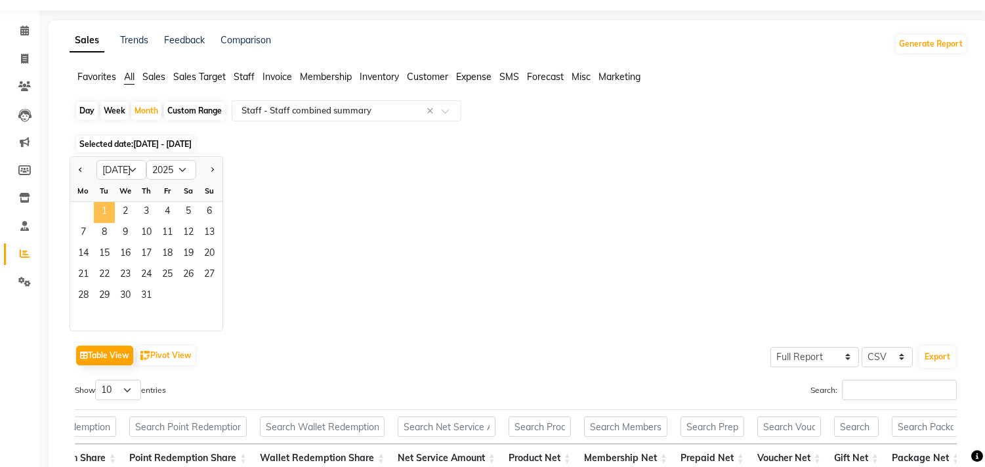
click at [107, 215] on span "1" at bounding box center [104, 212] width 21 height 21
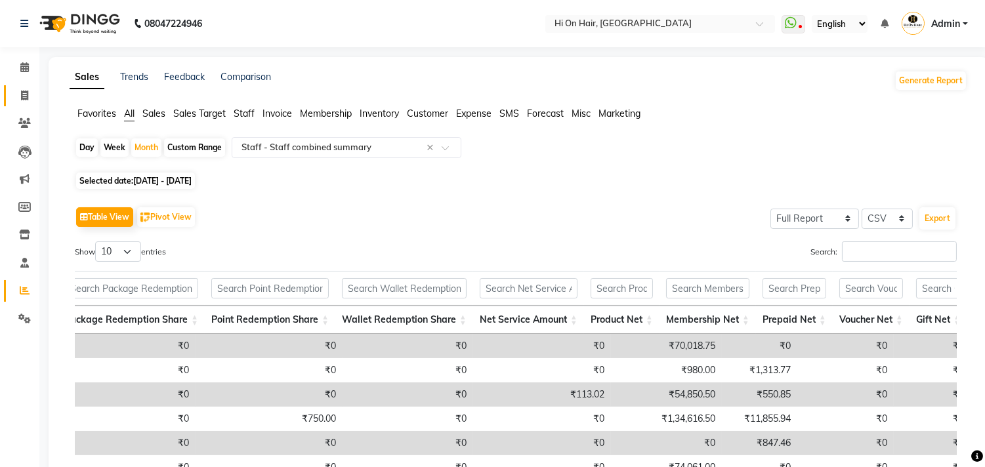
click at [24, 95] on icon at bounding box center [24, 96] width 7 height 10
select select "service"
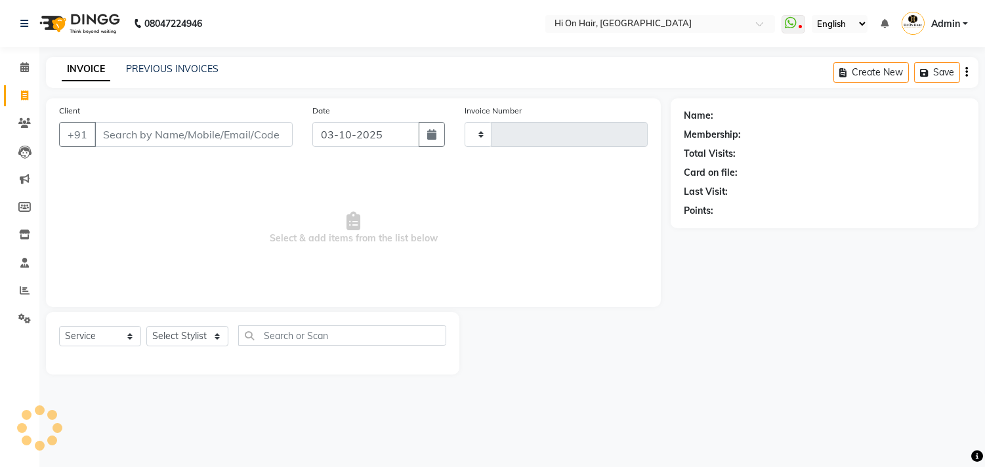
type input "2186"
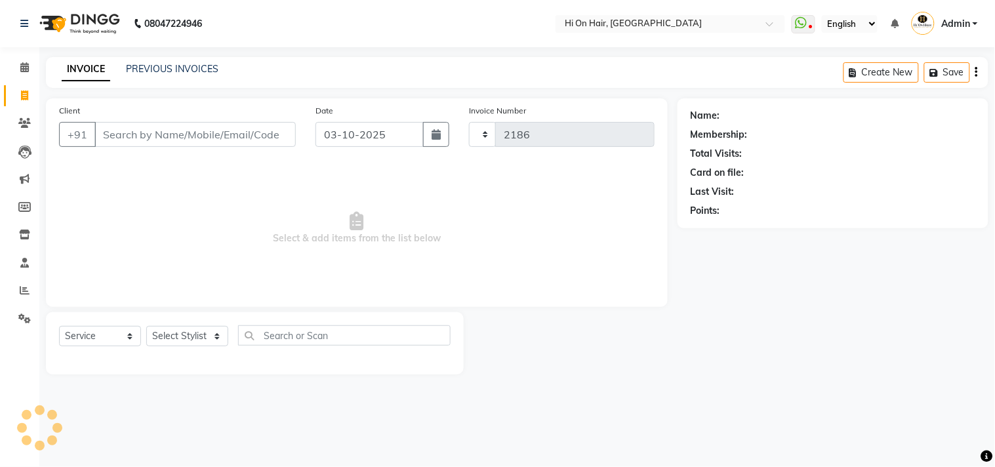
select select "535"
click at [16, 211] on span at bounding box center [24, 207] width 23 height 15
select select
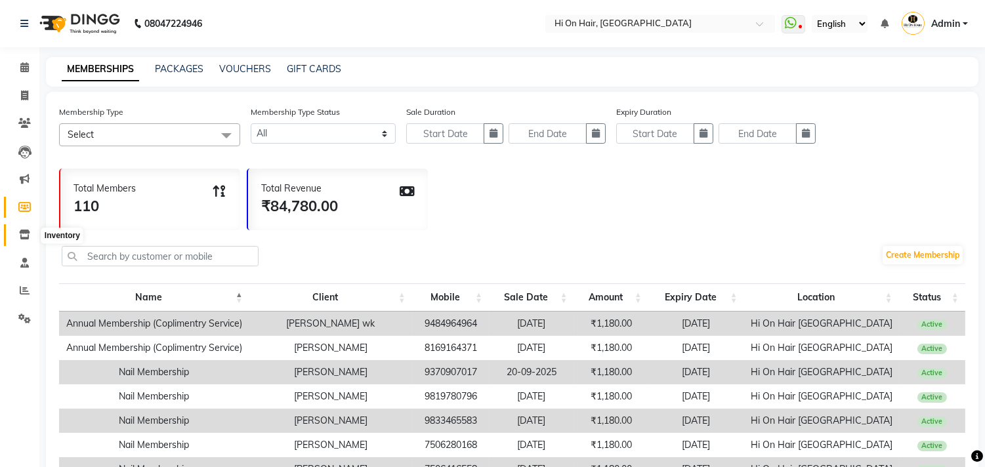
click at [27, 239] on icon at bounding box center [24, 235] width 11 height 10
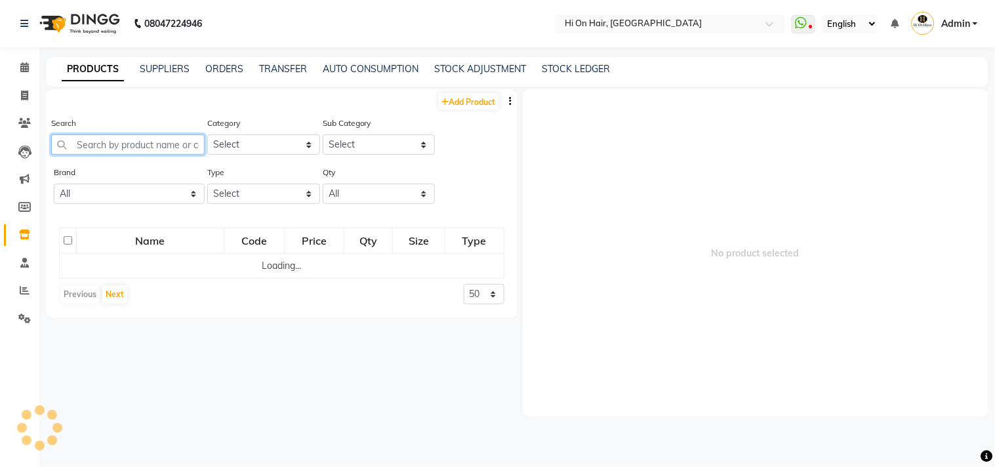
click at [138, 146] on input "text" at bounding box center [127, 144] width 153 height 20
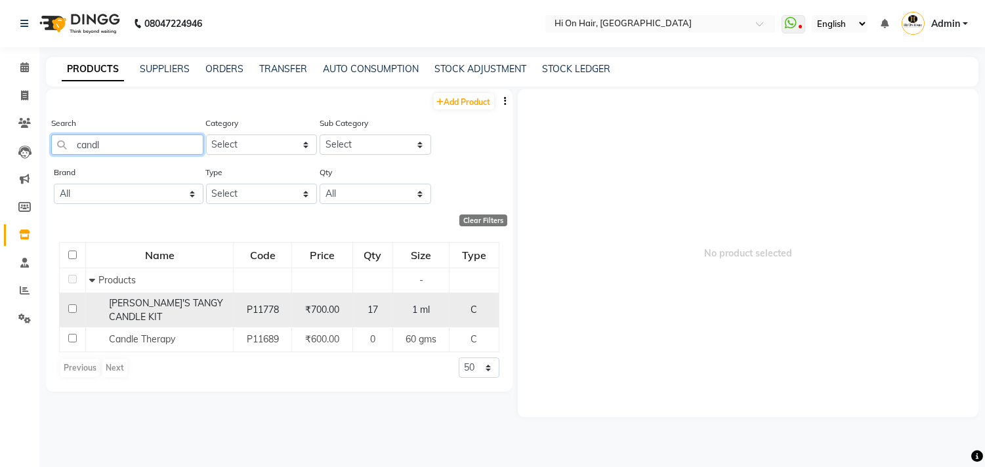
type input "candl"
click at [171, 315] on div "ANITA'S TANGY CANDLE KIT" at bounding box center [159, 310] width 140 height 28
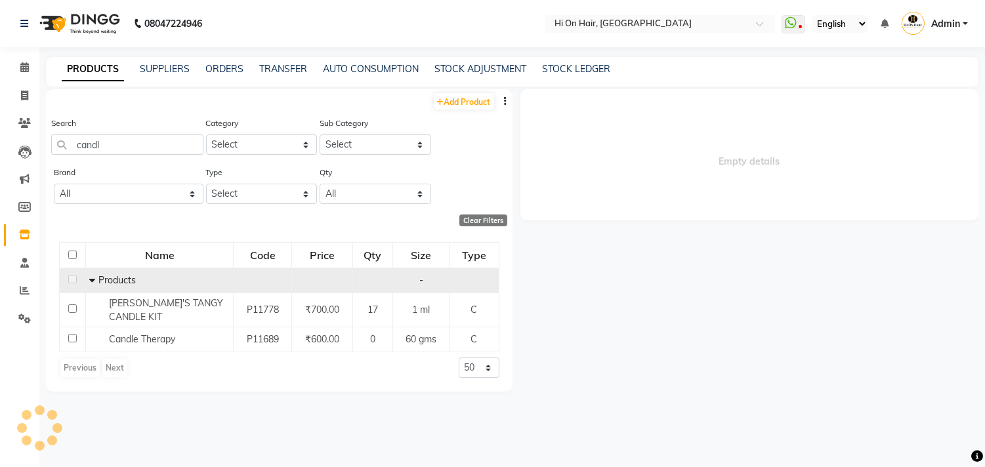
select select
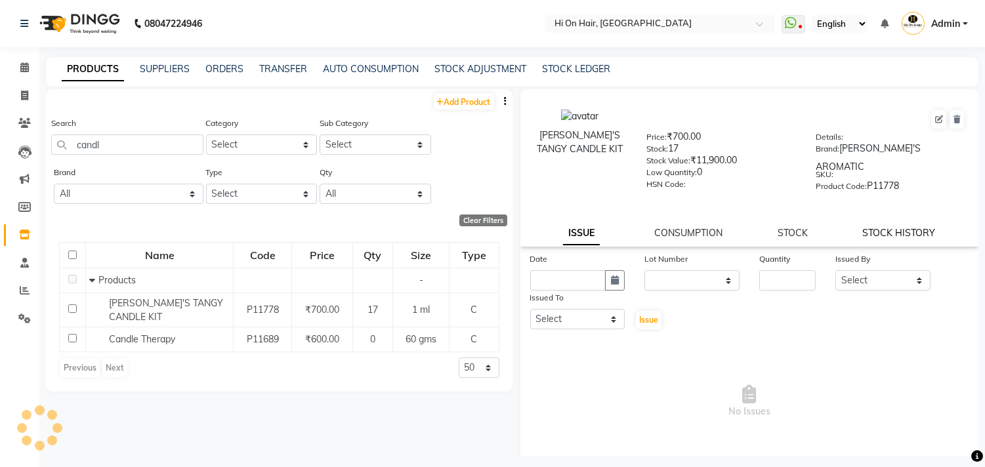
click at [888, 227] on link "STOCK HISTORY" at bounding box center [898, 233] width 73 height 12
select select "all"
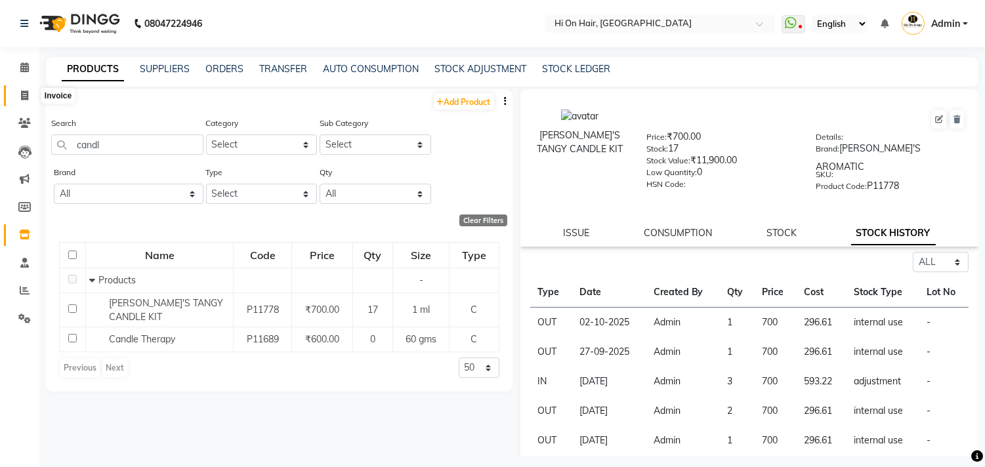
click at [22, 94] on icon at bounding box center [24, 96] width 7 height 10
select select "service"
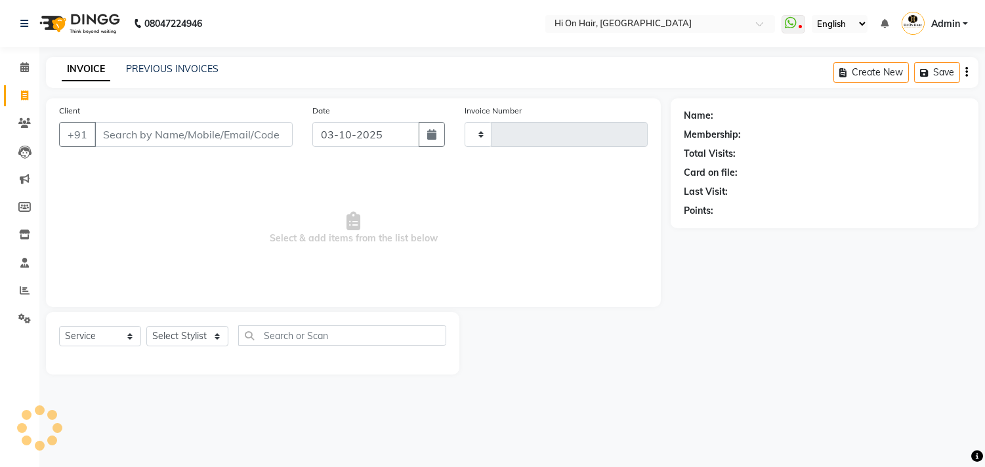
type input "2186"
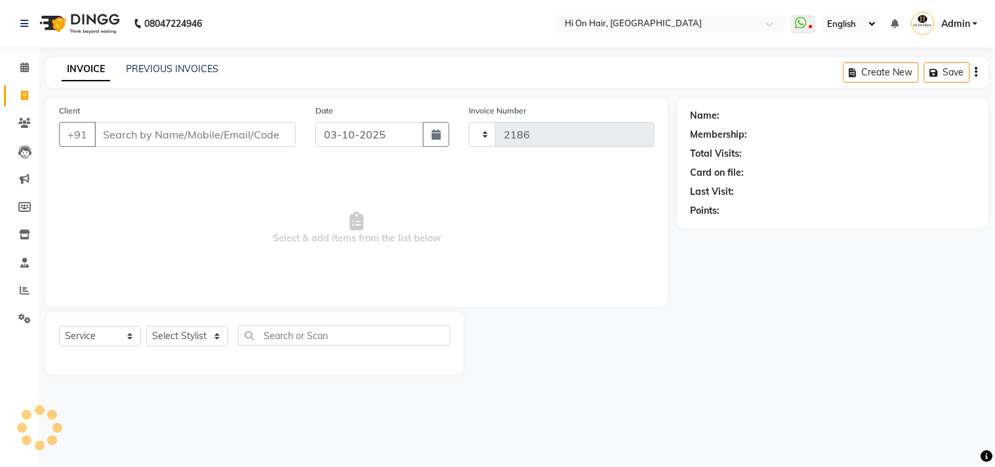
select select "535"
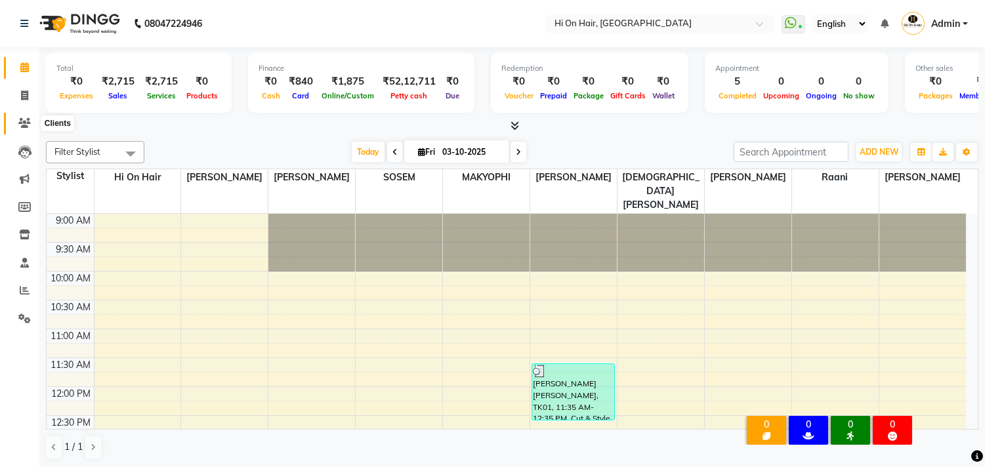
click at [18, 125] on icon at bounding box center [24, 123] width 12 height 10
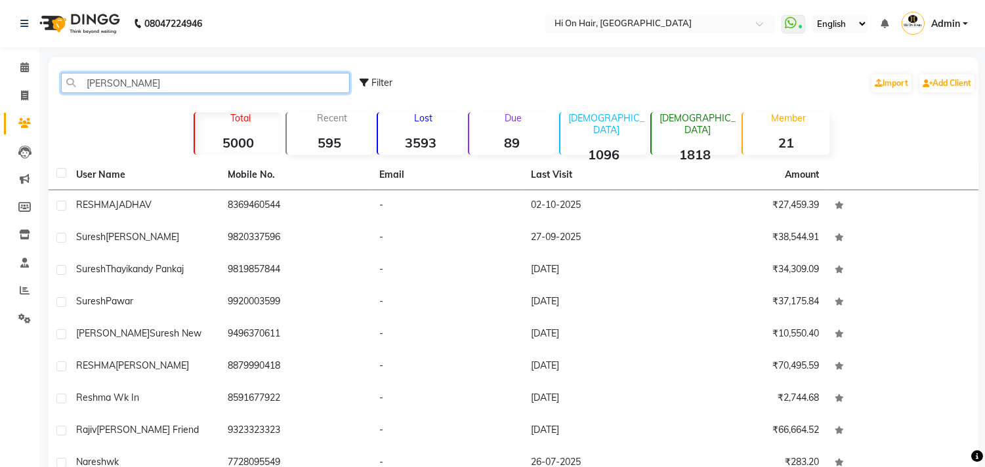
click at [289, 75] on input "resh" at bounding box center [205, 83] width 289 height 20
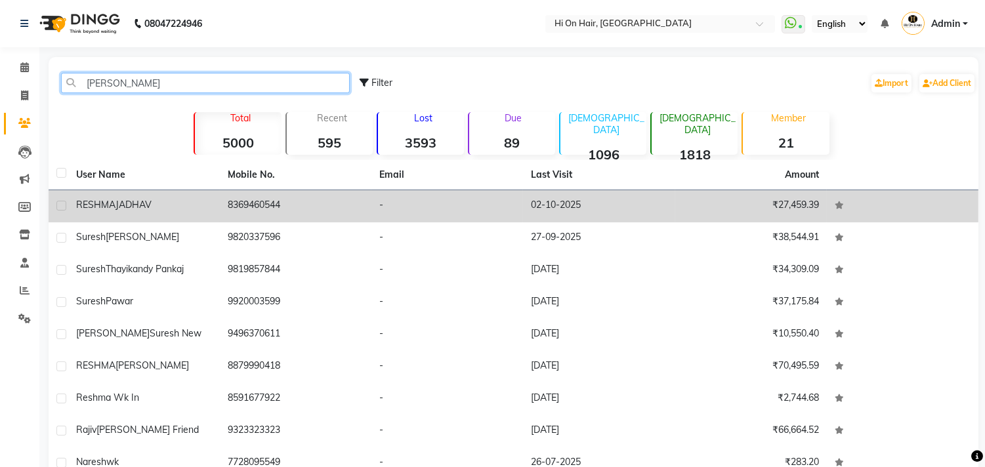
type input "resh"
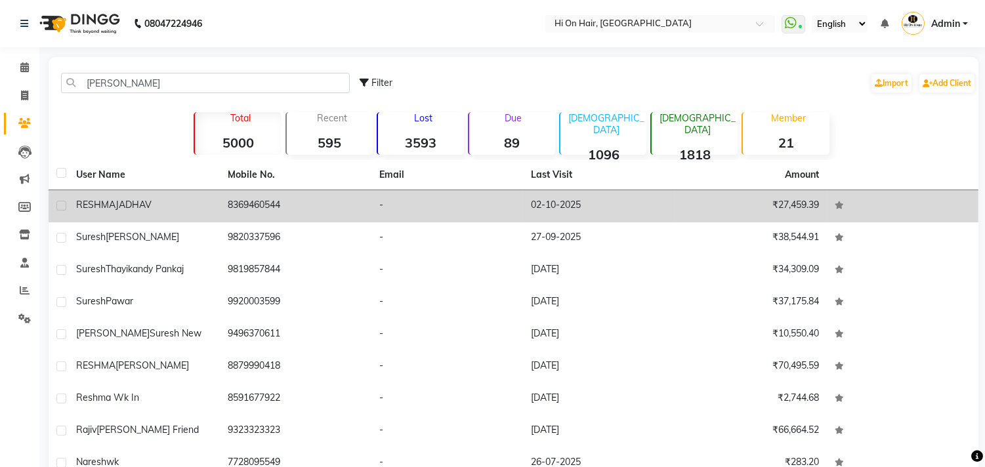
click at [248, 197] on td "8369460544" at bounding box center [296, 206] width 152 height 32
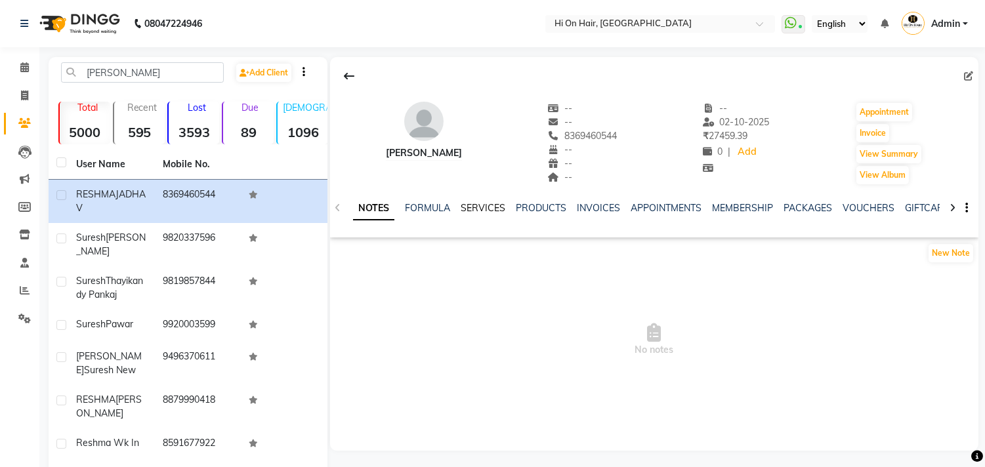
click at [477, 205] on link "SERVICES" at bounding box center [482, 208] width 45 height 12
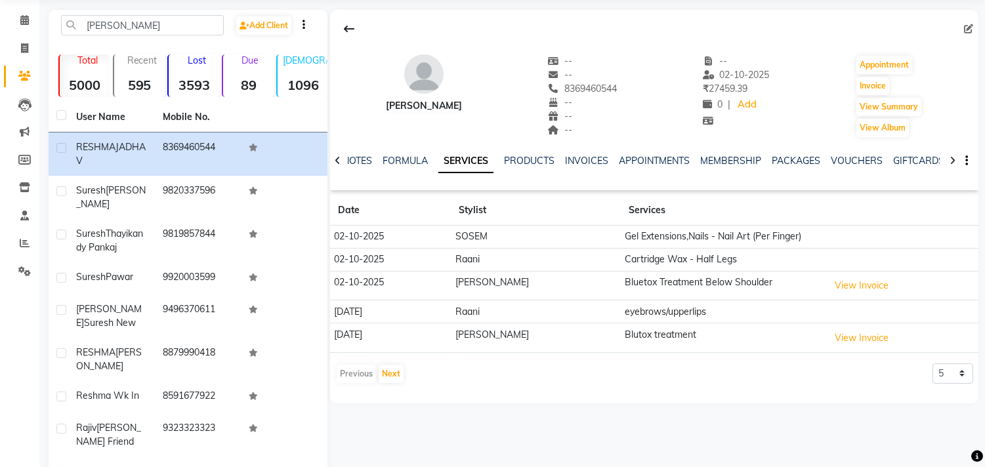
scroll to position [73, 0]
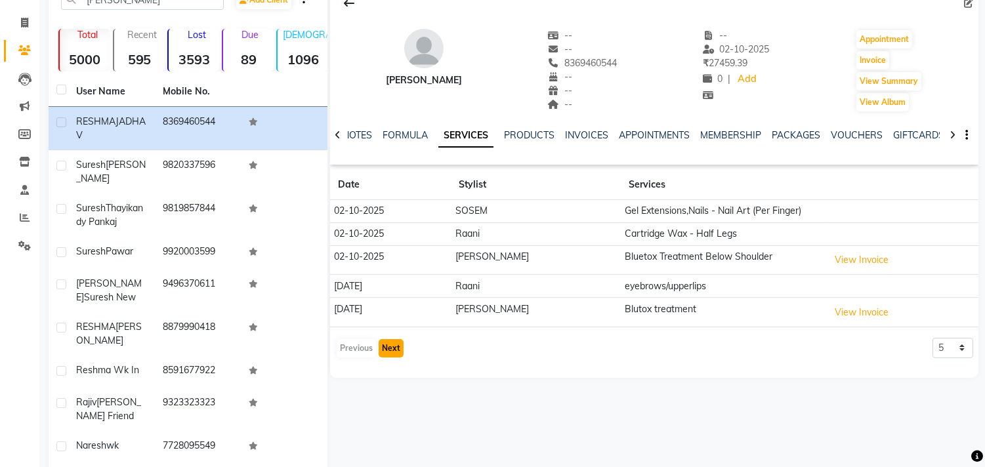
click at [390, 348] on button "Next" at bounding box center [390, 348] width 25 height 18
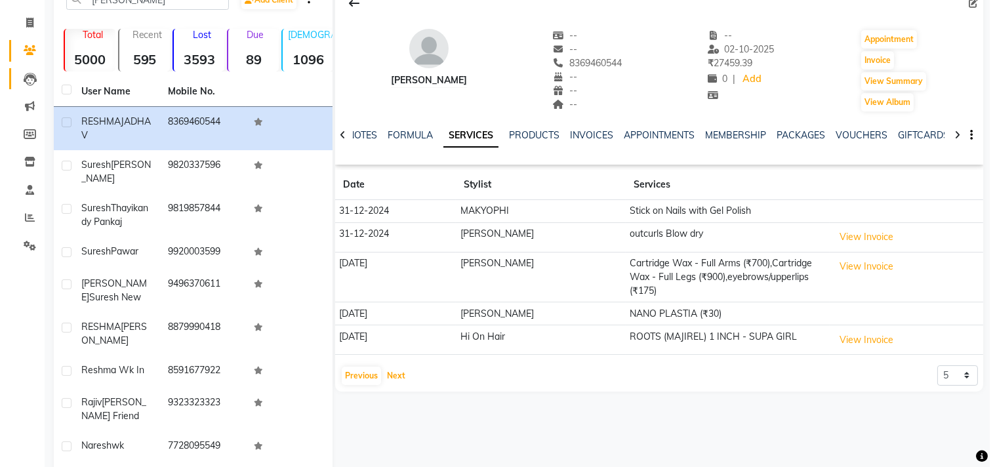
scroll to position [0, 0]
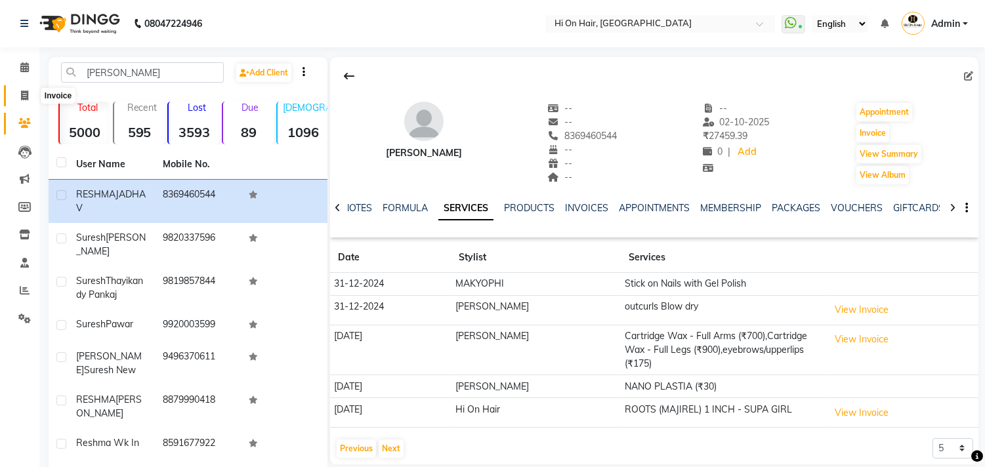
click at [23, 92] on icon at bounding box center [24, 96] width 7 height 10
select select "service"
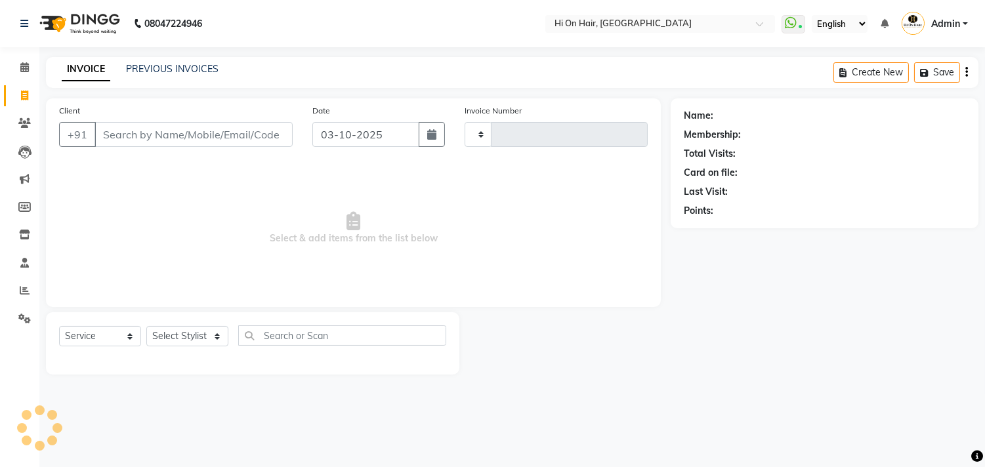
type input "2185"
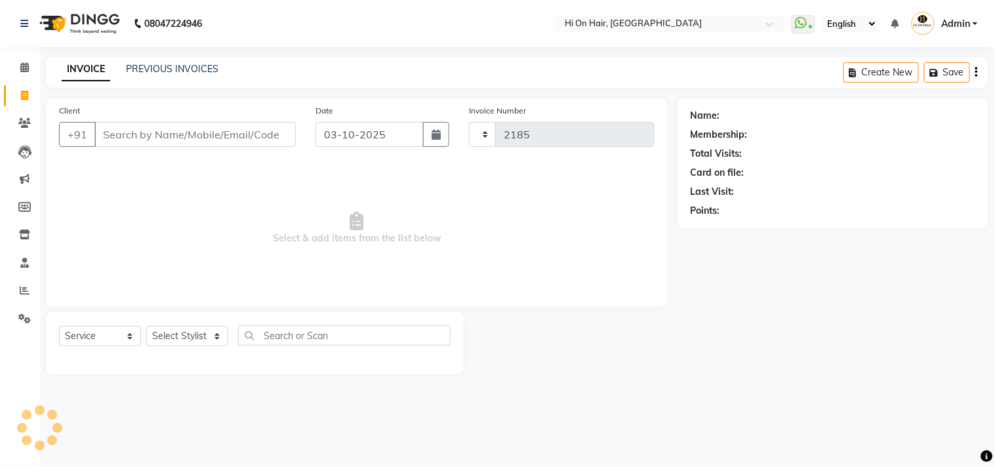
select select "535"
click at [24, 95] on icon at bounding box center [24, 96] width 7 height 10
select select "535"
select select "service"
click at [181, 74] on link "PREVIOUS INVOICES" at bounding box center [172, 69] width 92 height 12
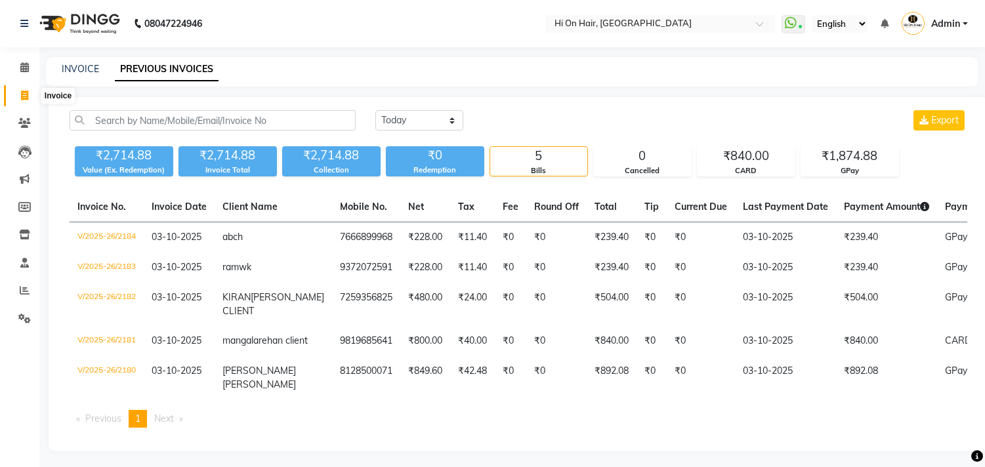
click at [26, 97] on icon at bounding box center [24, 96] width 7 height 10
select select "service"
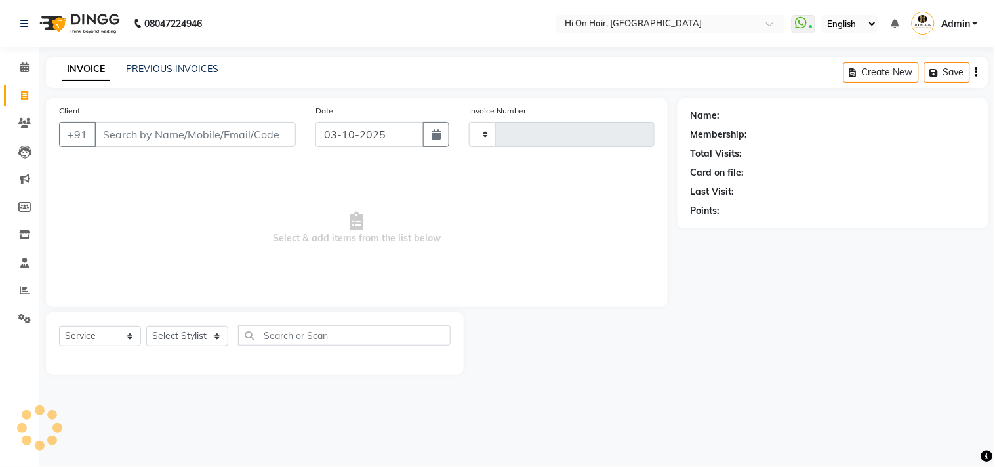
type input "2185"
select select "535"
click at [159, 139] on input "Client" at bounding box center [194, 134] width 201 height 25
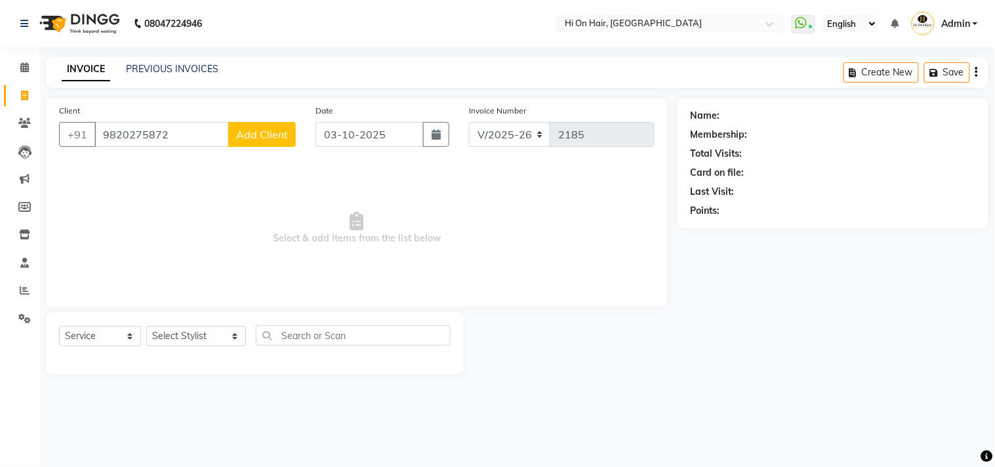
type input "9820275872"
click at [272, 140] on span "Add Client" at bounding box center [262, 134] width 52 height 13
select select "22"
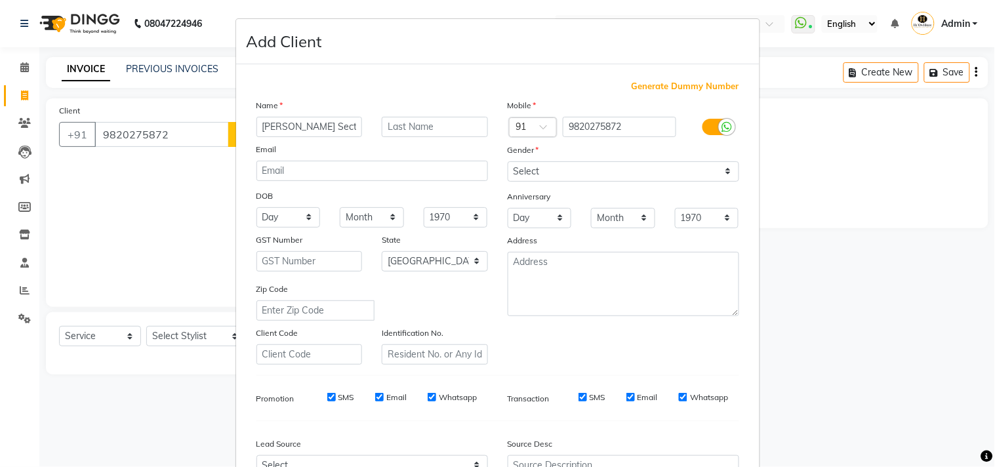
type input "Sonali Sector 29"
click at [618, 176] on select "Select Male Female Other Prefer Not To Say" at bounding box center [624, 171] width 232 height 20
select select "female"
click at [508, 161] on select "Select Male Female Other Prefer Not To Say" at bounding box center [624, 171] width 232 height 20
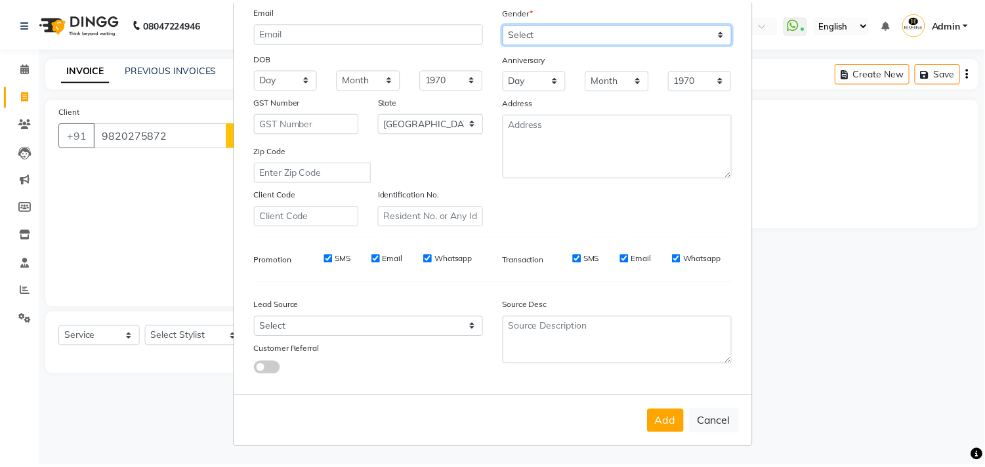
scroll to position [139, 0]
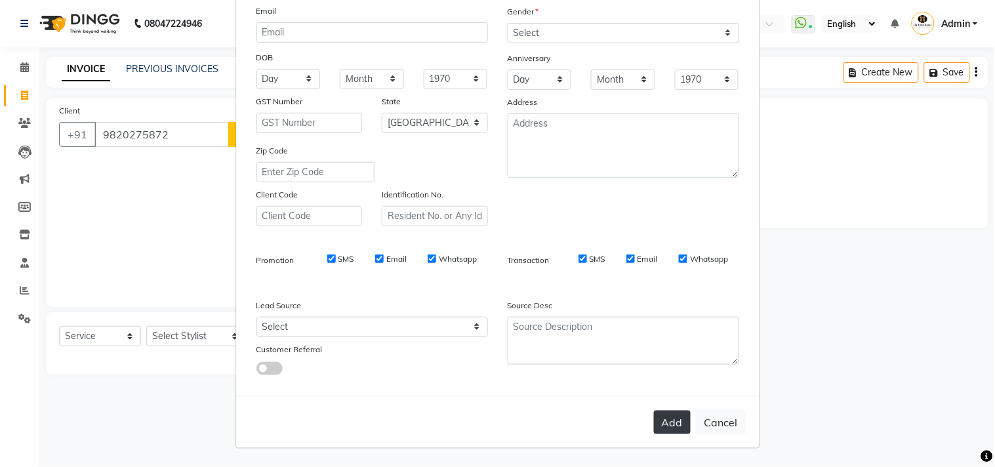
click at [664, 424] on button "Add" at bounding box center [672, 423] width 37 height 24
select select
select select "null"
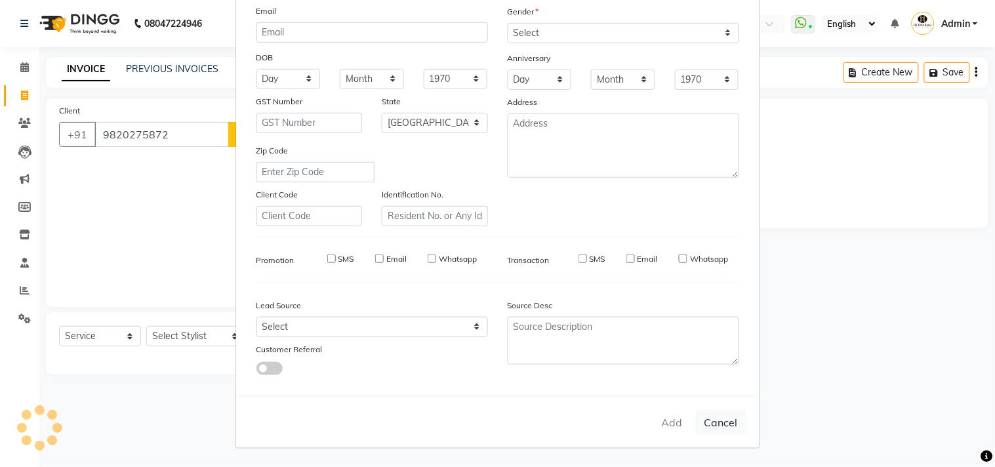
select select
checkbox input "false"
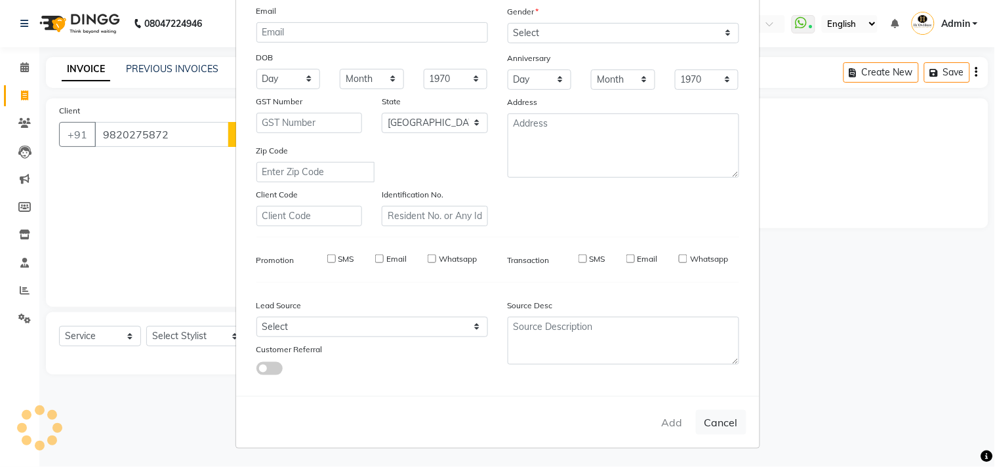
checkbox input "false"
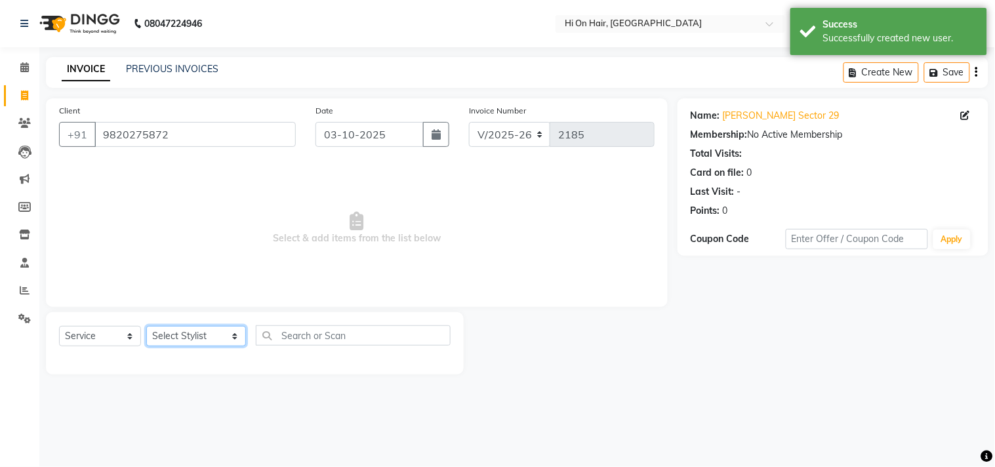
click at [209, 342] on select "Select Stylist Alim Kaldane Anwar Laskar Hi On Hair MAKYOPHI Pankaj Thakur Poon…" at bounding box center [196, 336] width 100 height 20
select select "29610"
click at [146, 327] on select "Select Stylist Alim Kaldane Anwar Laskar Hi On Hair MAKYOPHI Pankaj Thakur Poon…" at bounding box center [196, 336] width 100 height 20
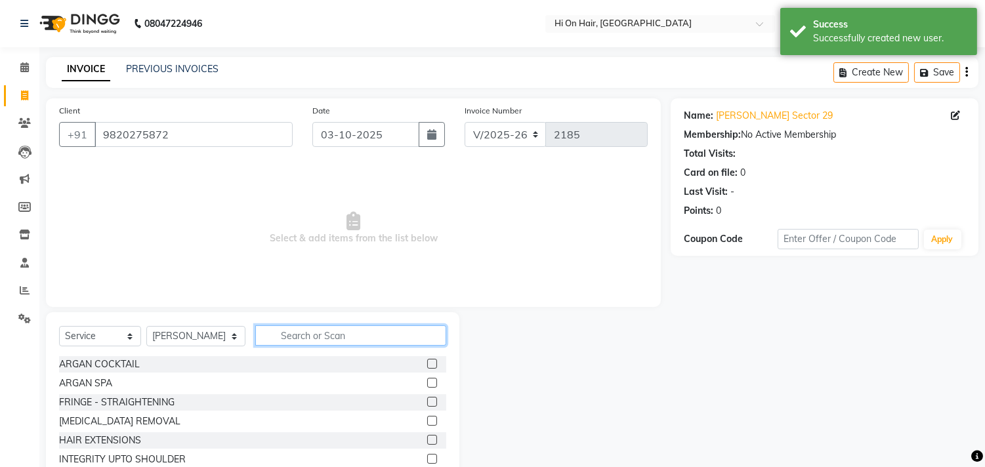
click at [330, 341] on input "text" at bounding box center [350, 335] width 191 height 20
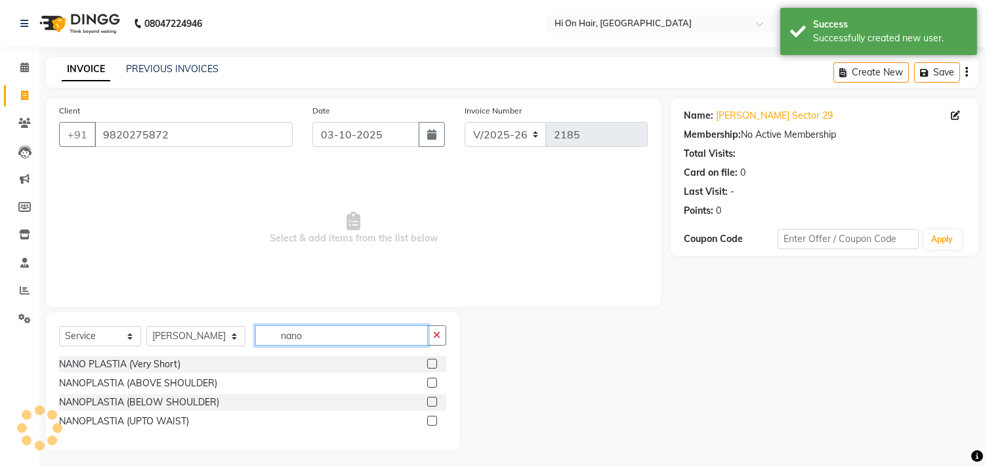
type input "nano"
click at [427, 403] on label at bounding box center [432, 402] width 10 height 10
click at [427, 403] on input "checkbox" at bounding box center [431, 402] width 9 height 9
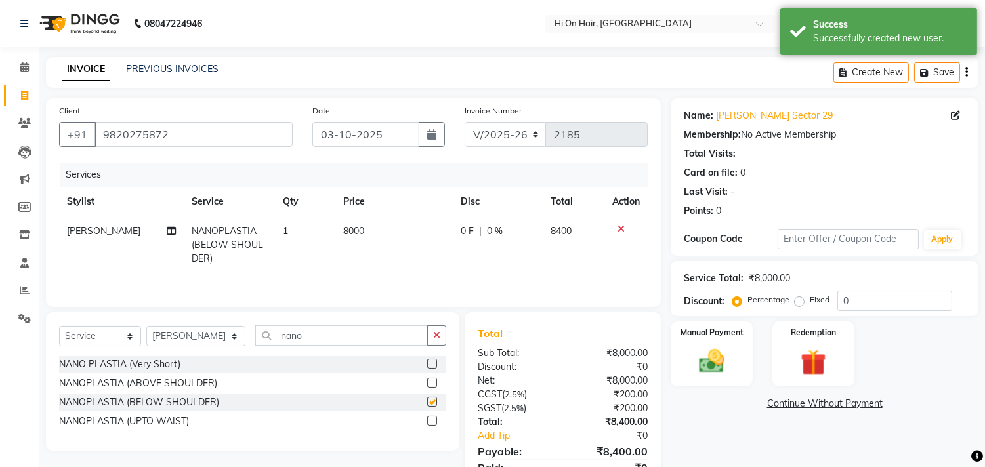
checkbox input "false"
click at [355, 230] on span "8000" at bounding box center [353, 231] width 21 height 12
select select "29610"
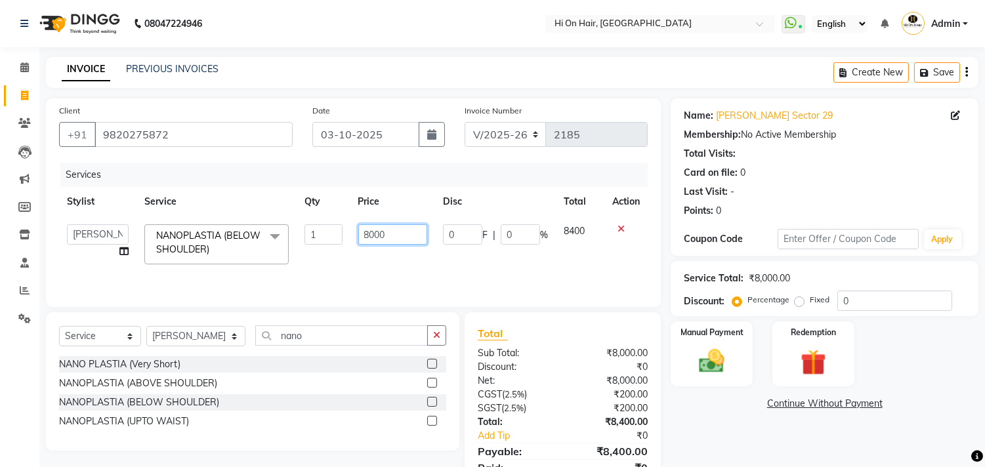
click at [369, 230] on input "8000" at bounding box center [392, 234] width 69 height 20
type input "5000"
click at [408, 250] on td "5000" at bounding box center [392, 244] width 85 height 56
select select "29610"
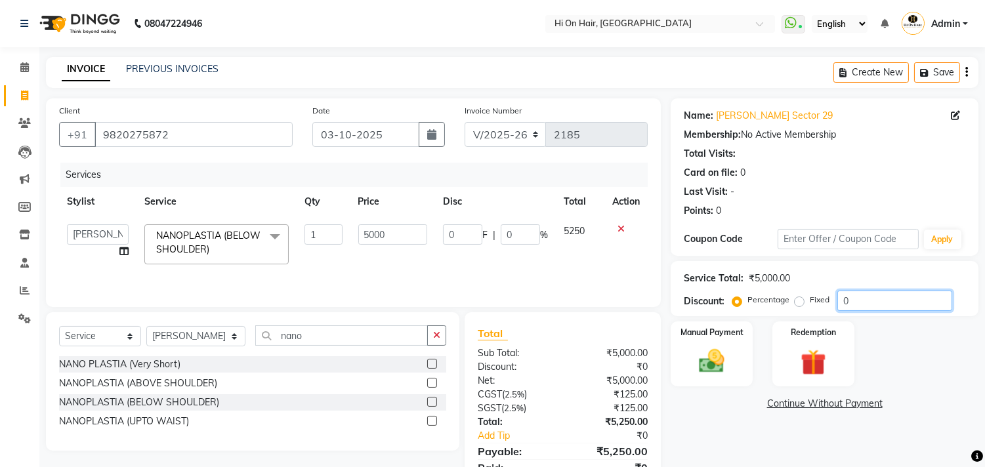
click at [840, 296] on input "0" at bounding box center [894, 301] width 115 height 20
type input "20"
type input "1000"
type input "20"
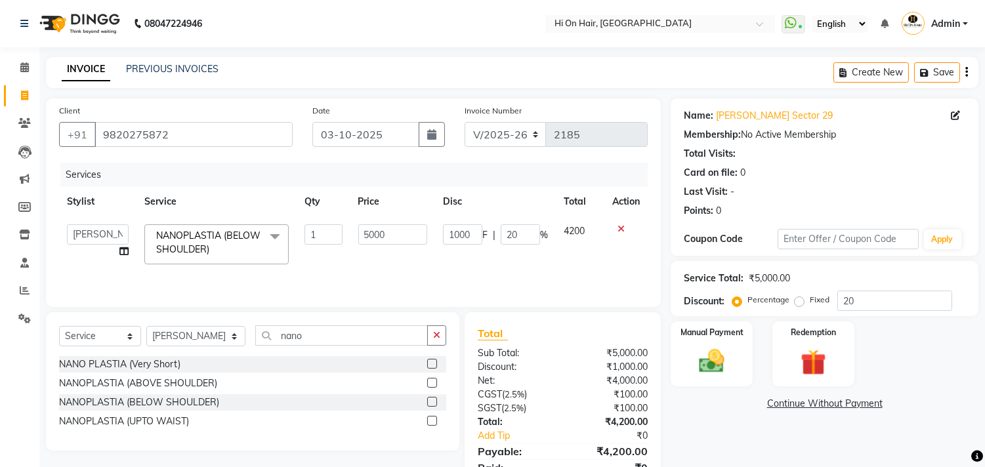
scroll to position [57, 0]
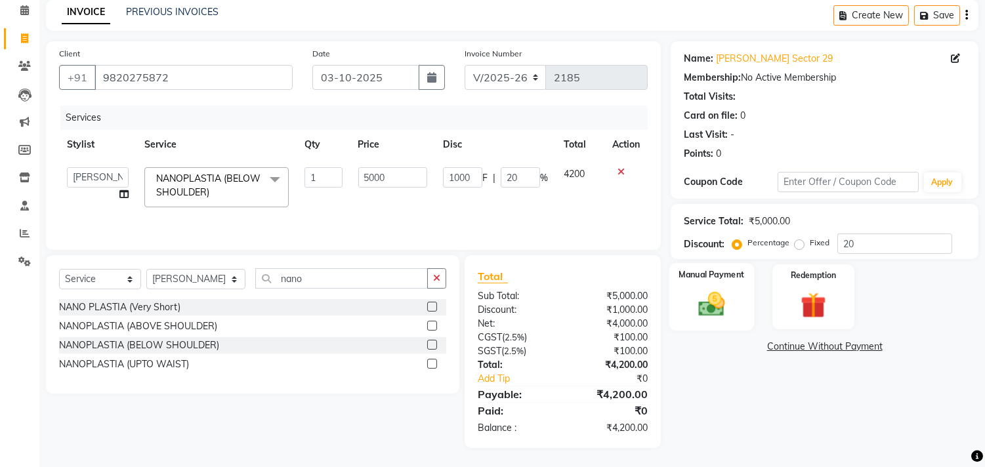
click at [713, 321] on div "Manual Payment" at bounding box center [711, 296] width 85 height 67
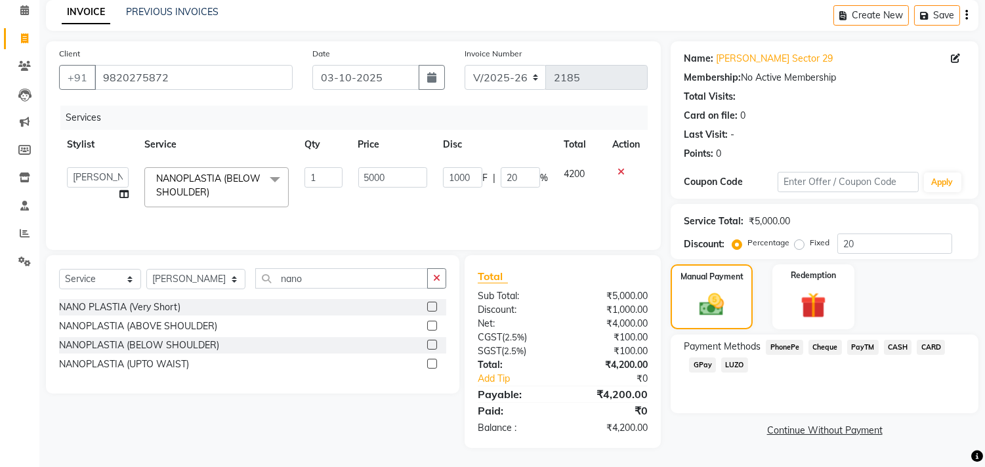
click at [697, 365] on span "GPay" at bounding box center [702, 364] width 27 height 15
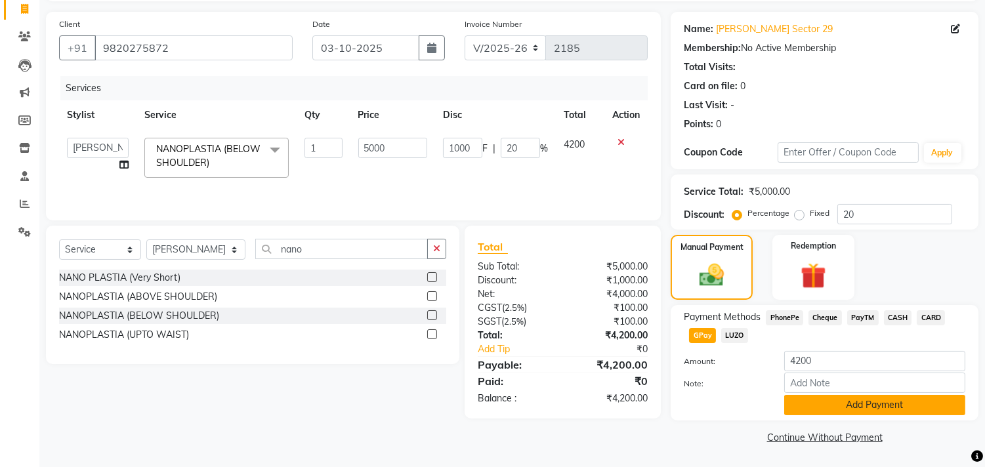
click at [830, 410] on button "Add Payment" at bounding box center [874, 405] width 181 height 20
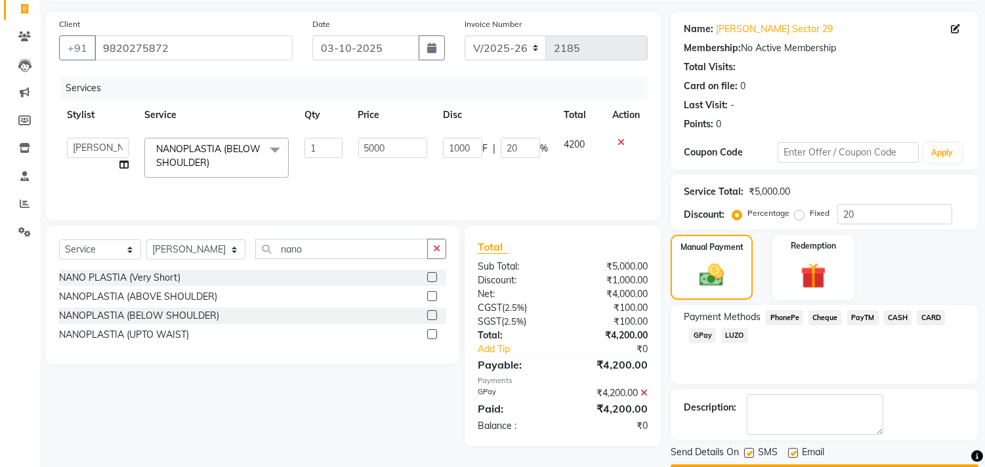
scroll to position [123, 0]
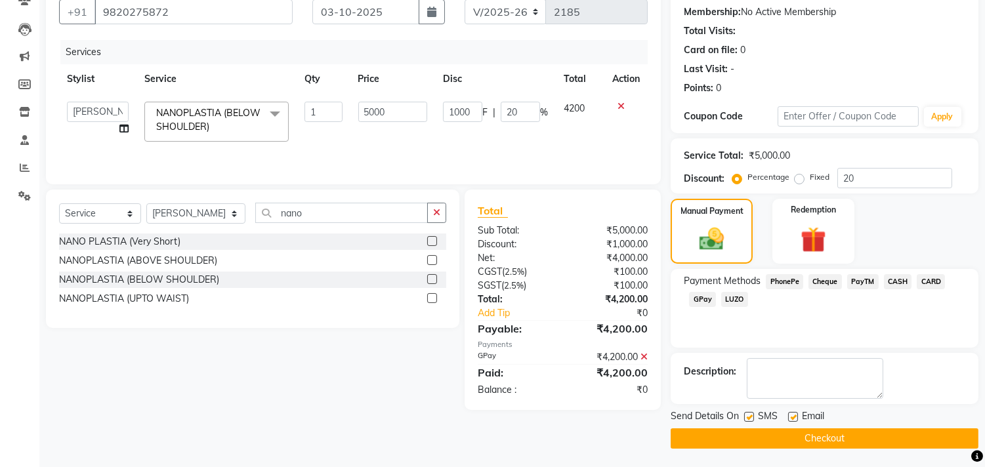
click at [792, 416] on label at bounding box center [793, 417] width 10 height 10
click at [792, 416] on input "checkbox" at bounding box center [792, 417] width 9 height 9
checkbox input "false"
click at [748, 416] on label at bounding box center [749, 417] width 10 height 10
click at [748, 416] on input "checkbox" at bounding box center [748, 417] width 9 height 9
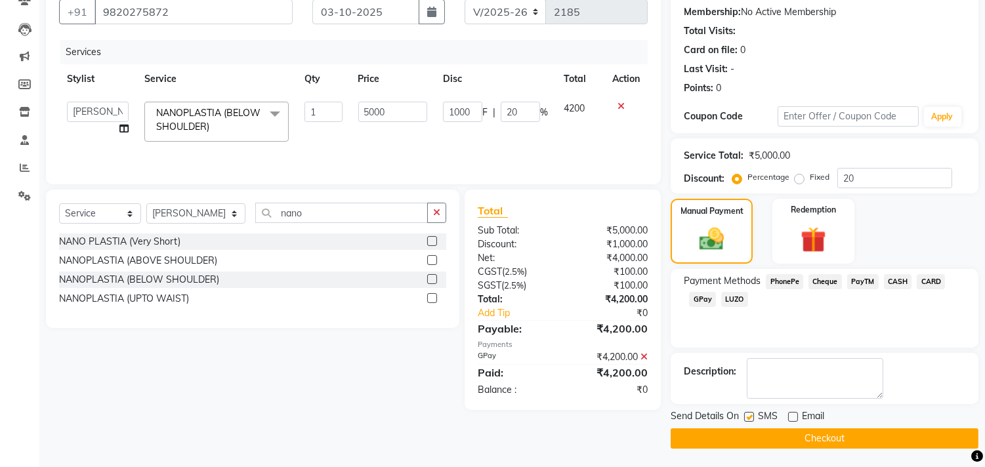
checkbox input "false"
click at [759, 436] on button "Checkout" at bounding box center [824, 438] width 308 height 20
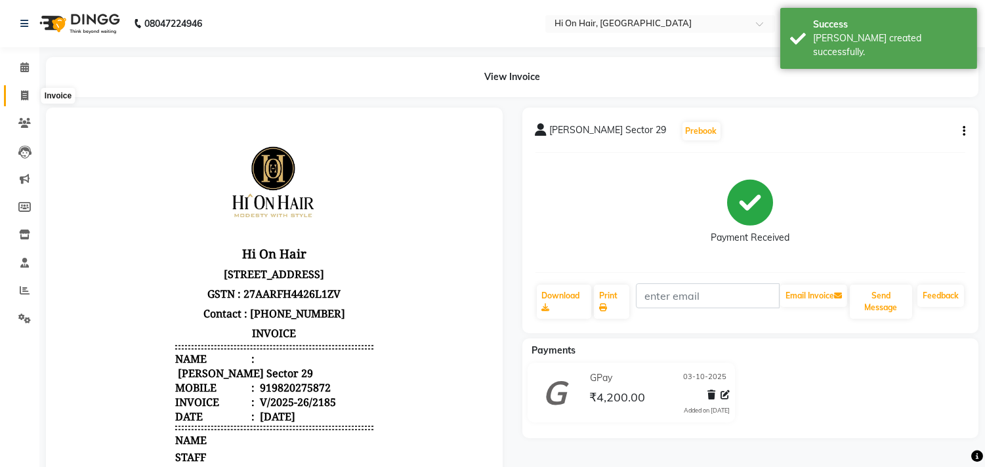
click at [24, 100] on icon at bounding box center [24, 96] width 7 height 10
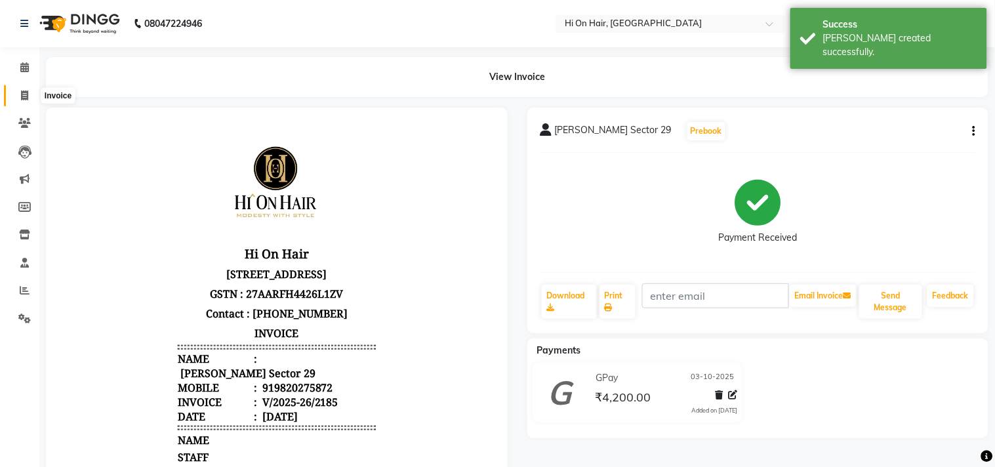
select select "535"
select select "service"
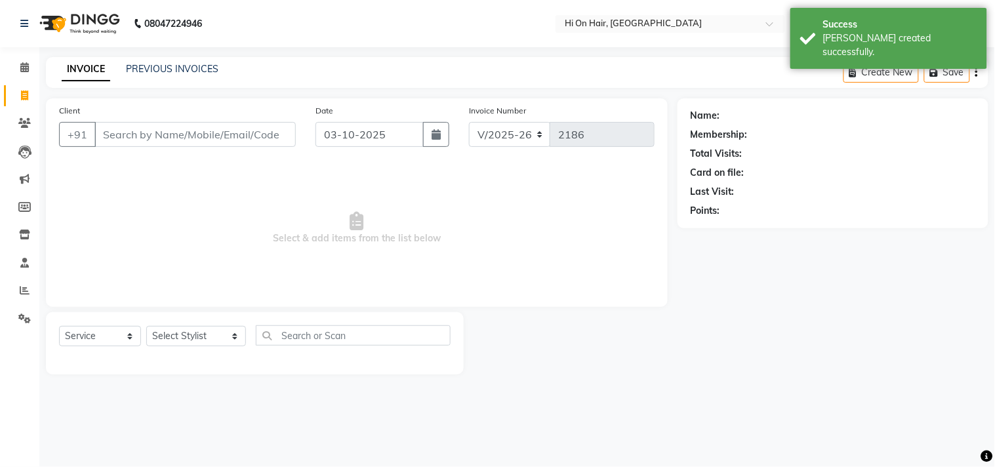
click at [146, 76] on div "INVOICE PREVIOUS INVOICES" at bounding box center [140, 69] width 188 height 15
click at [151, 72] on link "PREVIOUS INVOICES" at bounding box center [172, 69] width 92 height 12
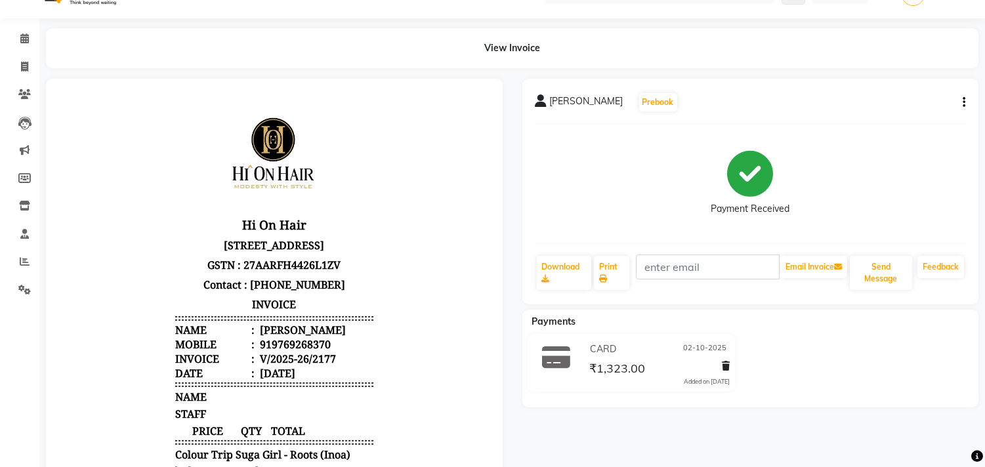
scroll to position [9, 0]
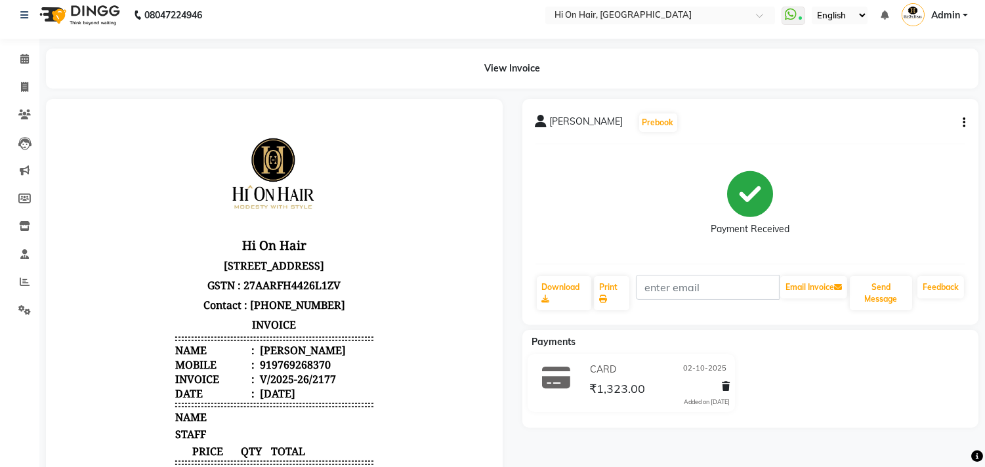
click at [963, 123] on icon "button" at bounding box center [963, 123] width 3 height 1
click at [892, 139] on div "Edit Invoice" at bounding box center [898, 139] width 90 height 16
select select "service"
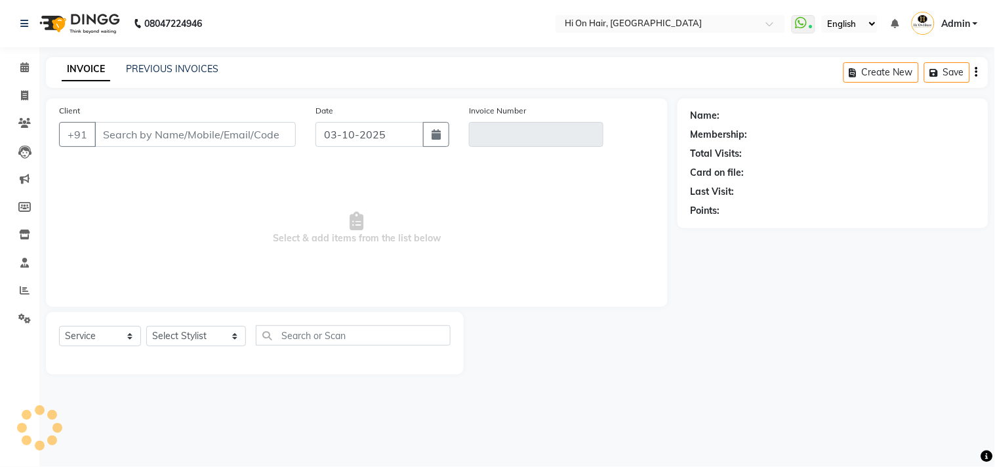
type input "9769268370"
type input "V/2025-26/2177"
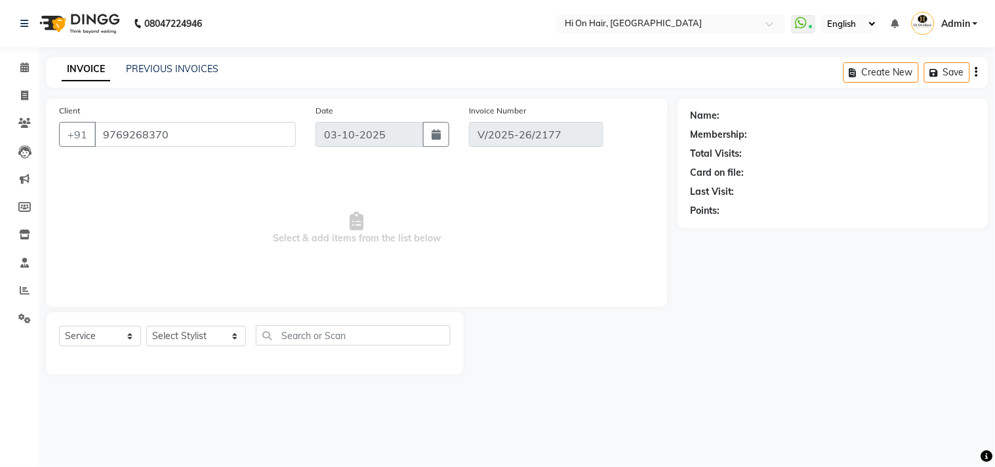
type input "02-10-2025"
select select "select"
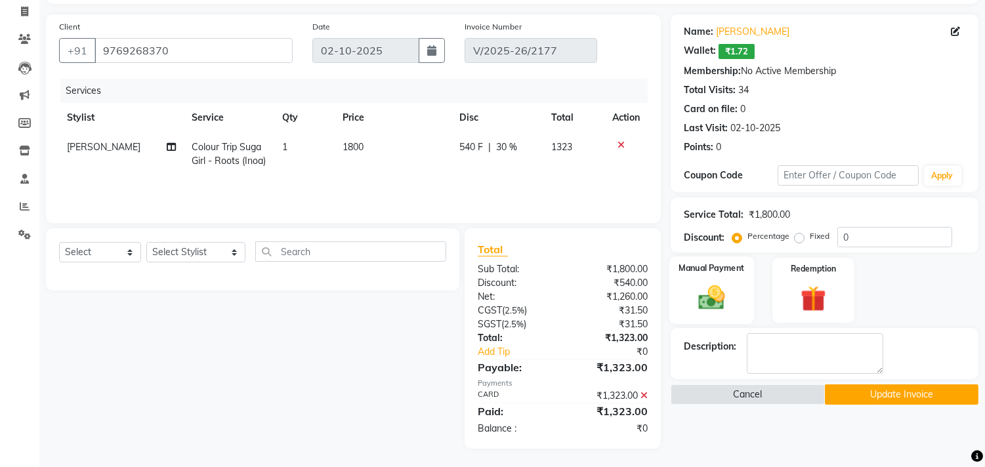
scroll to position [85, 0]
